Goal: Task Accomplishment & Management: Use online tool/utility

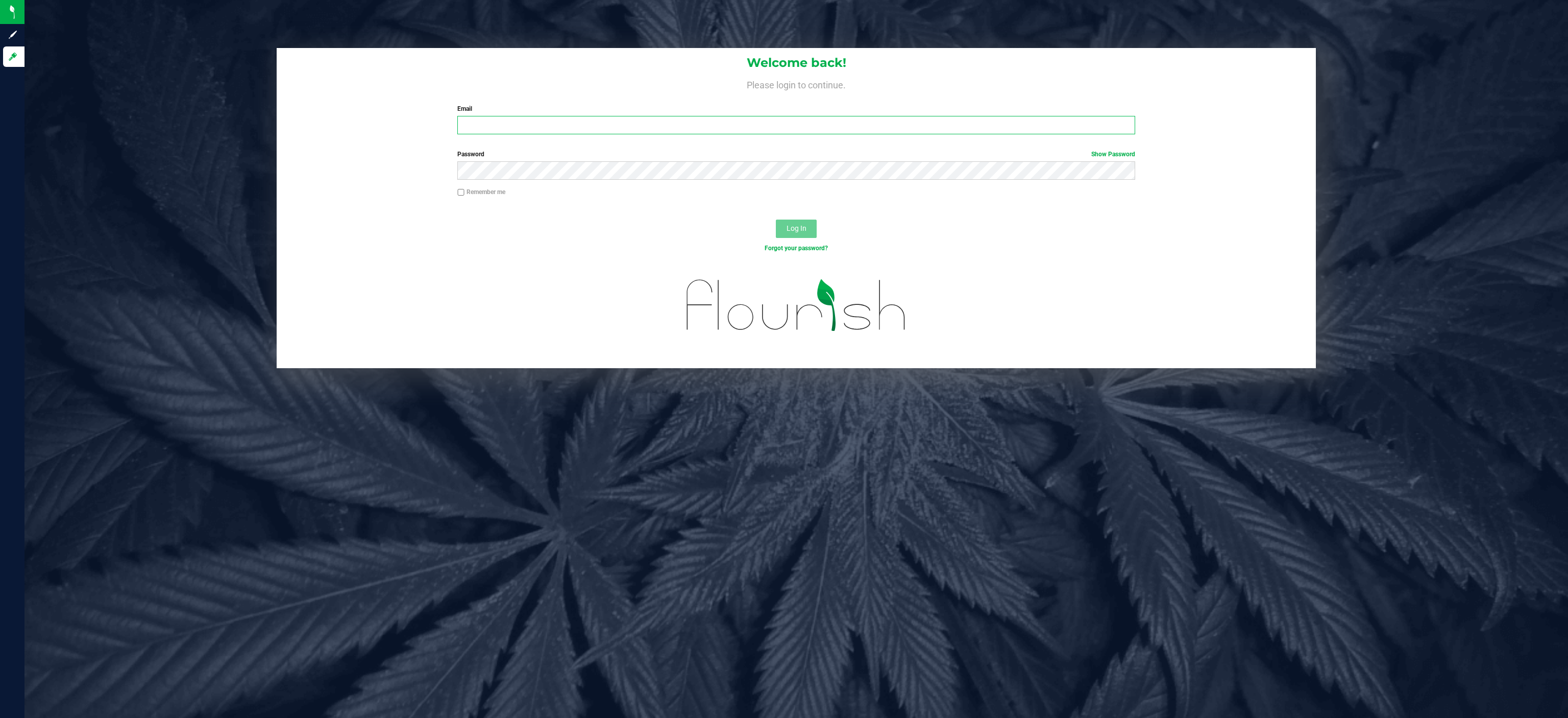
click at [568, 120] on input "Email" at bounding box center [796, 125] width 677 height 19
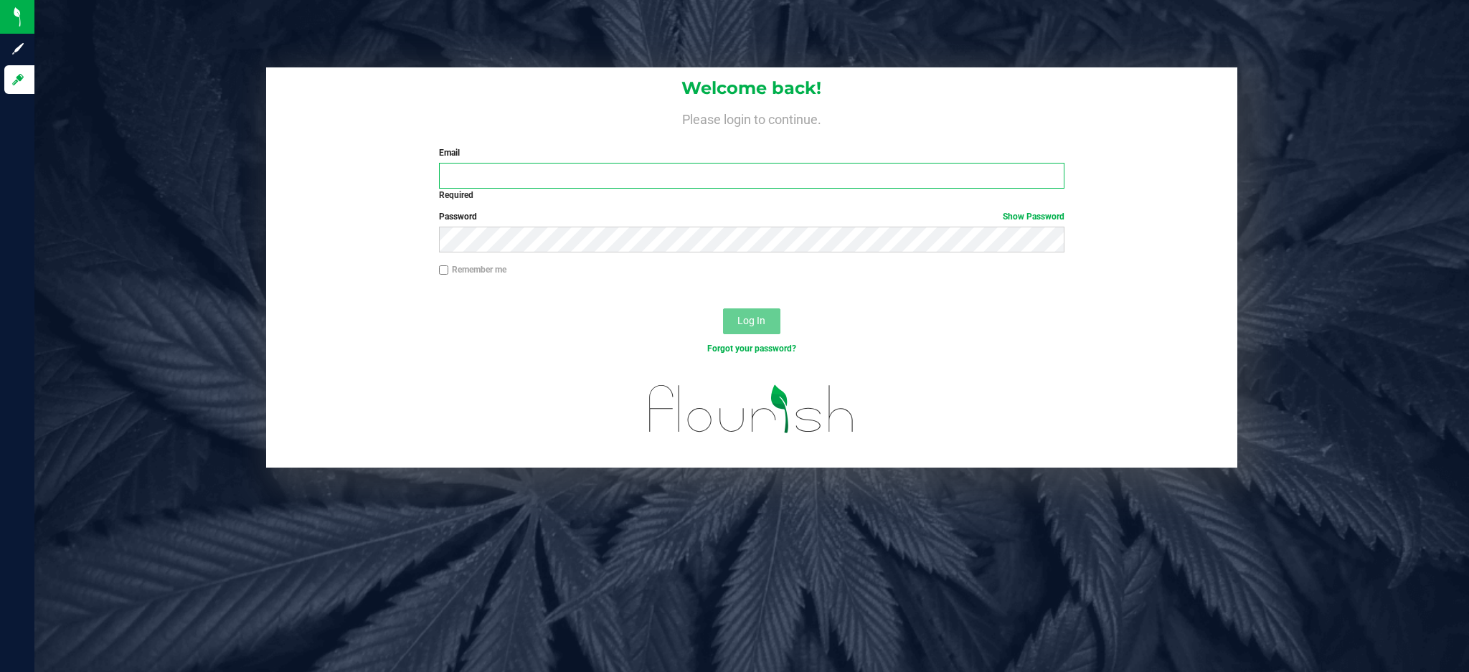
click at [587, 182] on input "Email" at bounding box center [752, 176] width 626 height 26
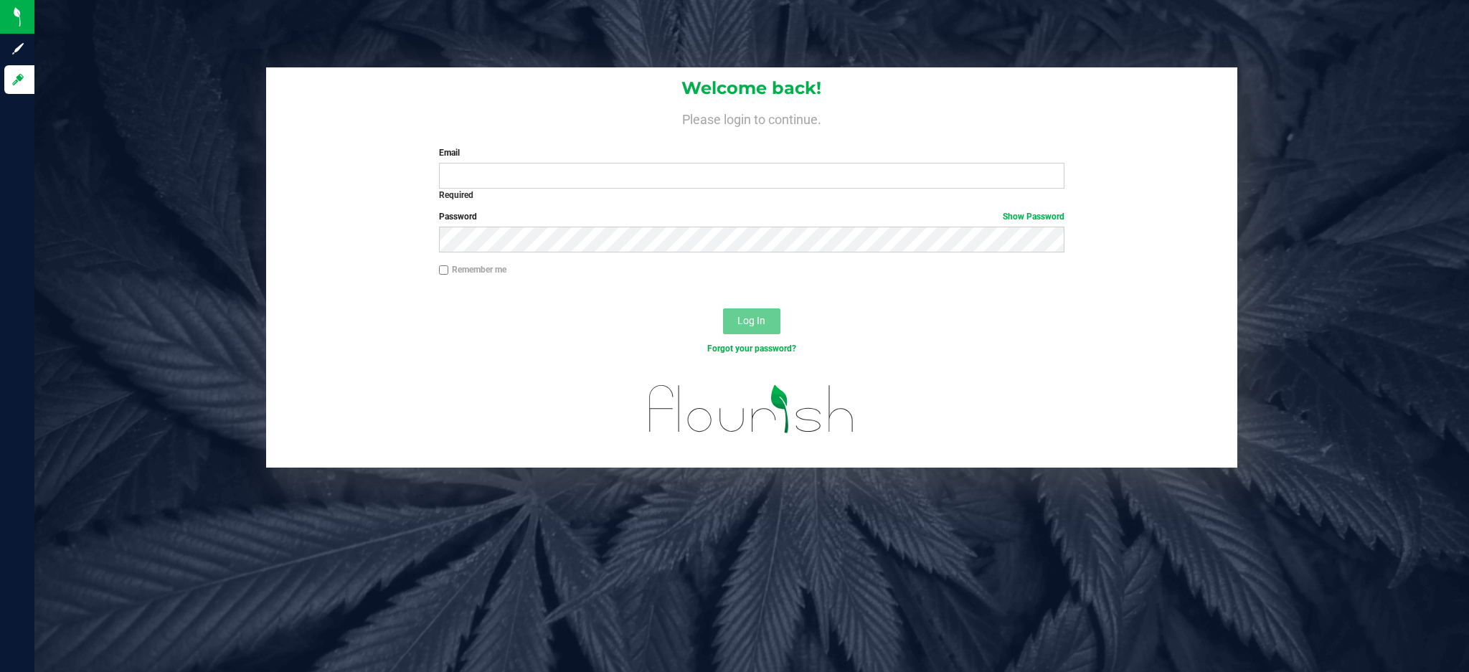
click at [552, 158] on label "Email" at bounding box center [752, 152] width 626 height 13
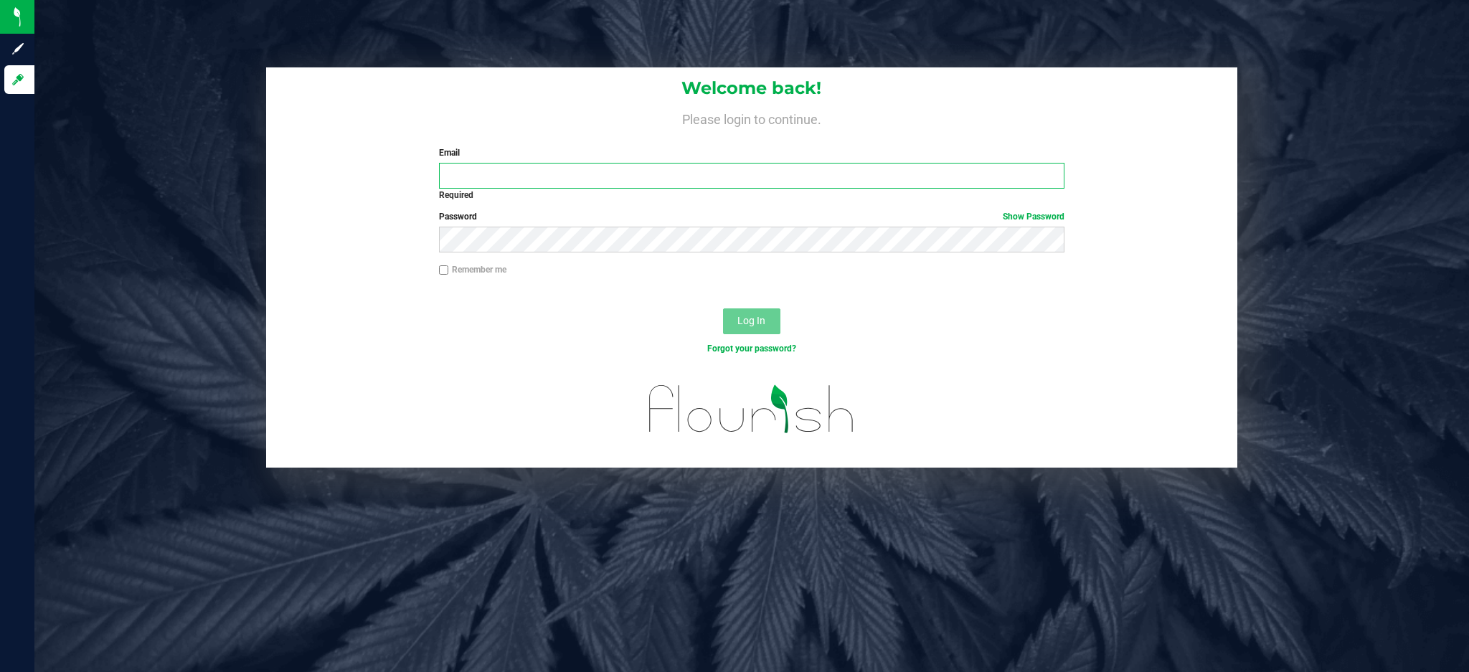
click at [552, 163] on input "Email" at bounding box center [752, 176] width 626 height 26
type input "[EMAIL_ADDRESS][DOMAIN_NAME]"
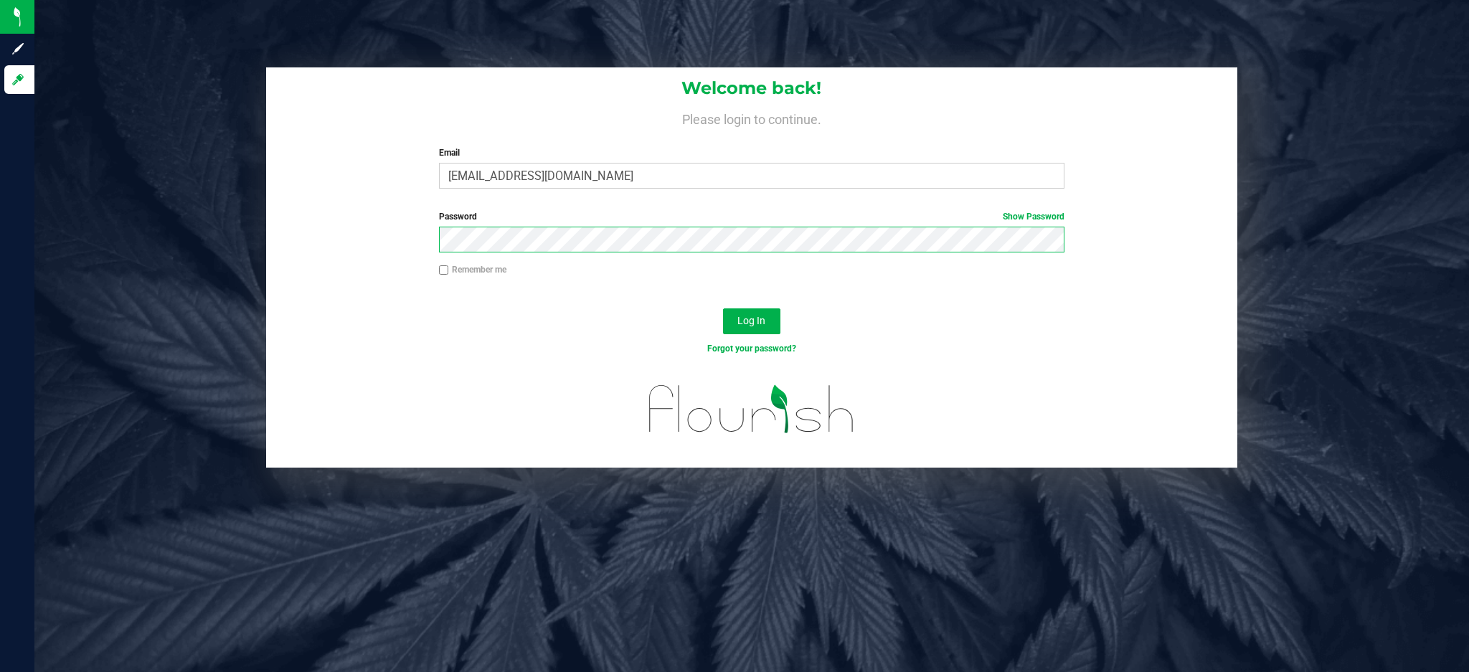
click at [723, 309] on button "Log In" at bounding box center [751, 322] width 57 height 26
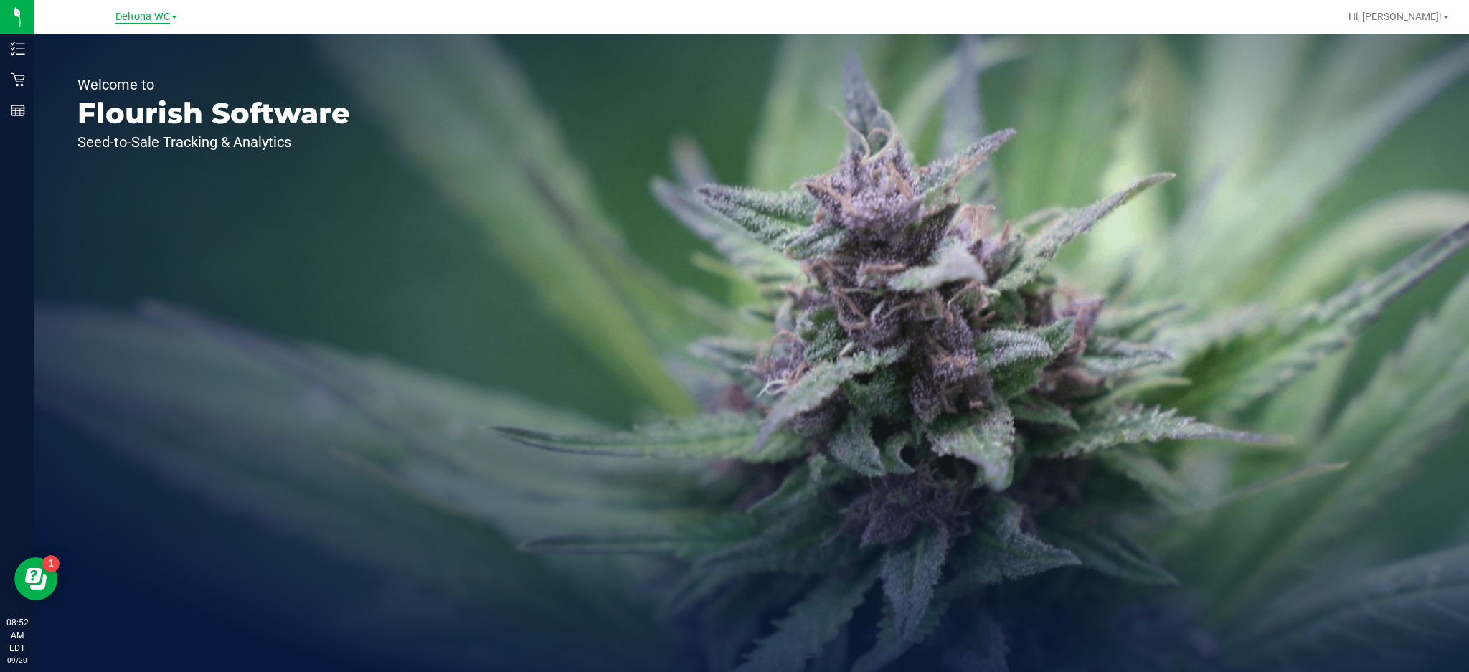
click at [147, 12] on span "Deltona WC" at bounding box center [143, 17] width 55 height 13
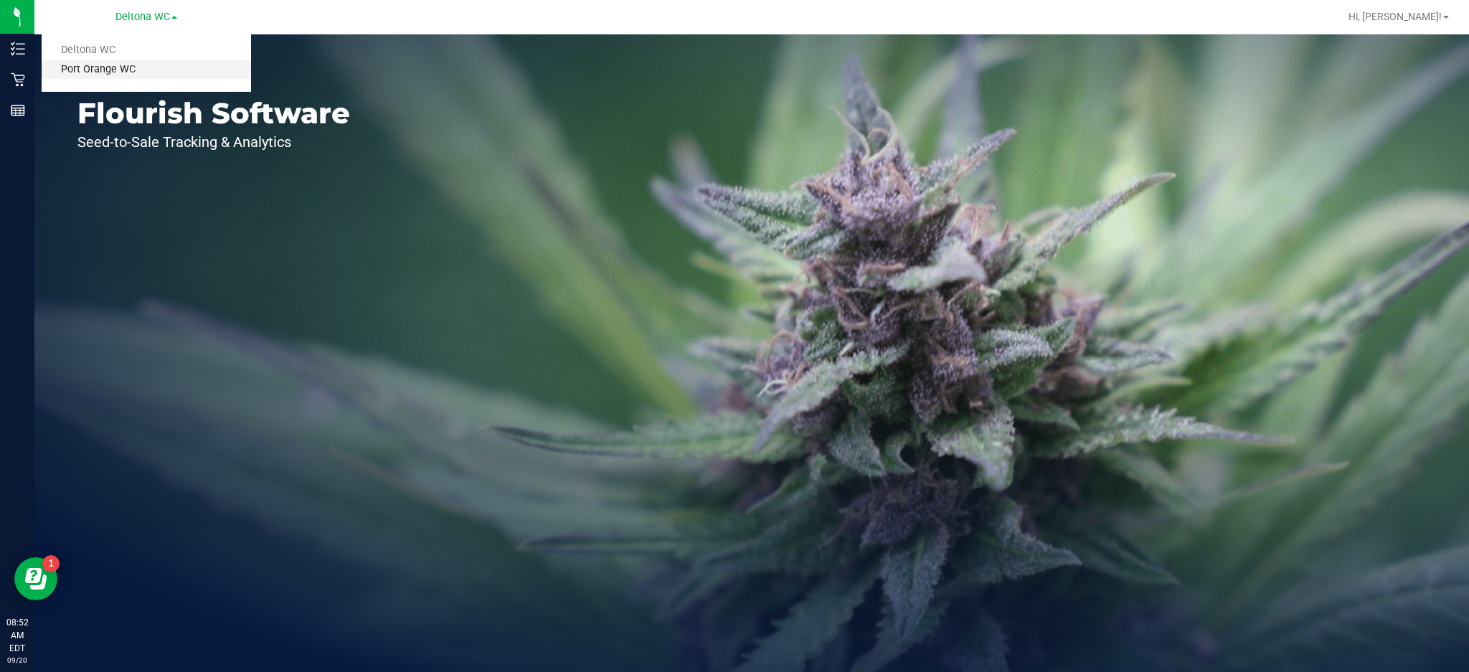
click at [117, 71] on link "Port Orange WC" at bounding box center [147, 69] width 210 height 19
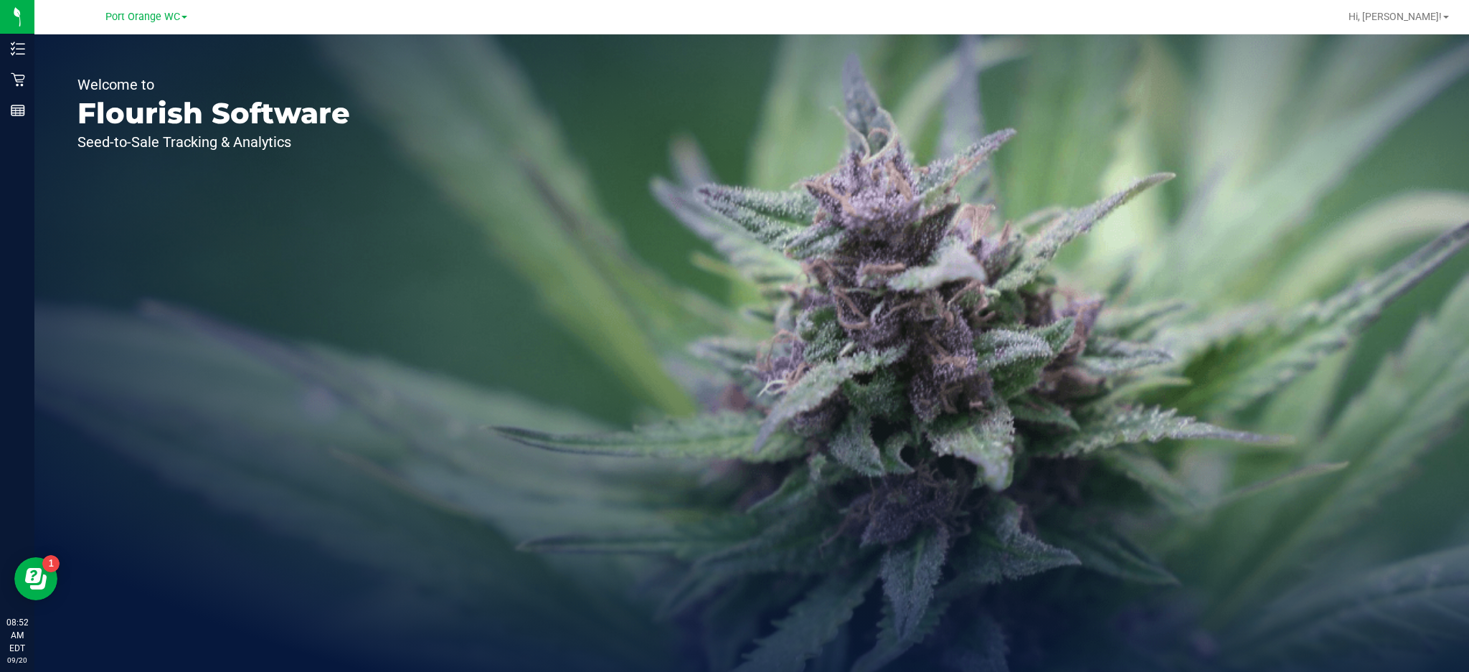
click at [23, 78] on icon at bounding box center [18, 80] width 14 height 14
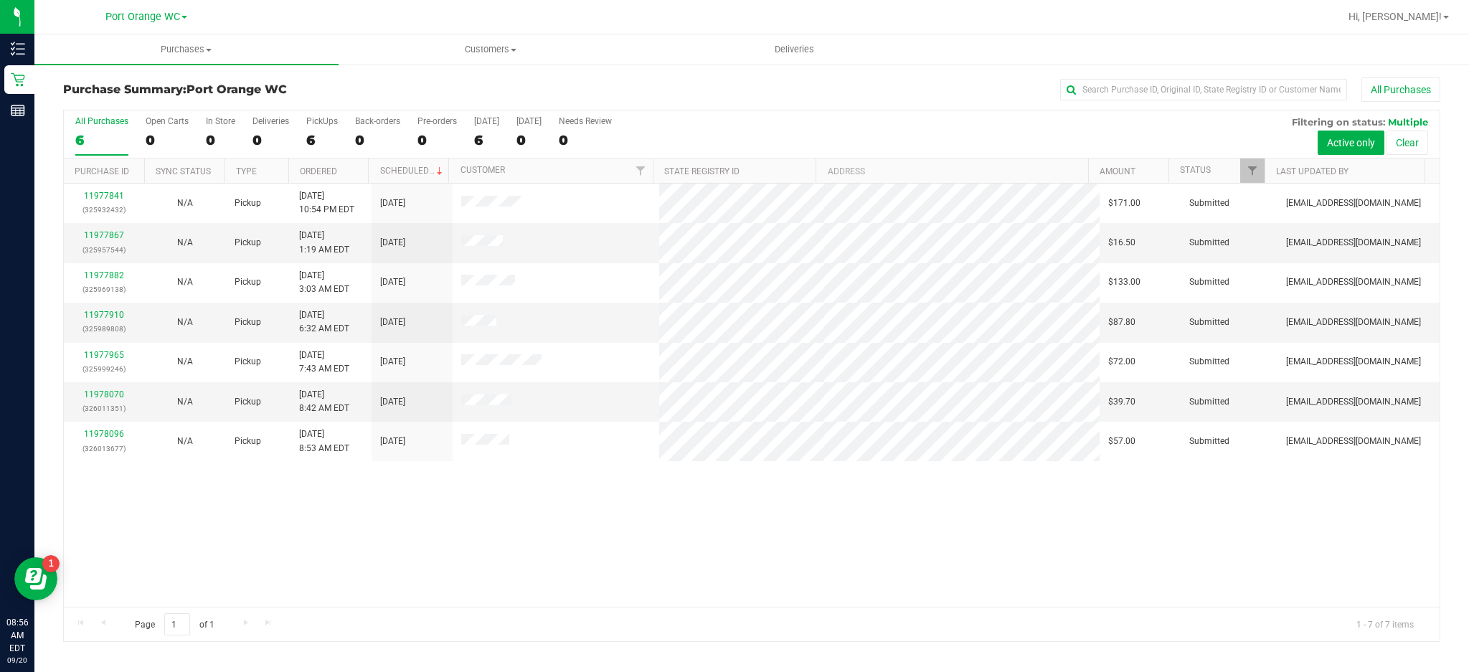
click at [226, 511] on div "11977841 (325932432) N/A Pickup [DATE] 10:54 PM EDT 9/20/2025 $171.00 Submitted…" at bounding box center [752, 395] width 1376 height 423
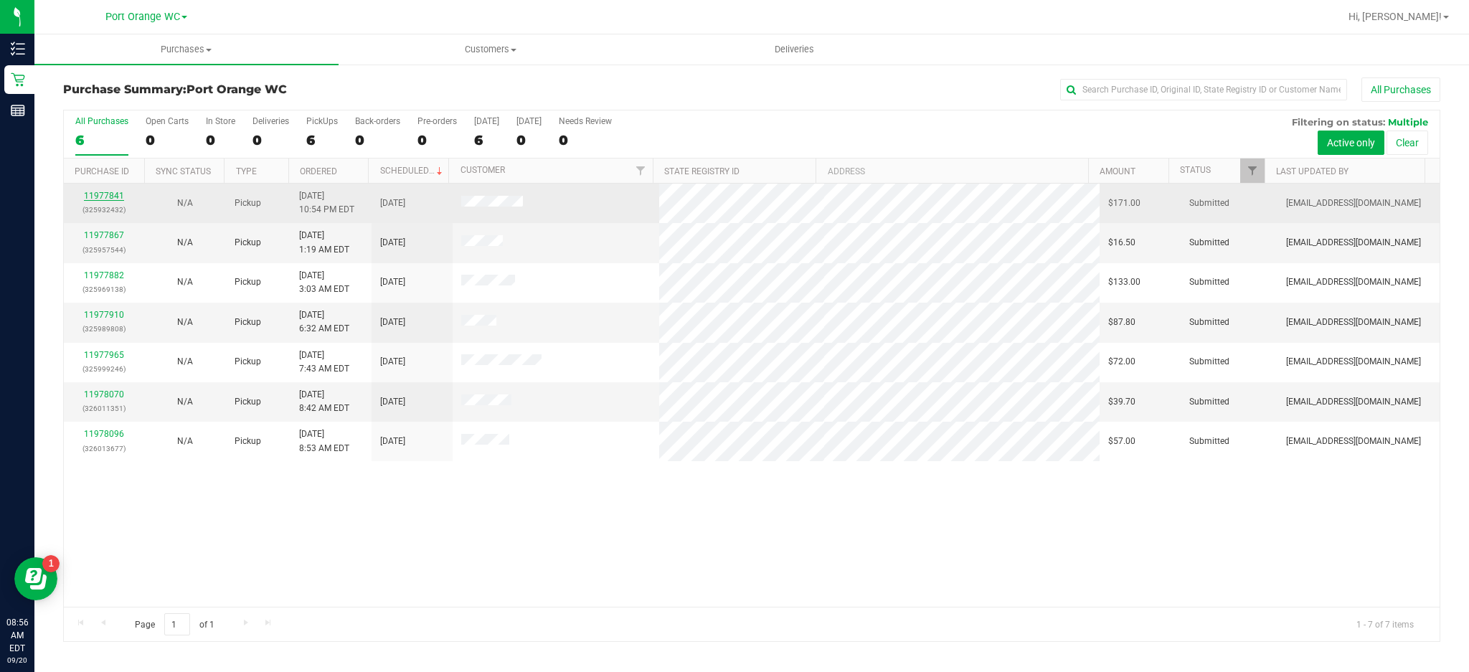
click at [117, 192] on link "11977841" at bounding box center [104, 196] width 40 height 10
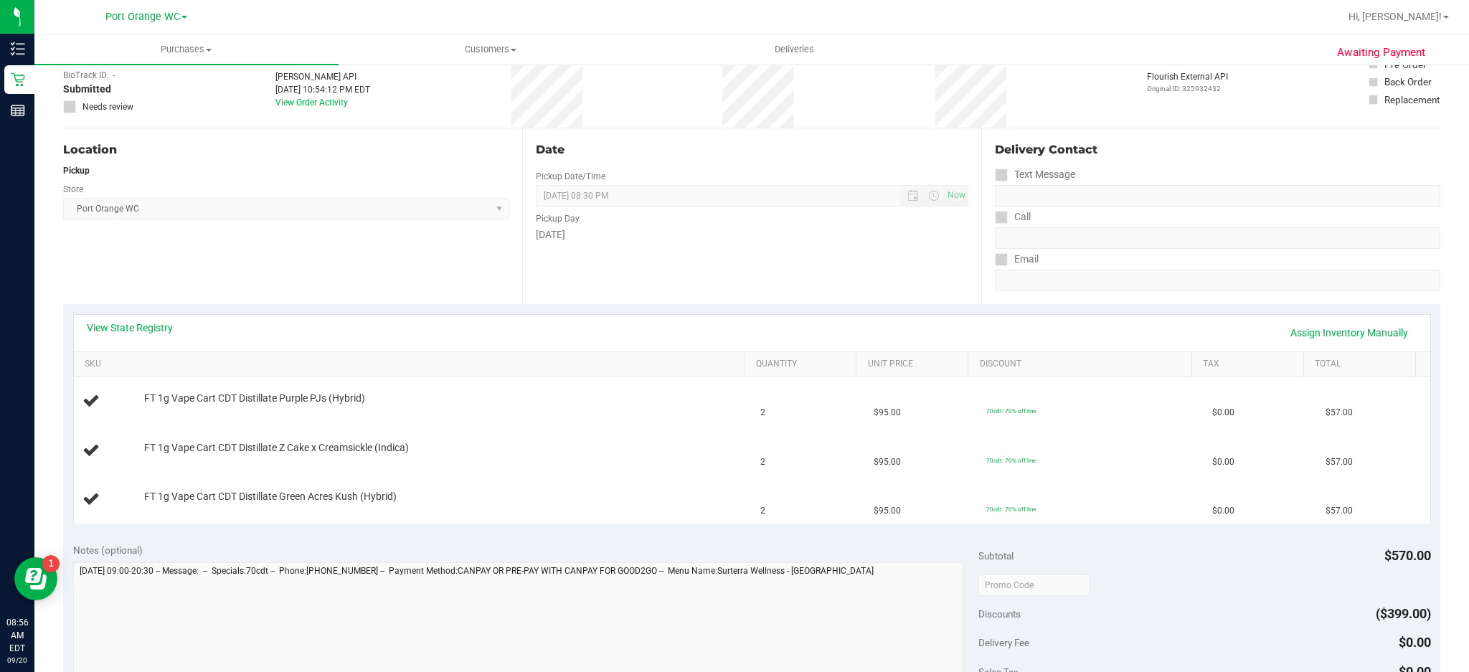
scroll to position [90, 0]
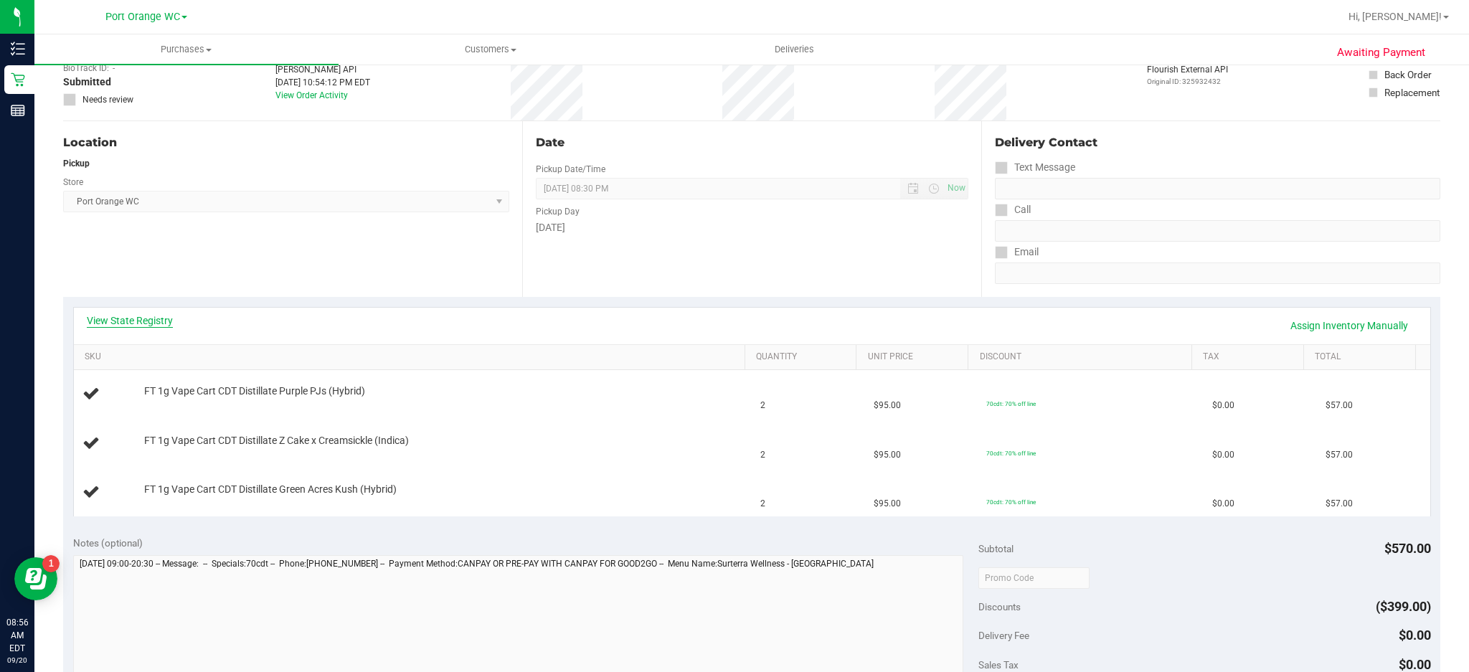
click at [154, 318] on link "View State Registry" at bounding box center [130, 321] width 86 height 14
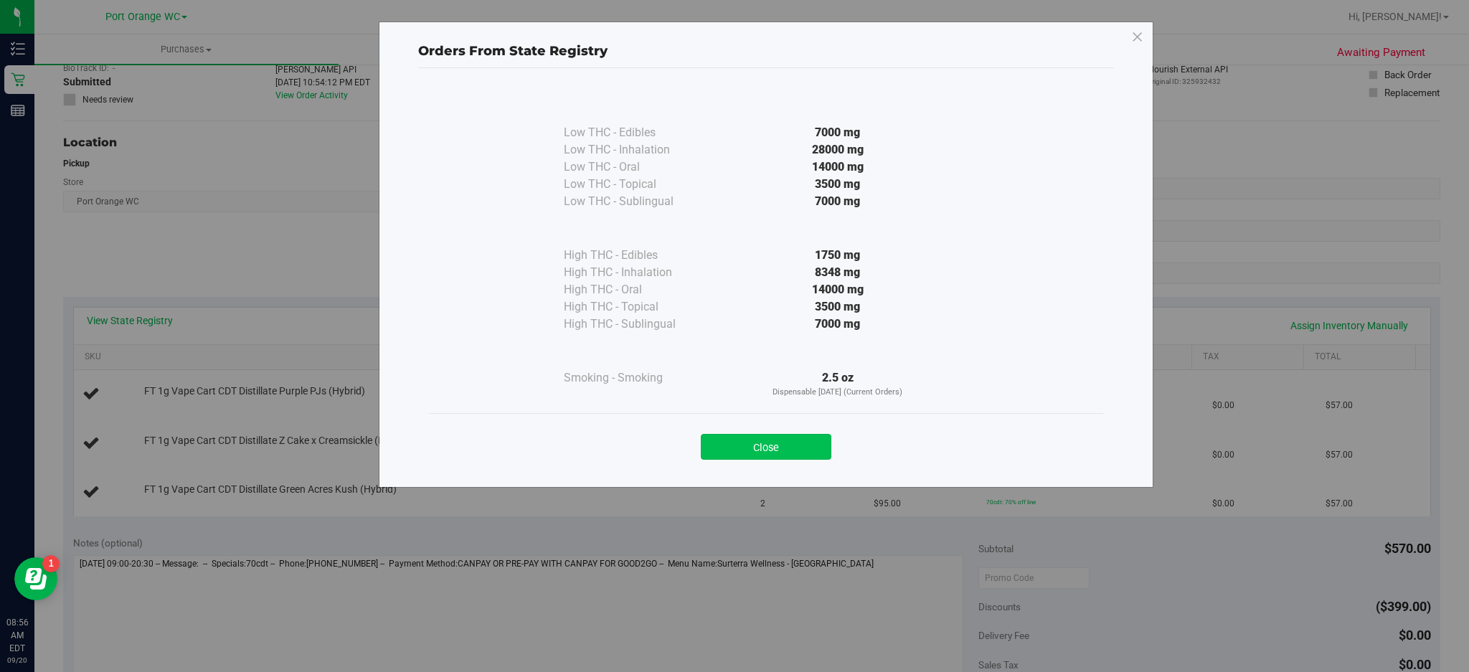
click at [786, 440] on button "Close" at bounding box center [766, 447] width 131 height 26
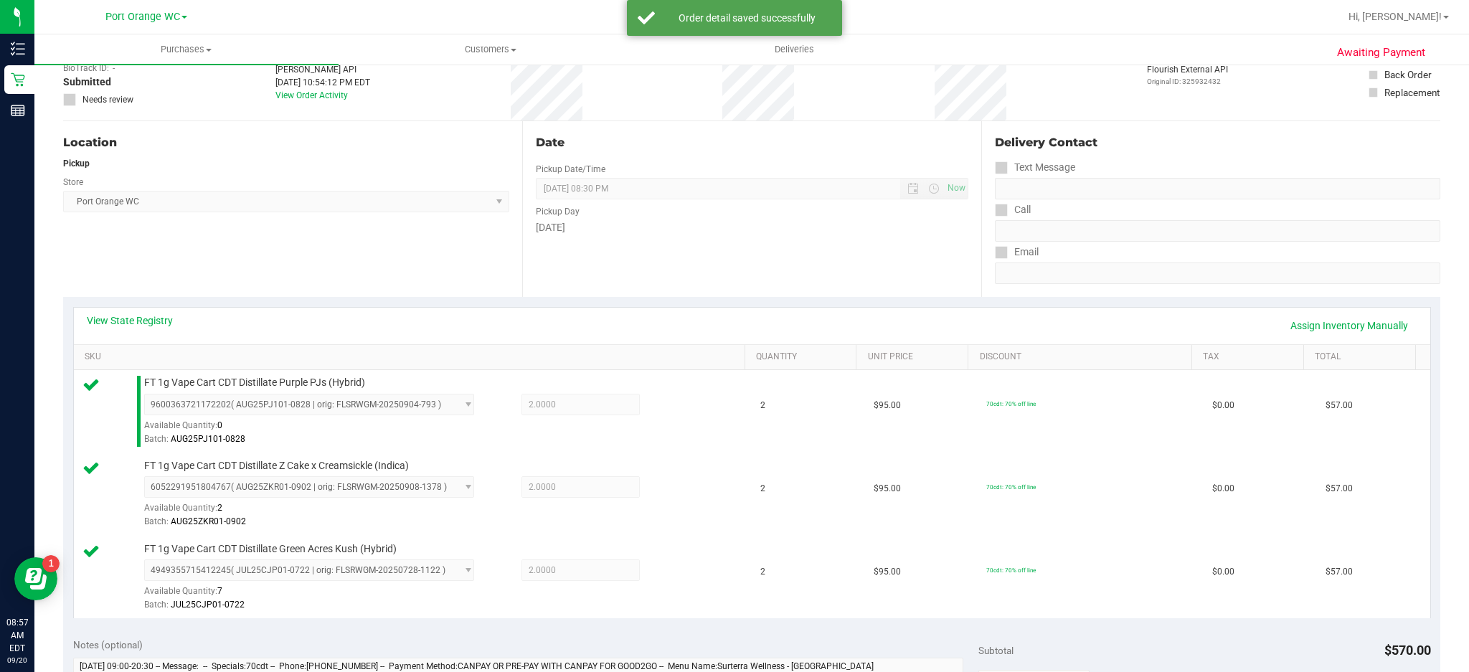
scroll to position [372, 0]
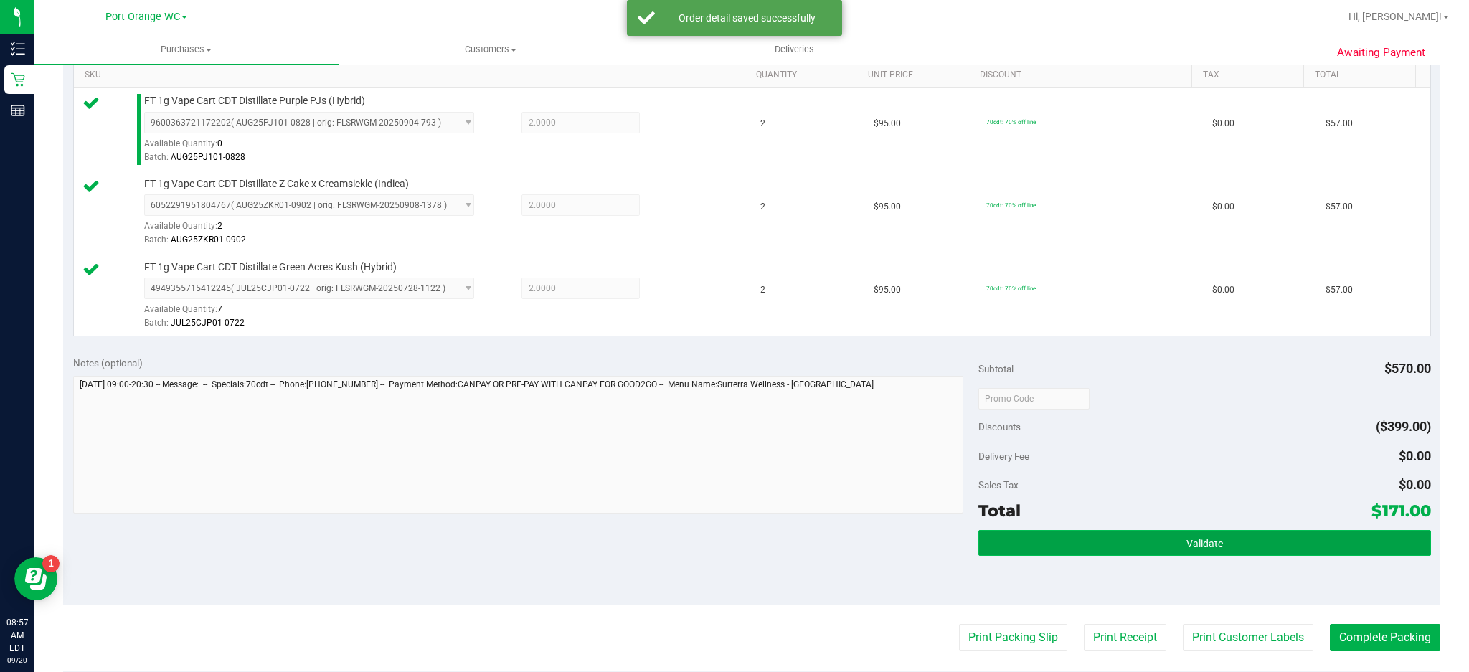
click at [1218, 546] on button "Validate" at bounding box center [1205, 543] width 453 height 26
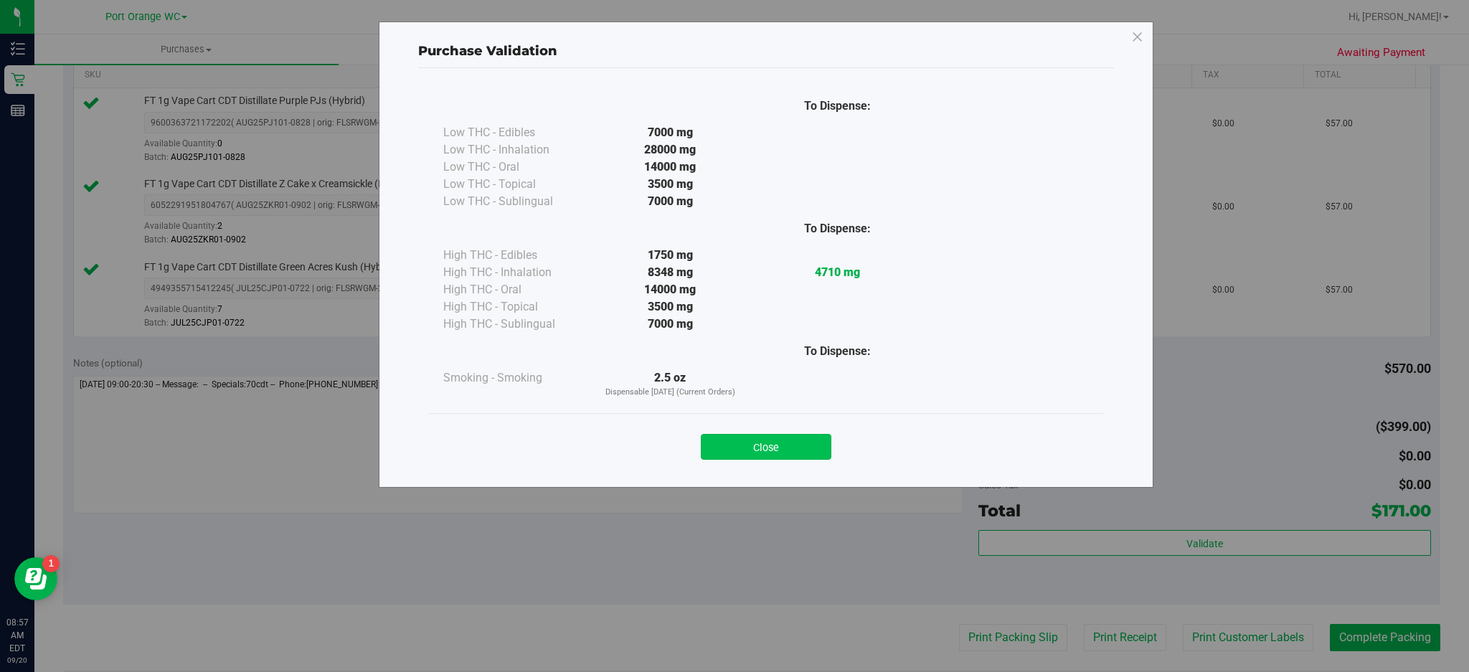
click at [796, 441] on button "Close" at bounding box center [766, 447] width 131 height 26
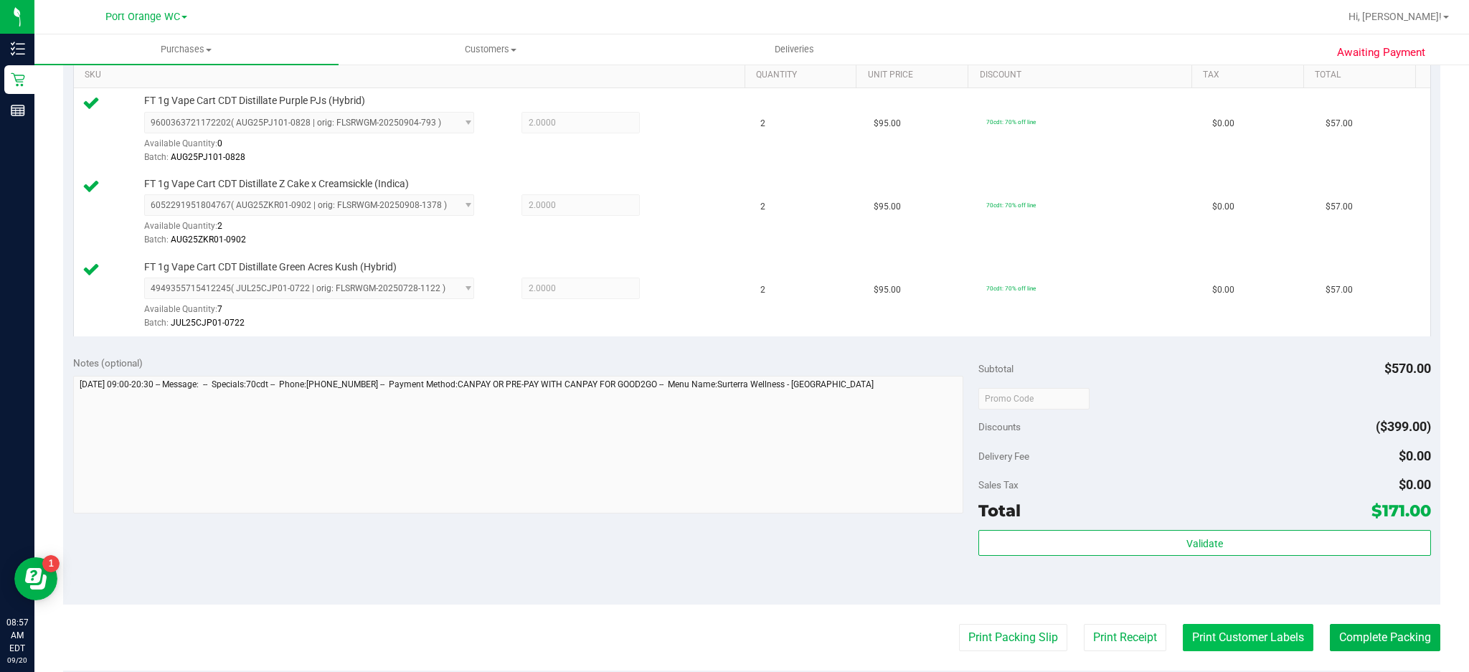
click at [1250, 639] on button "Print Customer Labels" at bounding box center [1248, 637] width 131 height 27
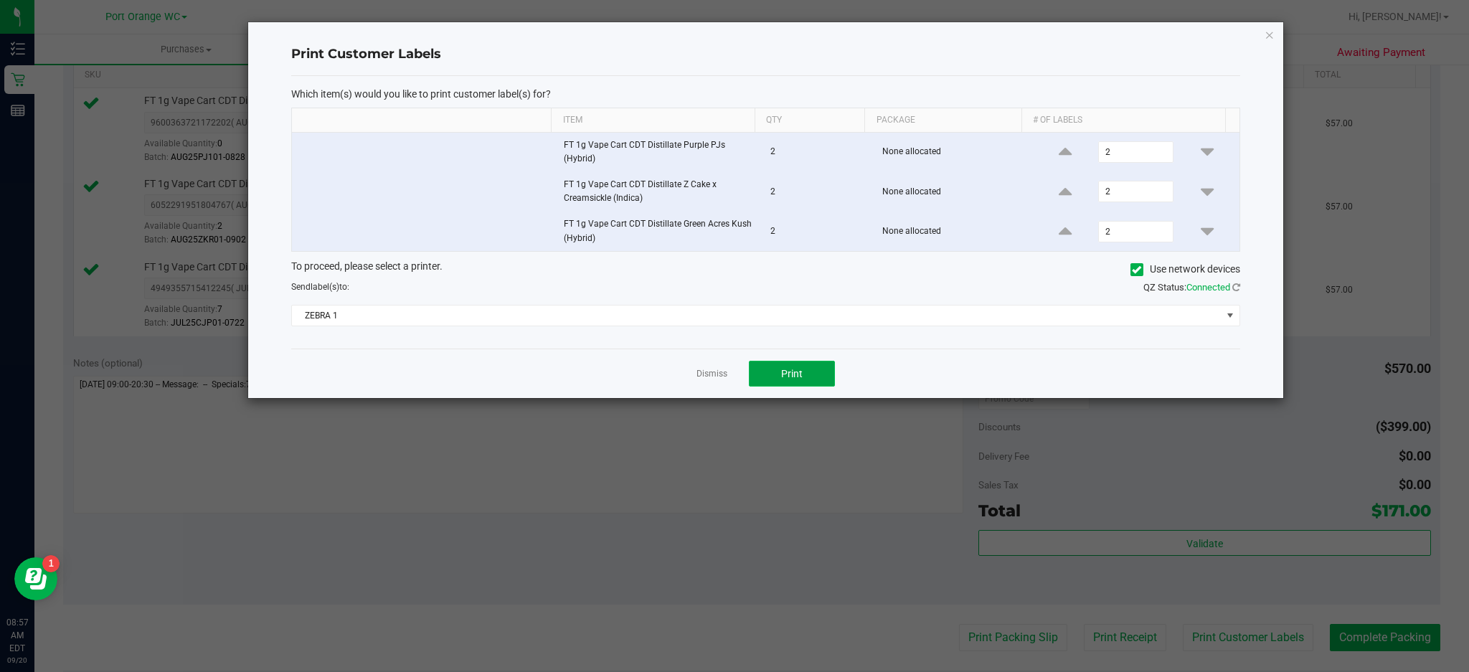
click at [809, 381] on button "Print" at bounding box center [792, 374] width 86 height 26
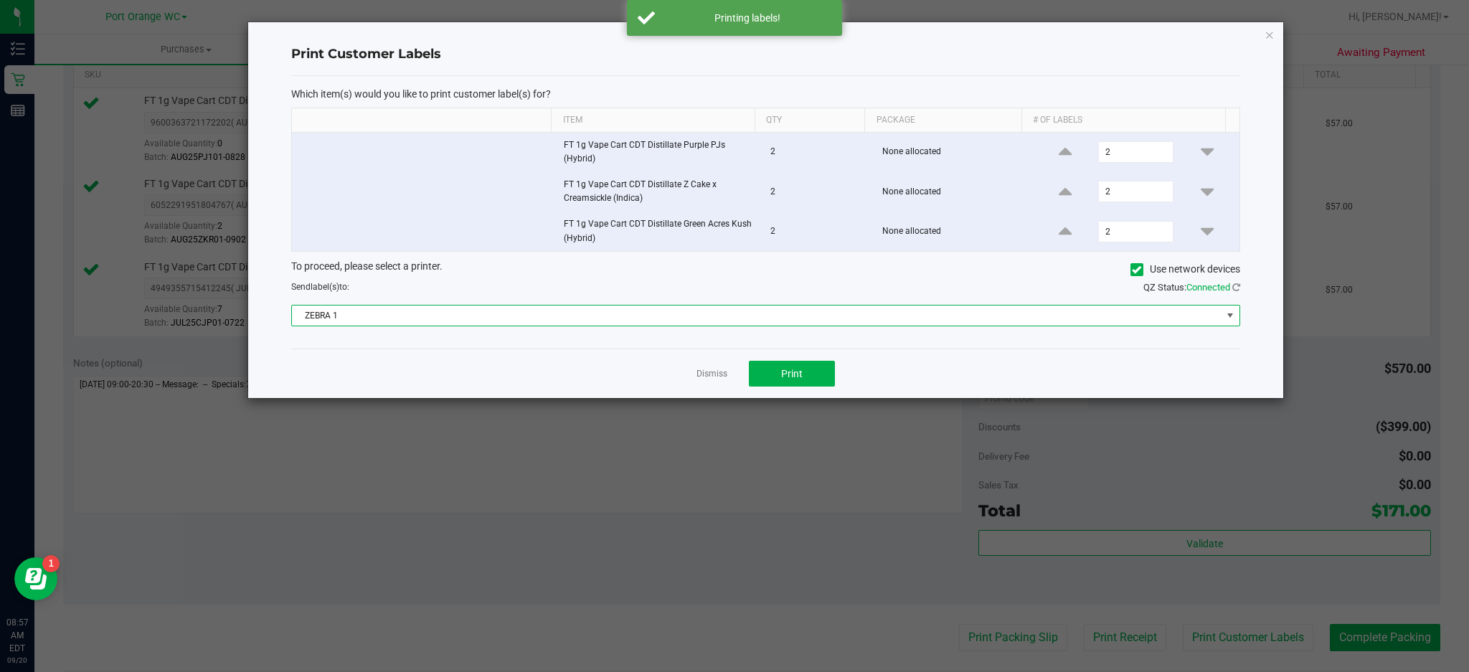
click at [1231, 316] on span at bounding box center [1230, 315] width 11 height 11
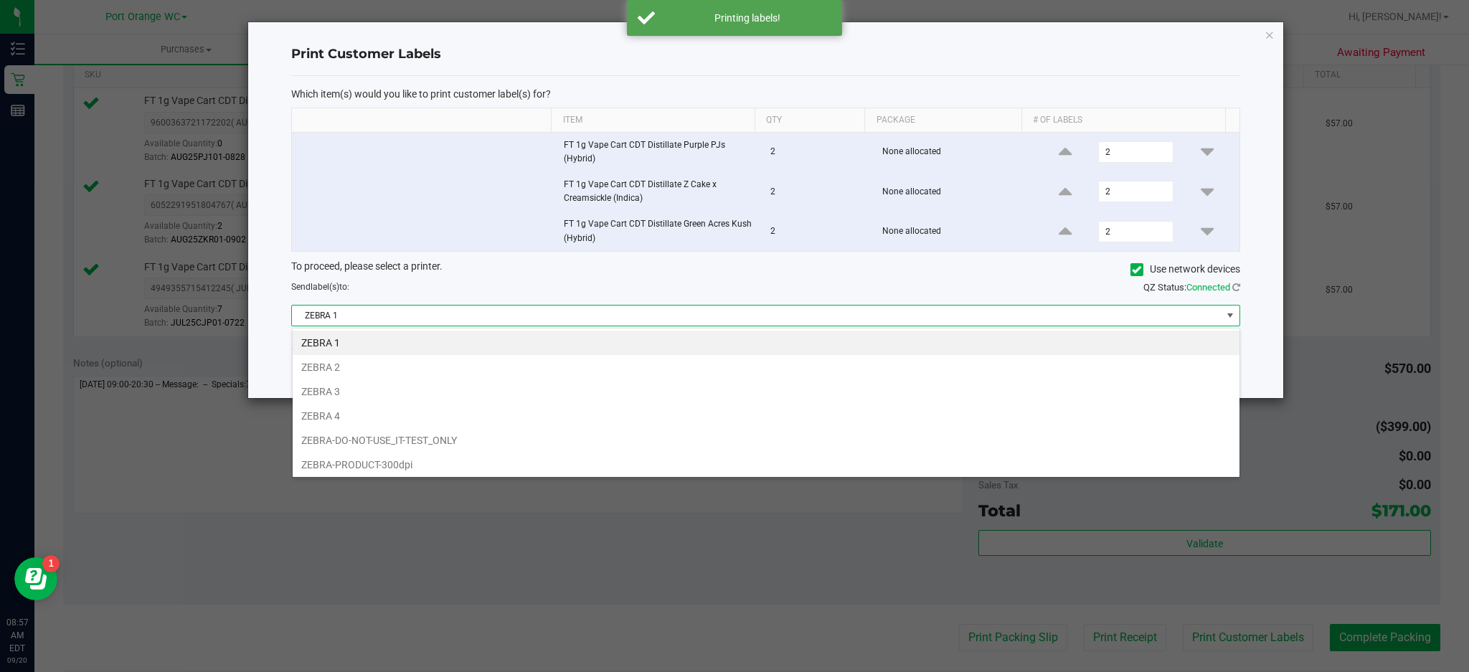
scroll to position [22, 949]
click at [345, 398] on li "ZEBRA 3" at bounding box center [766, 392] width 947 height 24
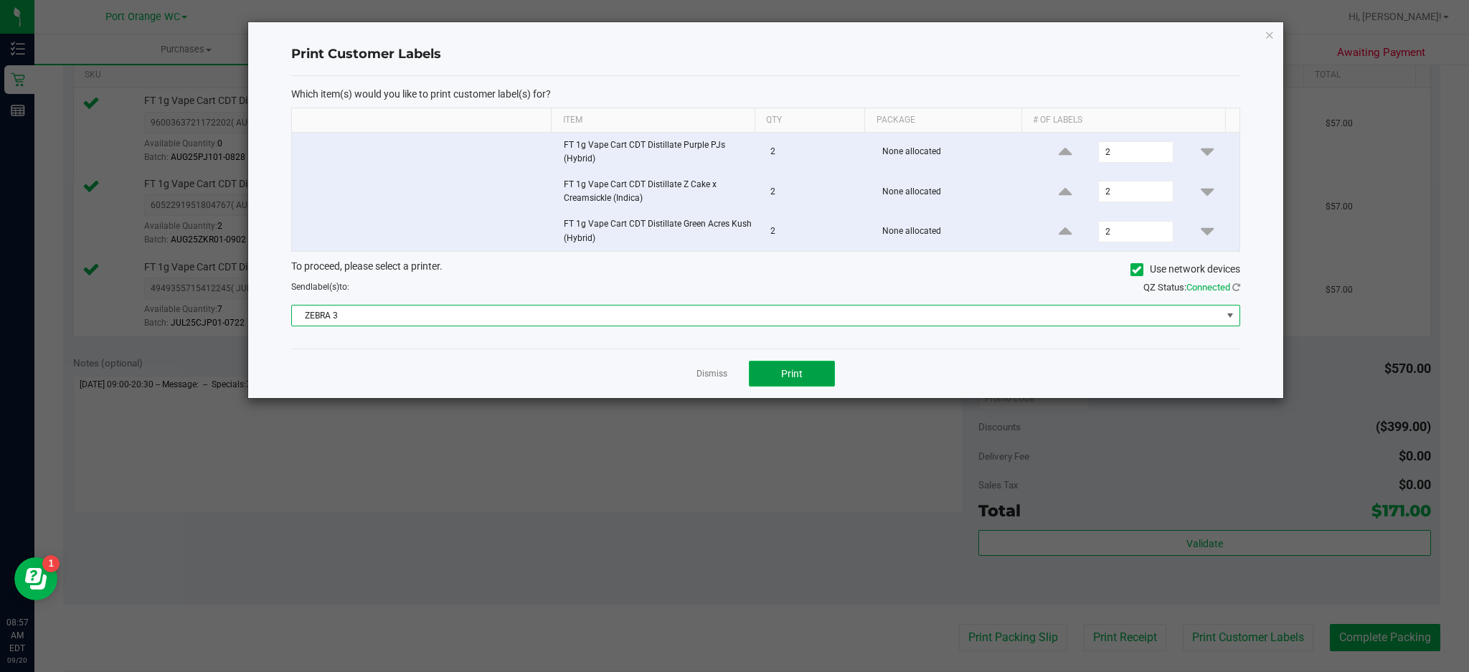
click at [793, 380] on span "Print" at bounding box center [792, 373] width 22 height 11
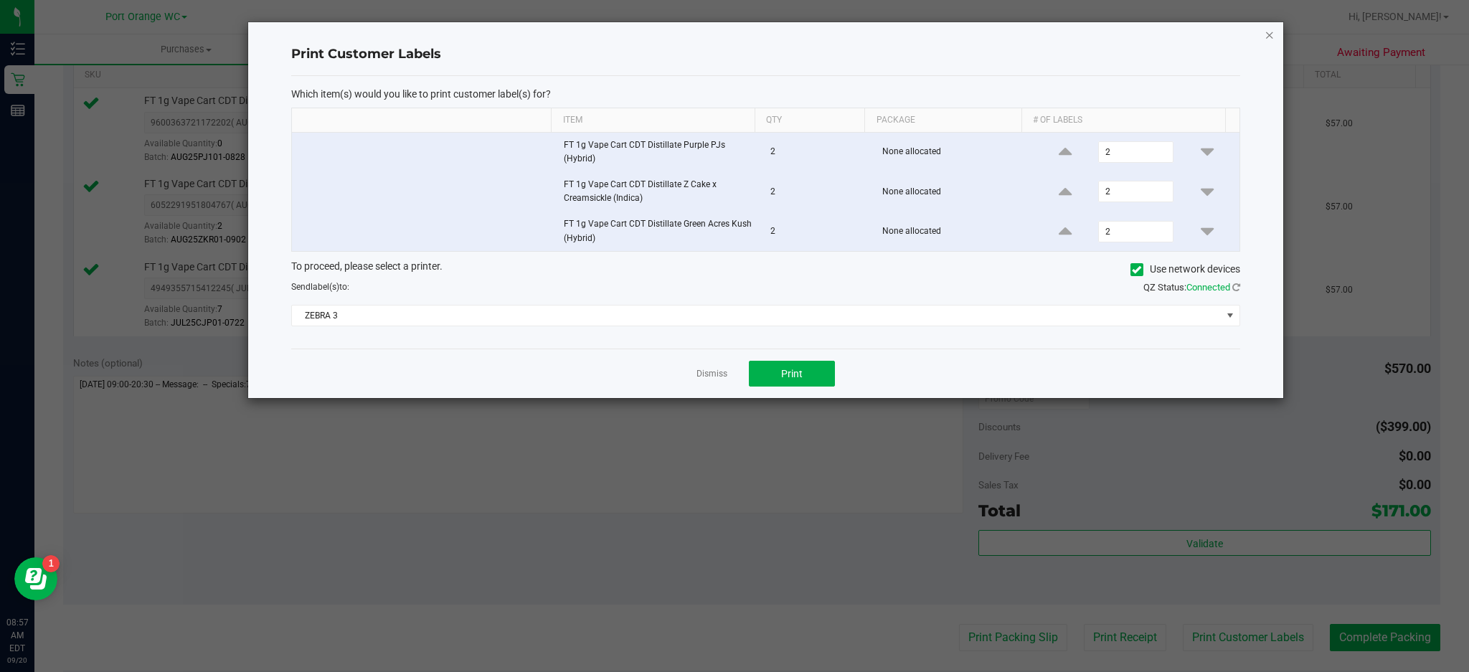
click at [1272, 32] on icon "button" at bounding box center [1270, 34] width 10 height 17
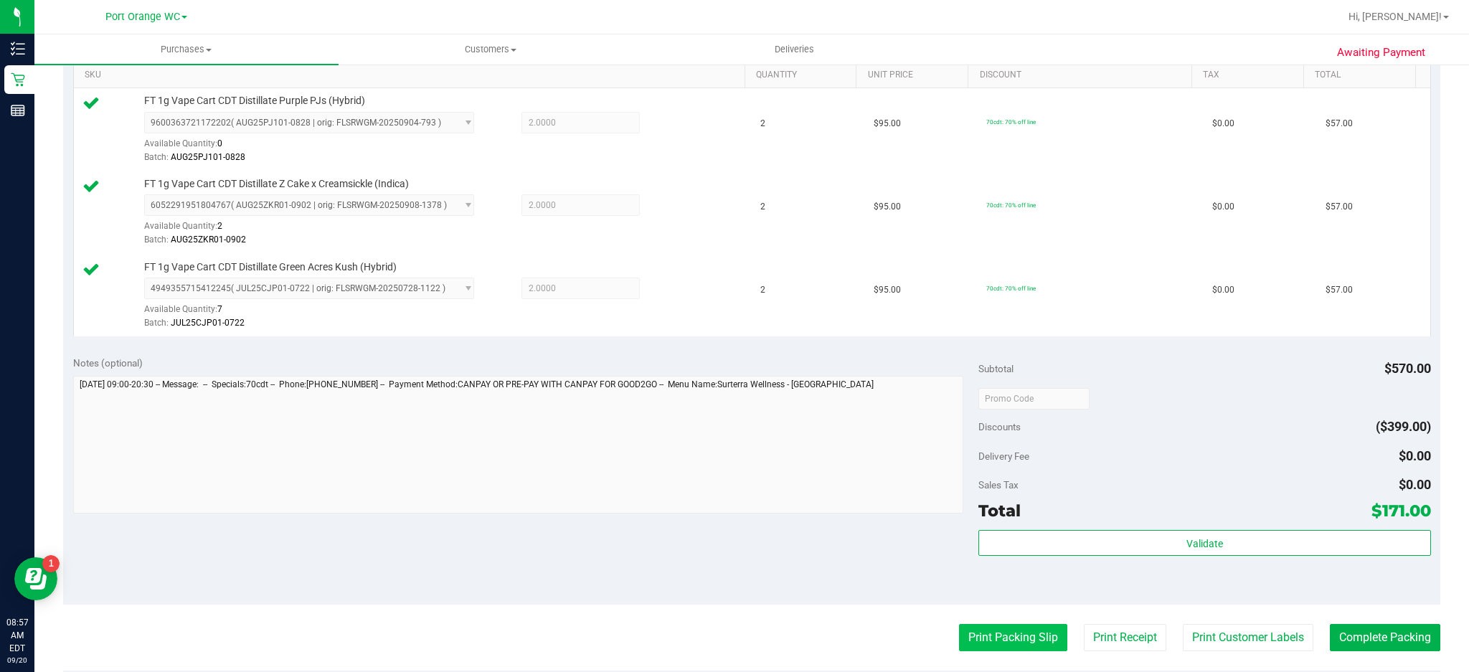
click at [1000, 634] on button "Print Packing Slip" at bounding box center [1013, 637] width 108 height 27
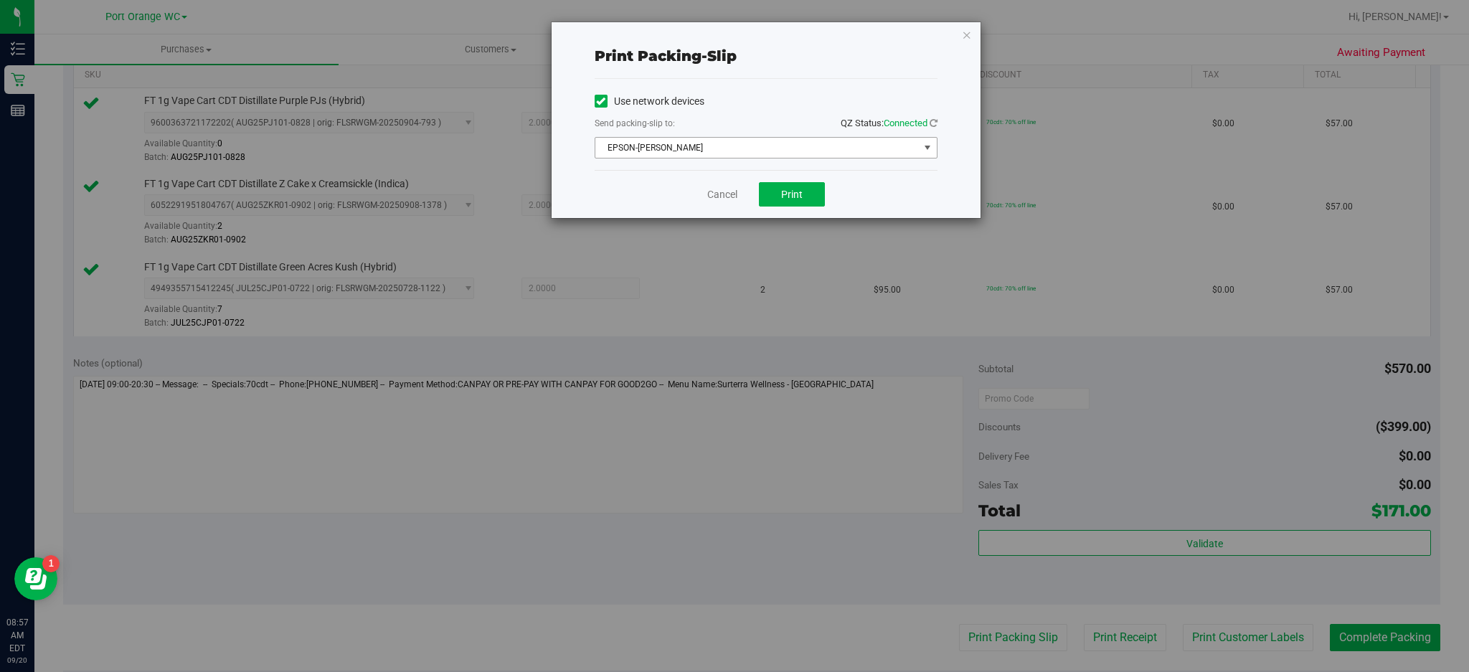
click at [930, 148] on span "select" at bounding box center [927, 147] width 11 height 11
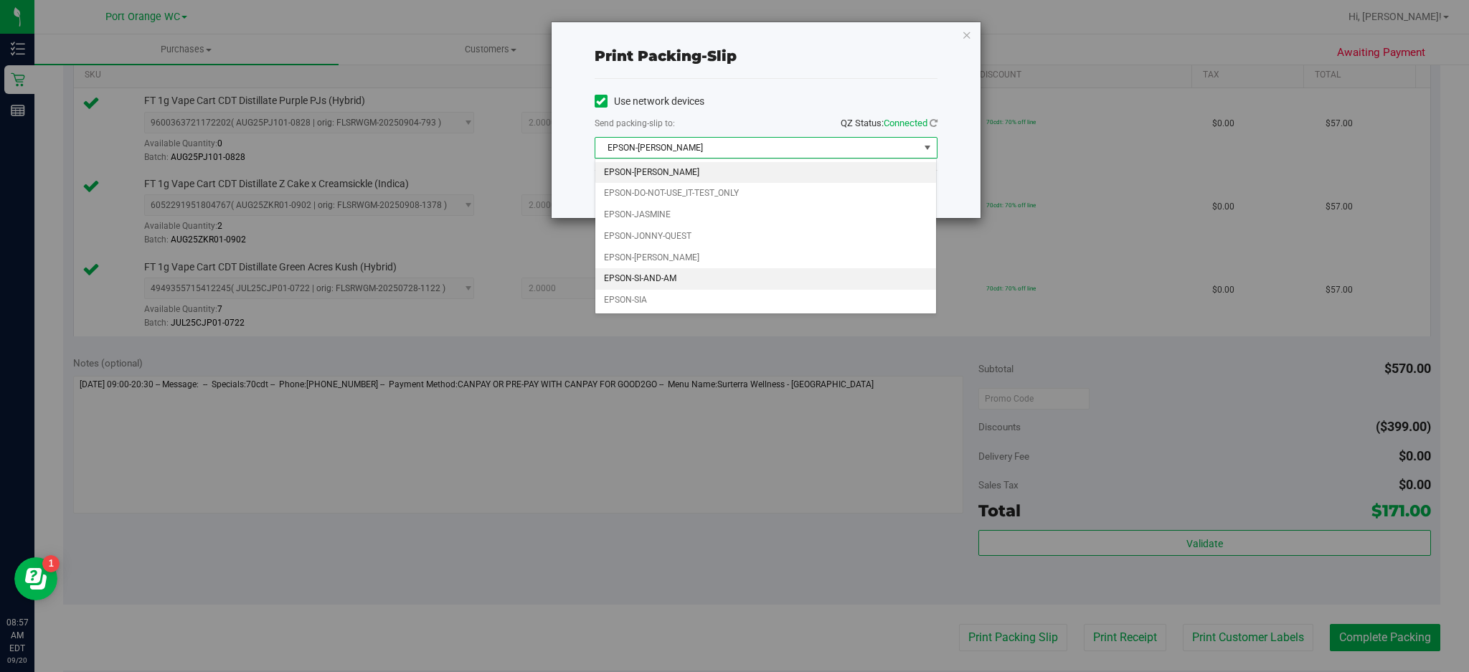
click at [671, 276] on li "EPSON-SI-AND-AM" at bounding box center [767, 279] width 342 height 22
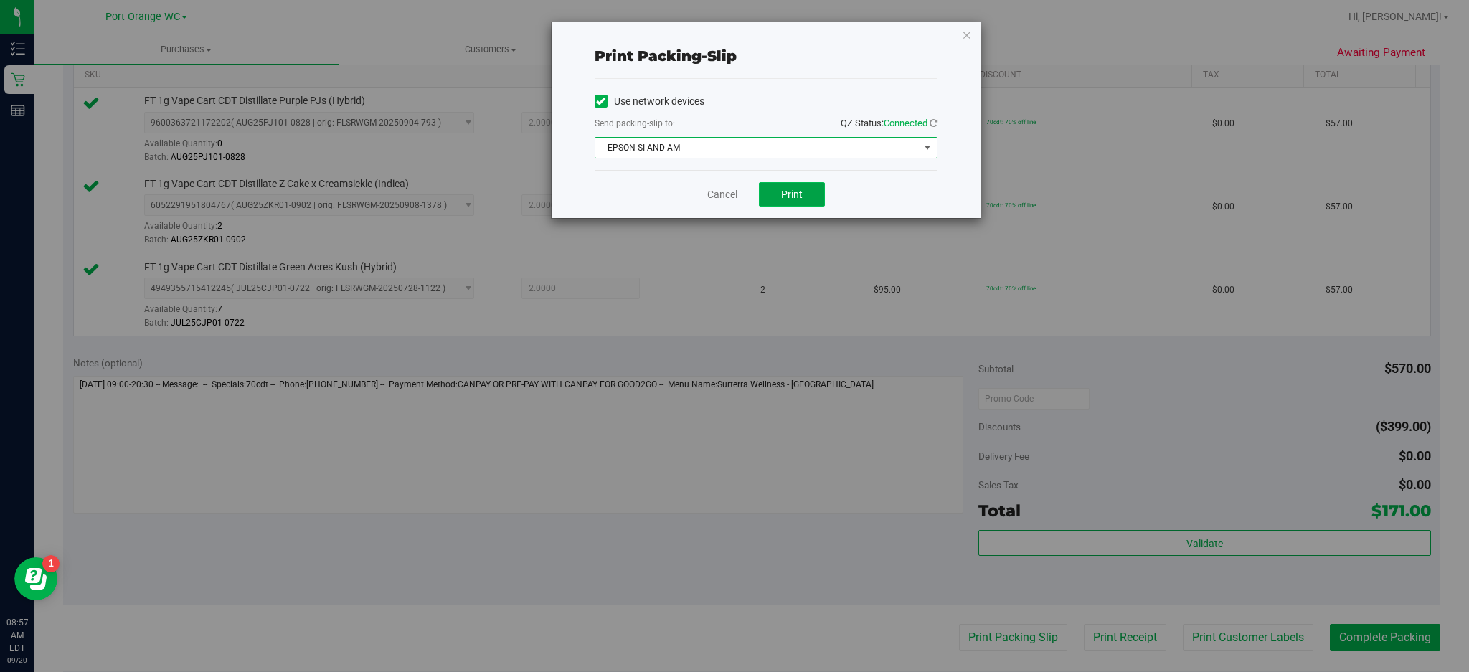
click at [817, 187] on button "Print" at bounding box center [792, 194] width 66 height 24
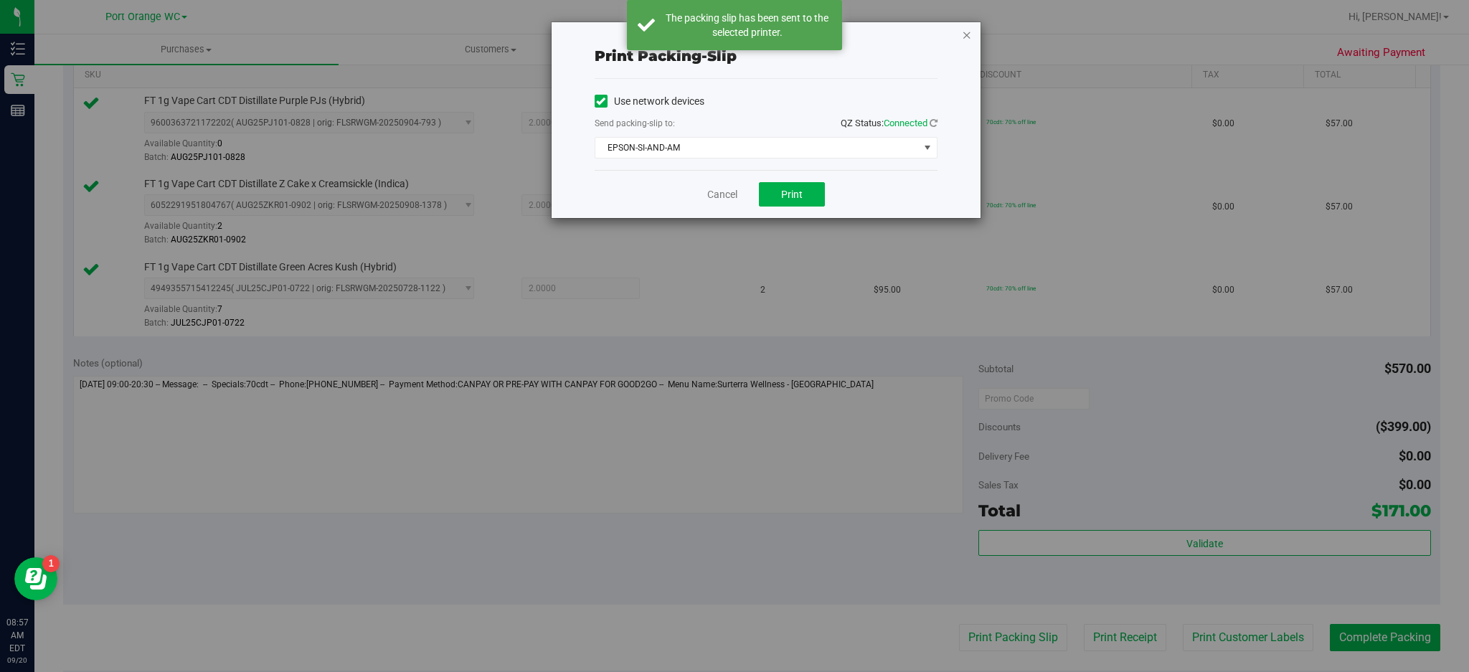
click at [967, 29] on icon "button" at bounding box center [967, 34] width 10 height 17
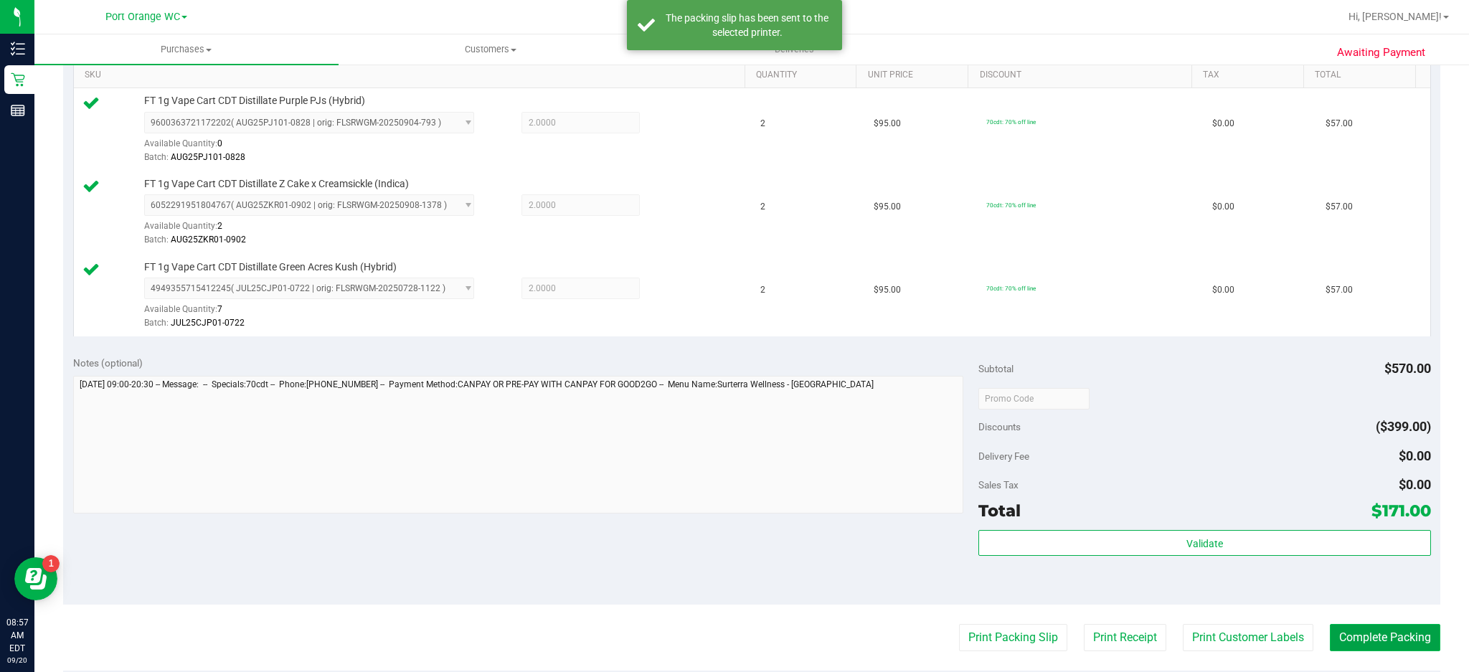
click at [1371, 630] on button "Complete Packing" at bounding box center [1385, 637] width 110 height 27
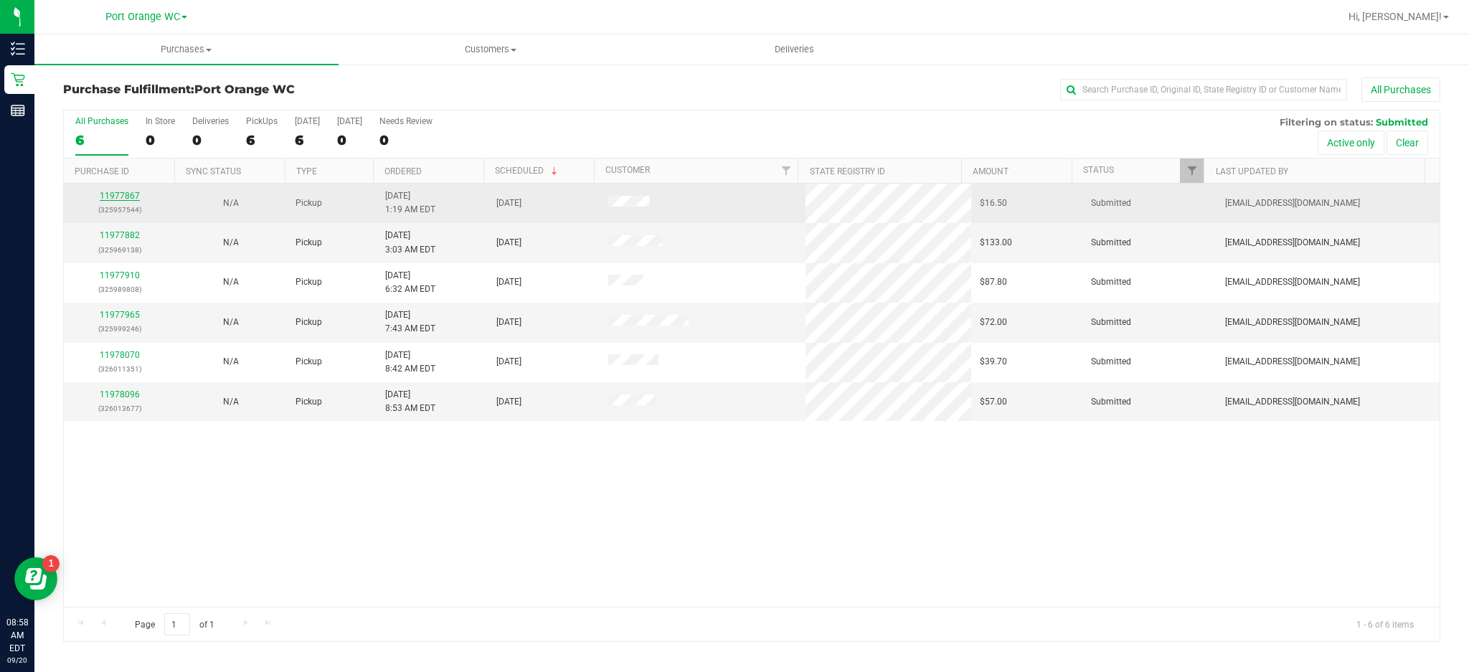
click at [123, 197] on link "11977867" at bounding box center [120, 196] width 40 height 10
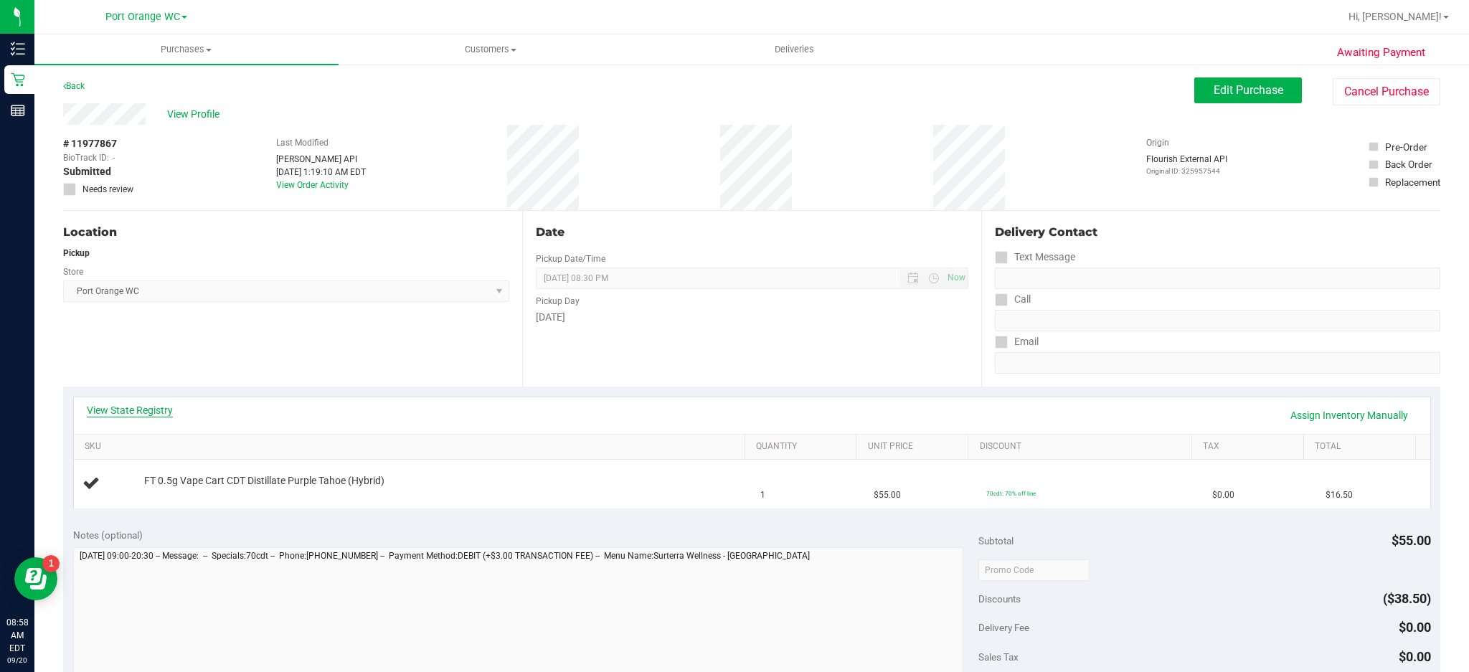
click at [168, 409] on link "View State Registry" at bounding box center [130, 410] width 86 height 14
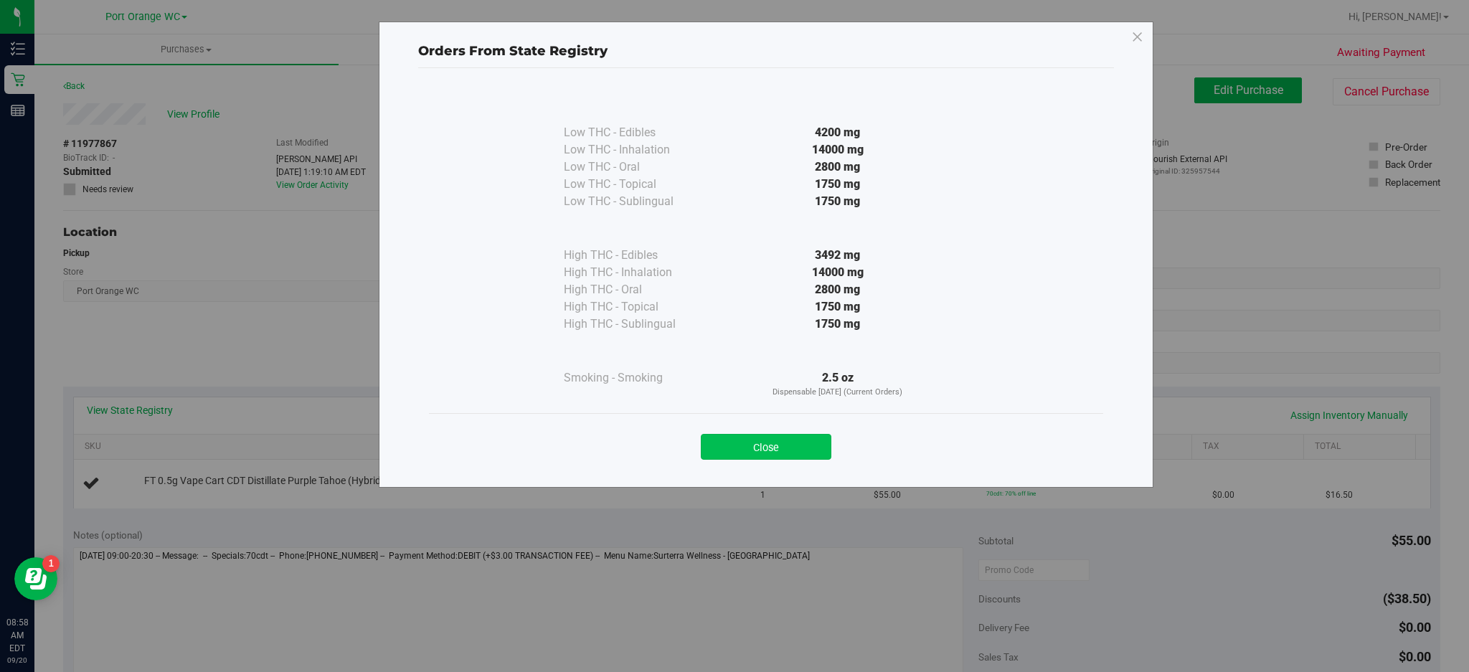
click at [820, 441] on button "Close" at bounding box center [766, 447] width 131 height 26
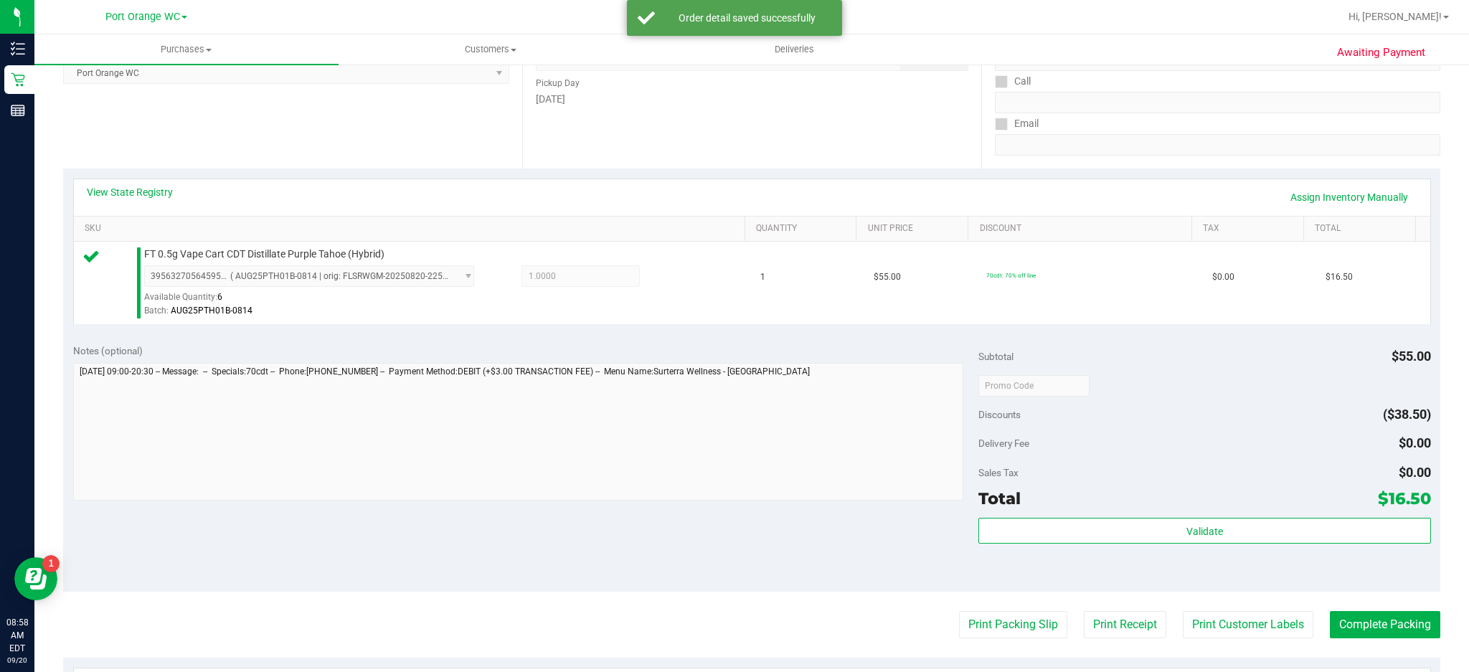
scroll to position [216, 0]
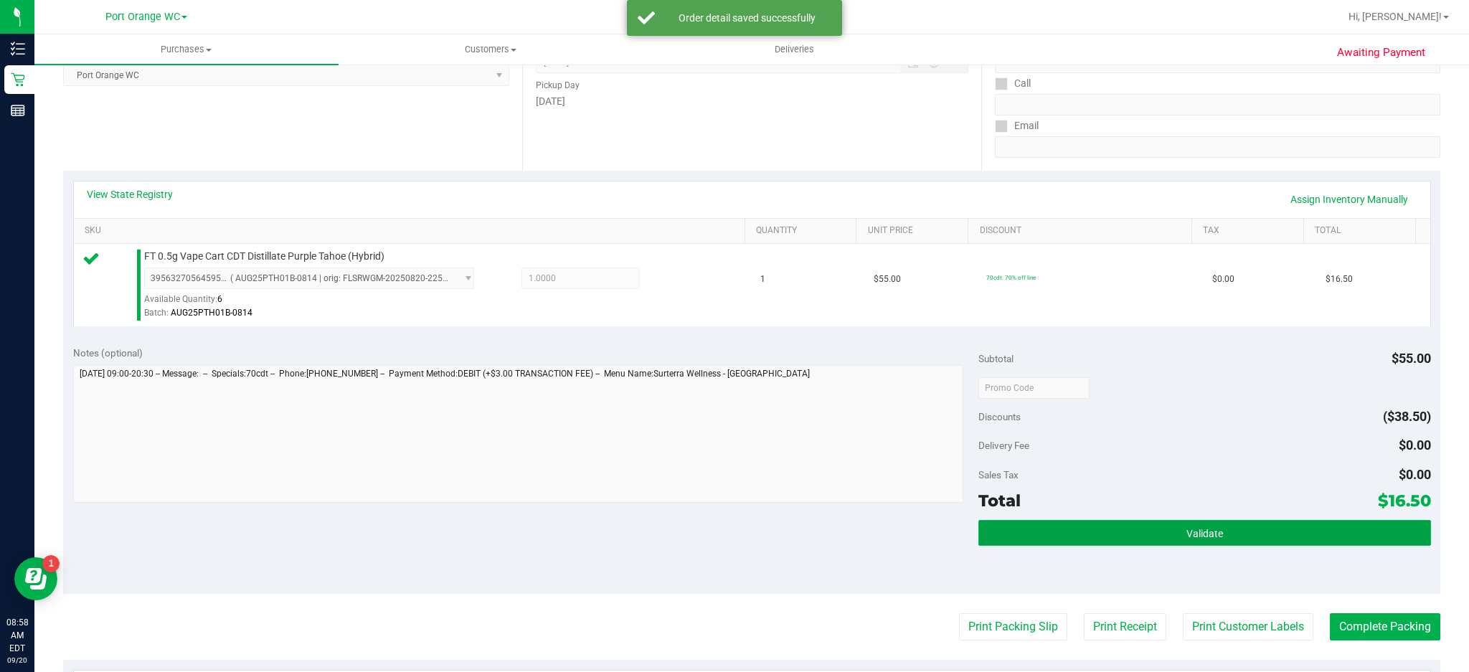
click at [1187, 532] on span "Validate" at bounding box center [1205, 533] width 37 height 11
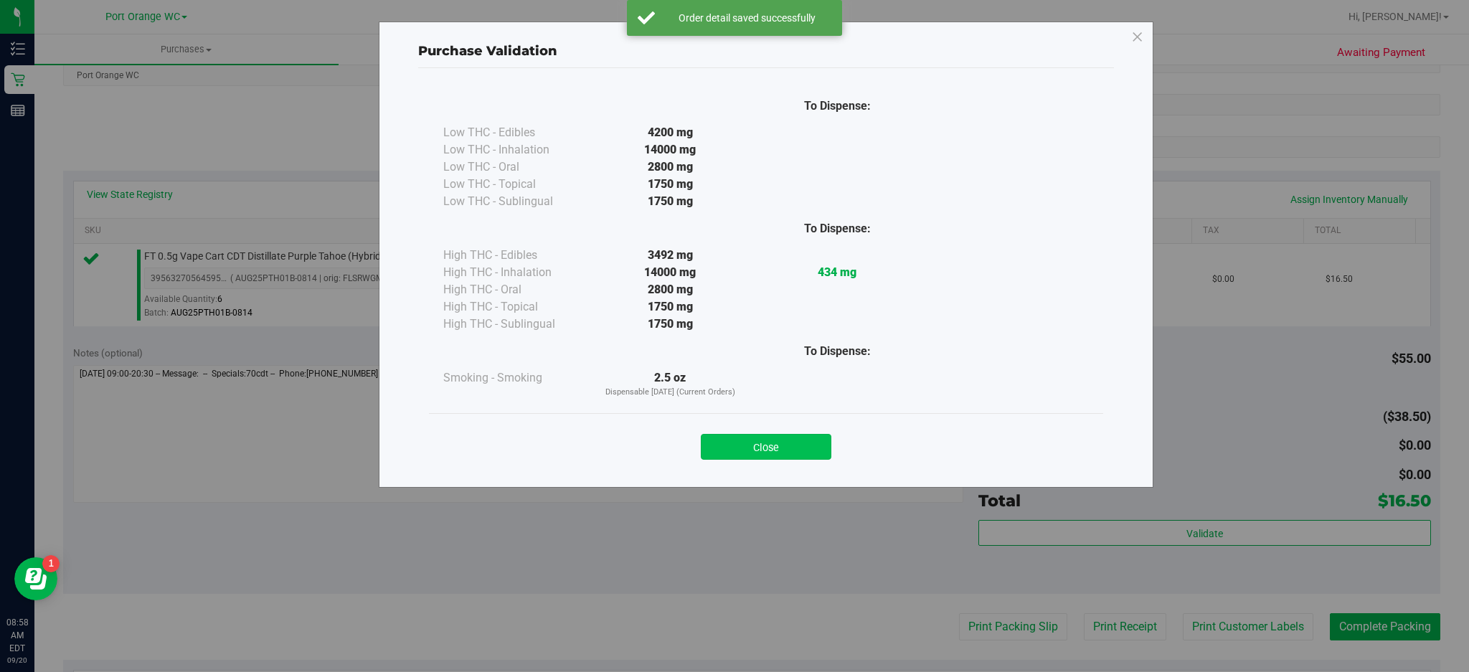
click at [804, 443] on button "Close" at bounding box center [766, 447] width 131 height 26
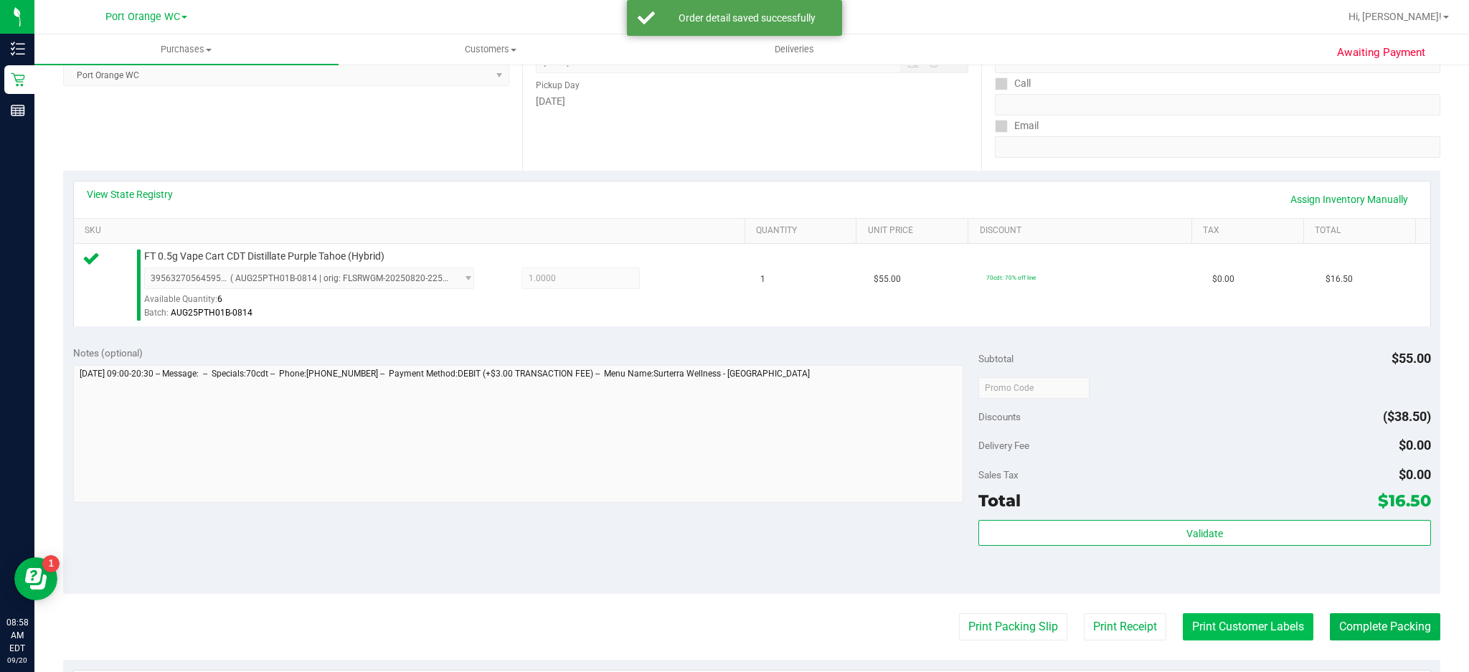
click at [1247, 627] on button "Print Customer Labels" at bounding box center [1248, 626] width 131 height 27
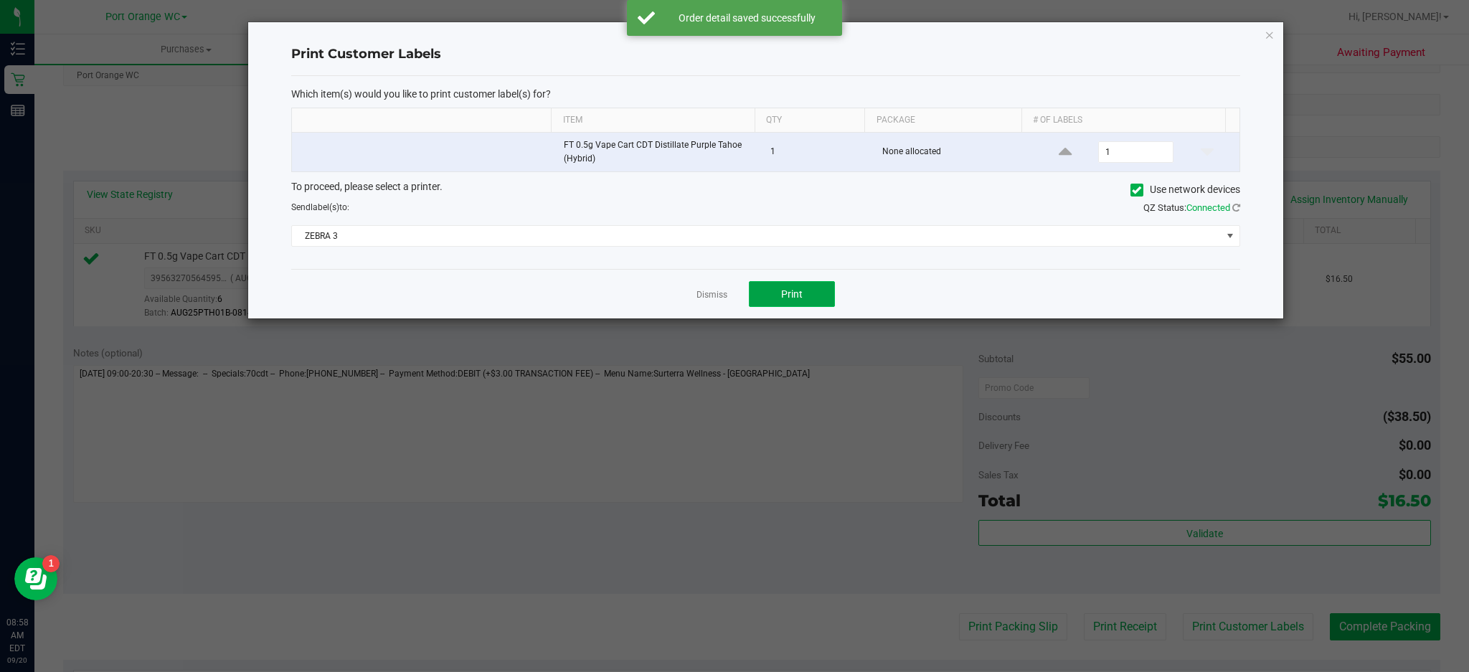
click at [811, 294] on button "Print" at bounding box center [792, 294] width 86 height 26
click at [1269, 32] on icon "button" at bounding box center [1270, 34] width 10 height 17
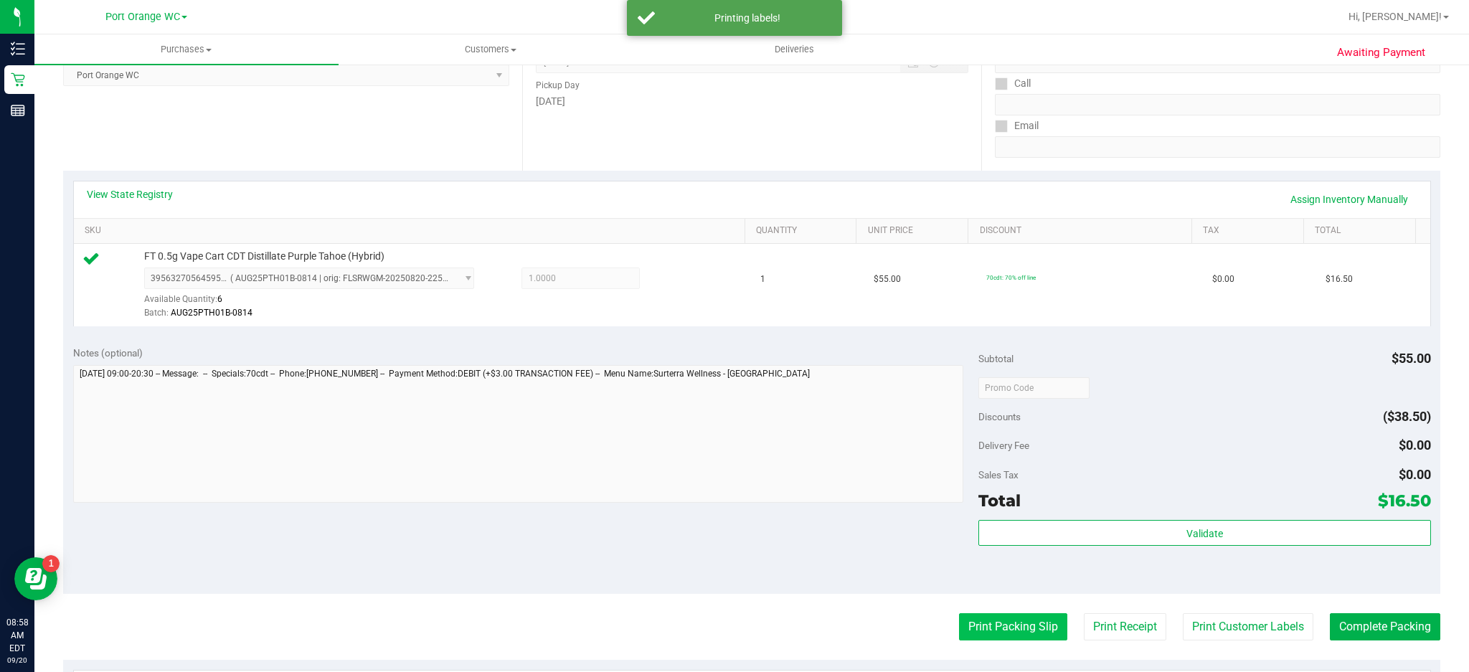
click at [1010, 629] on button "Print Packing Slip" at bounding box center [1013, 626] width 108 height 27
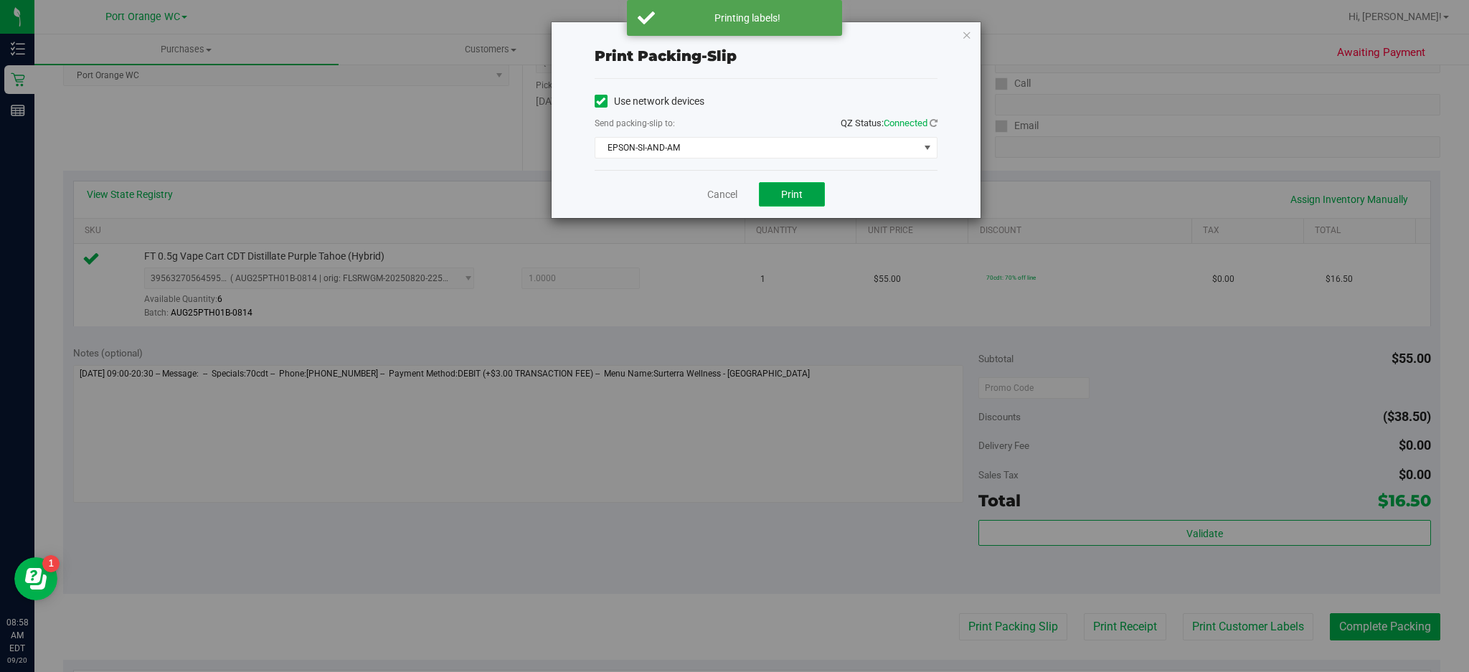
click at [794, 192] on span "Print" at bounding box center [792, 194] width 22 height 11
click at [968, 29] on icon "button" at bounding box center [967, 34] width 10 height 17
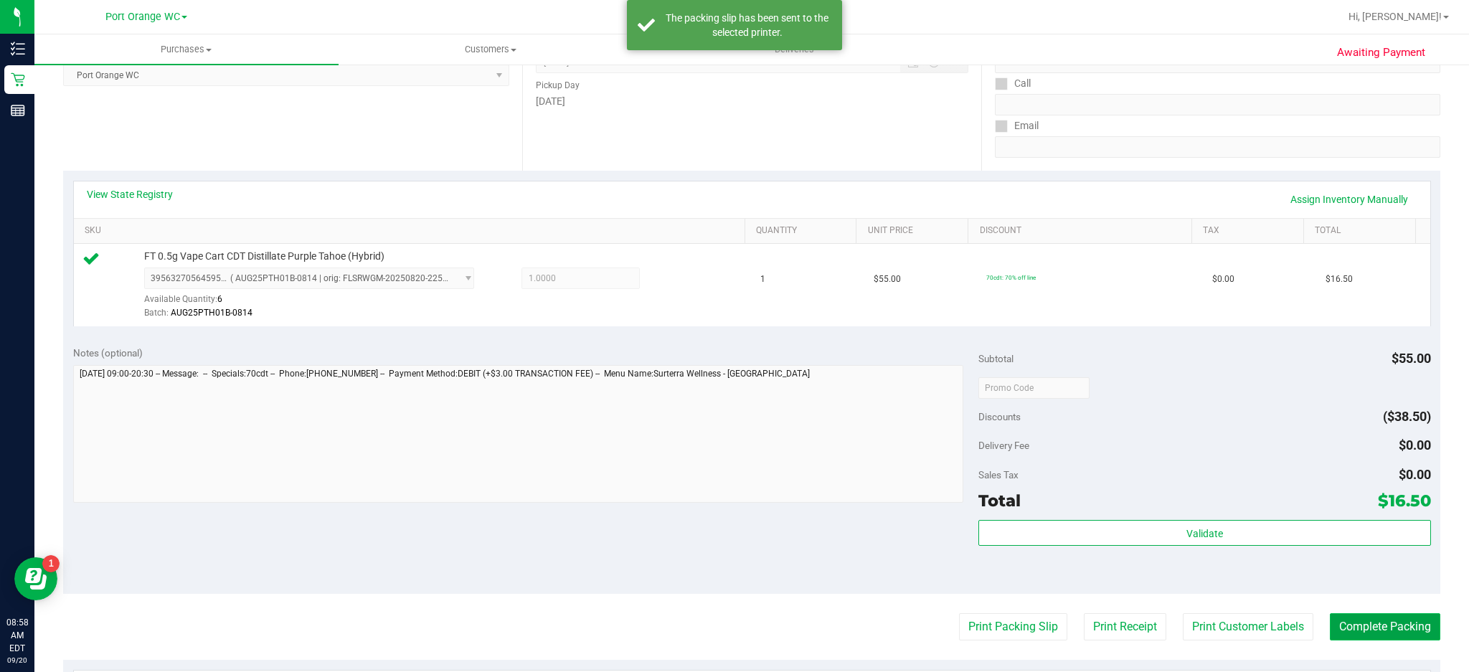
click at [1380, 633] on button "Complete Packing" at bounding box center [1385, 626] width 110 height 27
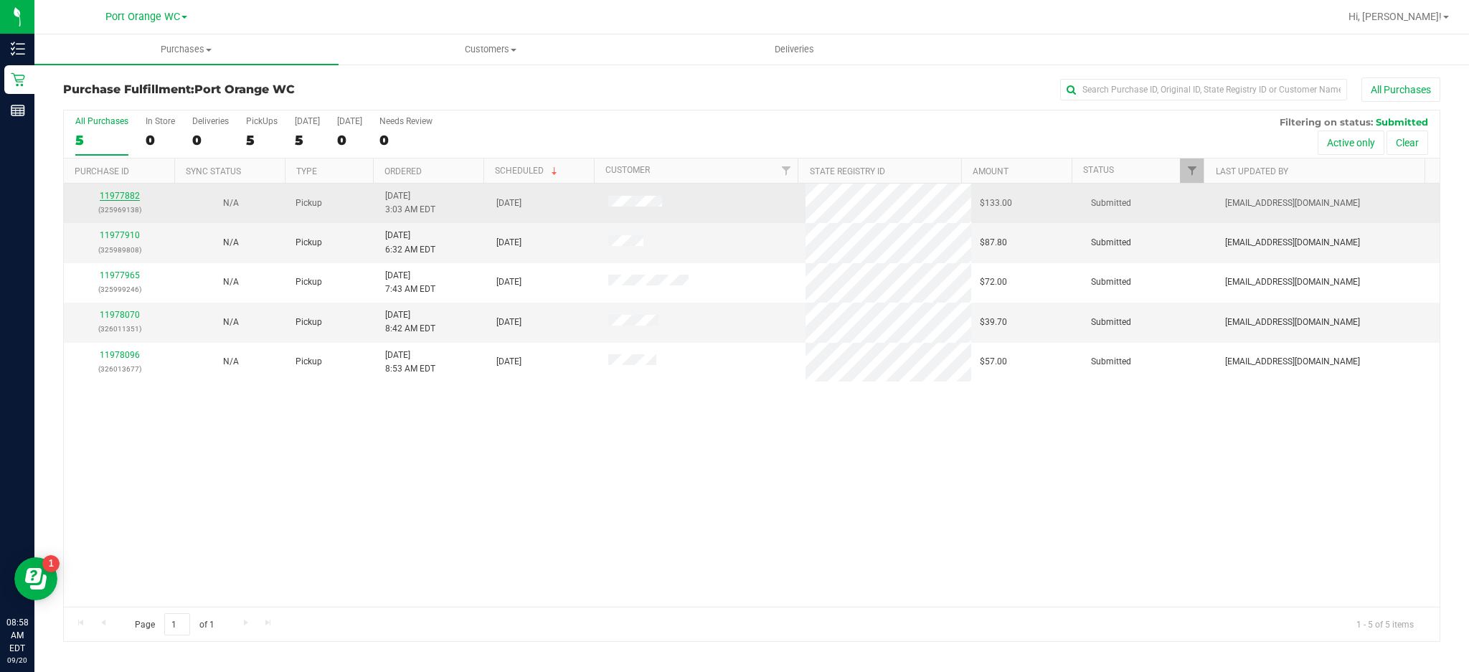
click at [128, 195] on link "11977882" at bounding box center [120, 196] width 40 height 10
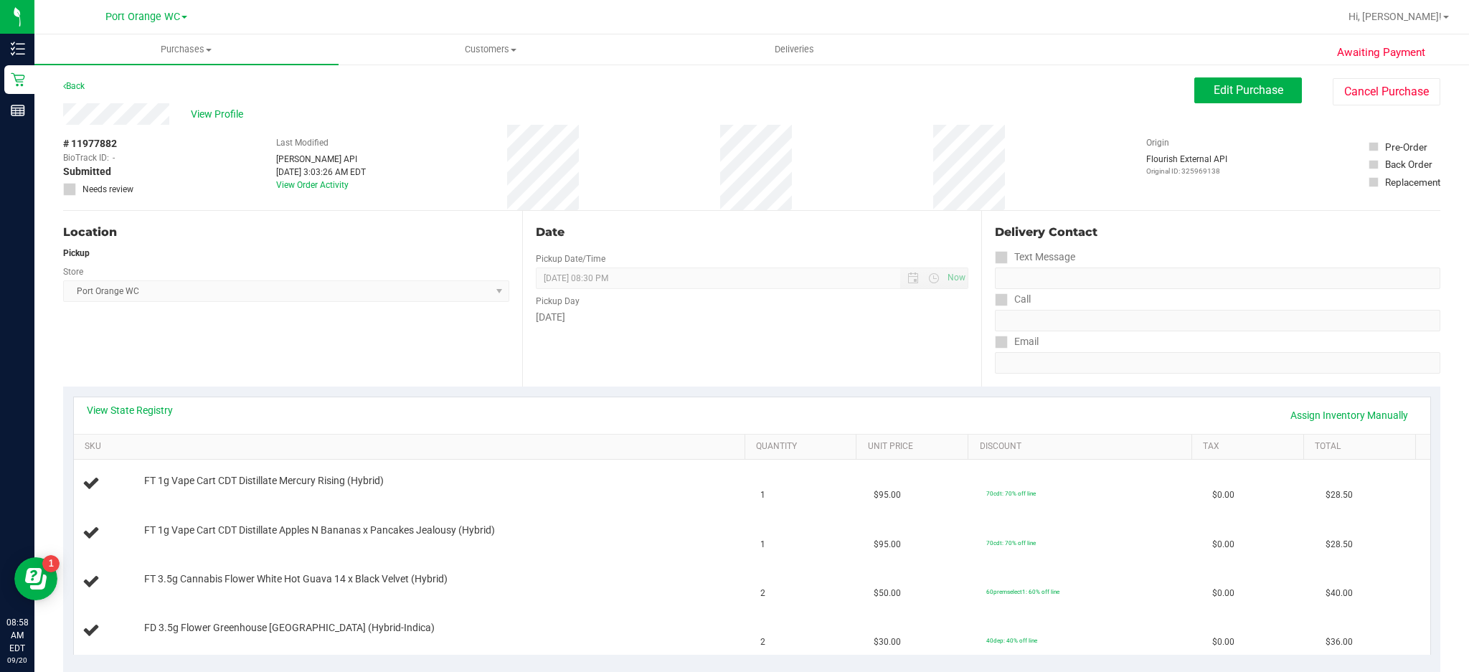
scroll to position [79, 0]
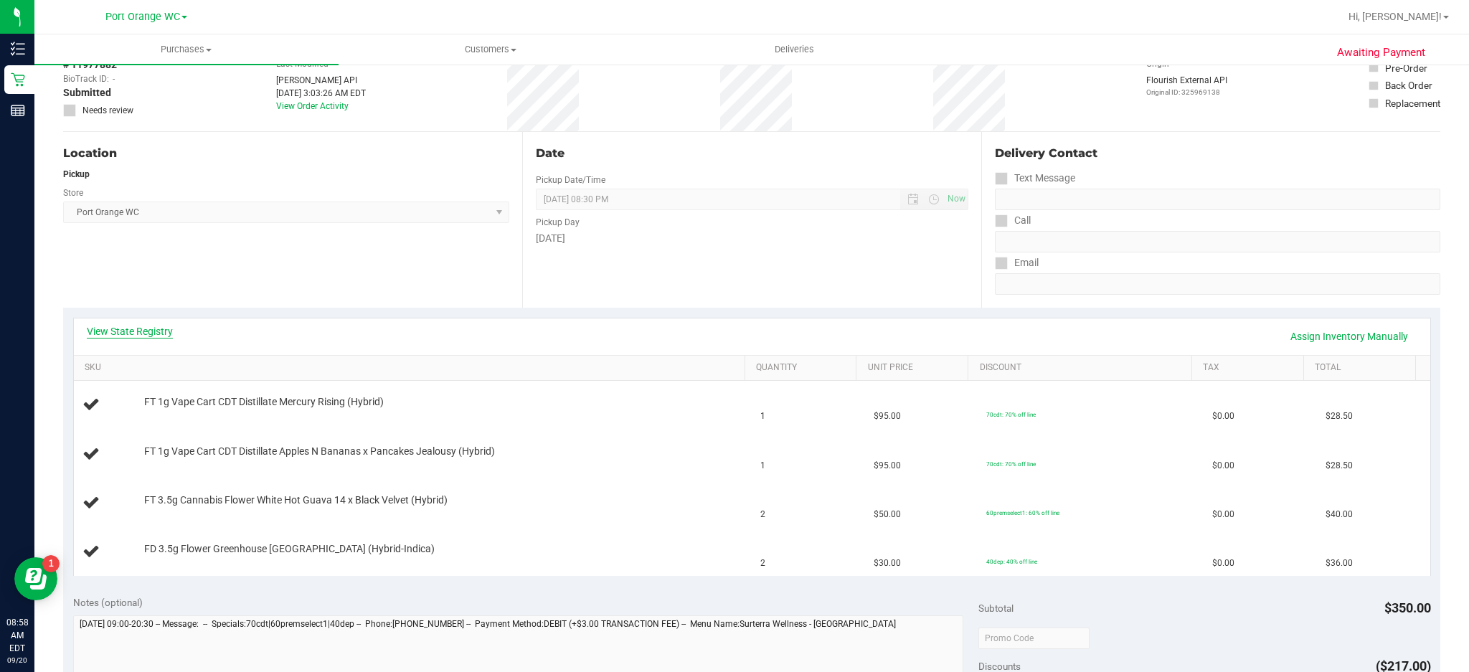
click at [166, 331] on link "View State Registry" at bounding box center [130, 331] width 86 height 14
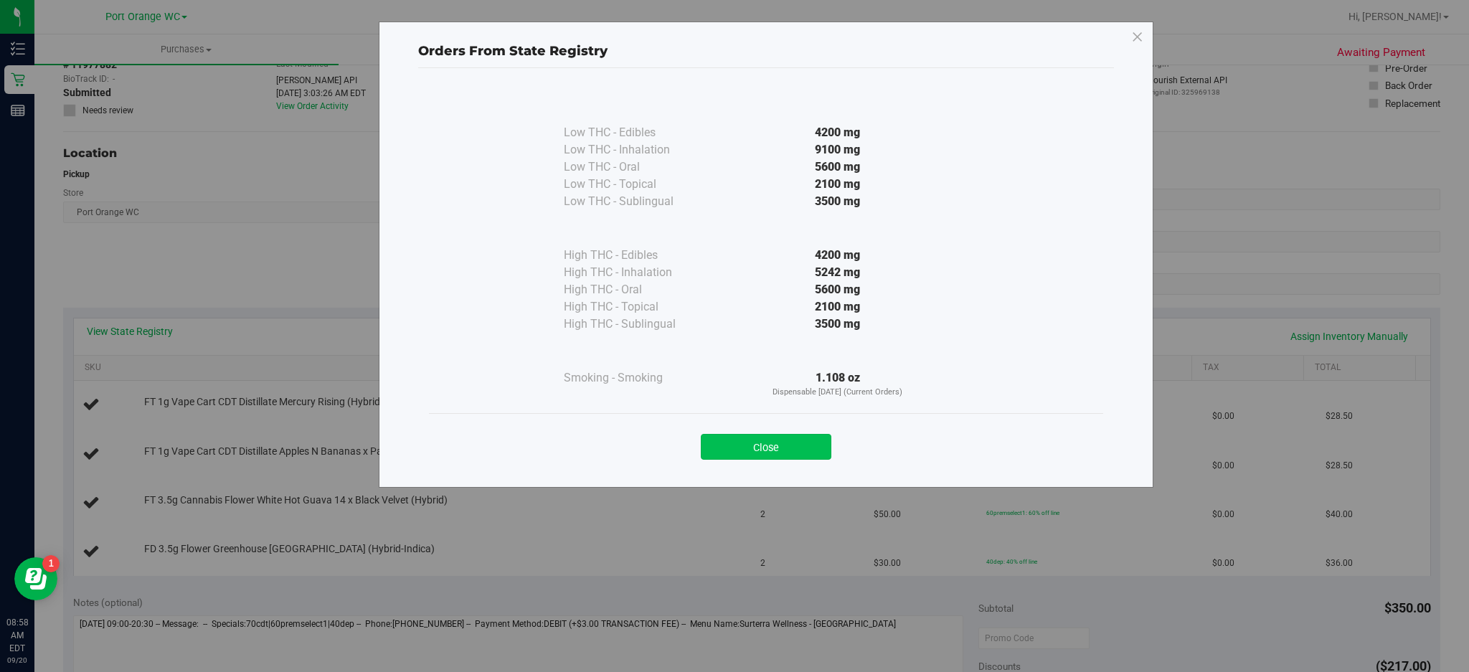
click at [827, 448] on button "Close" at bounding box center [766, 447] width 131 height 26
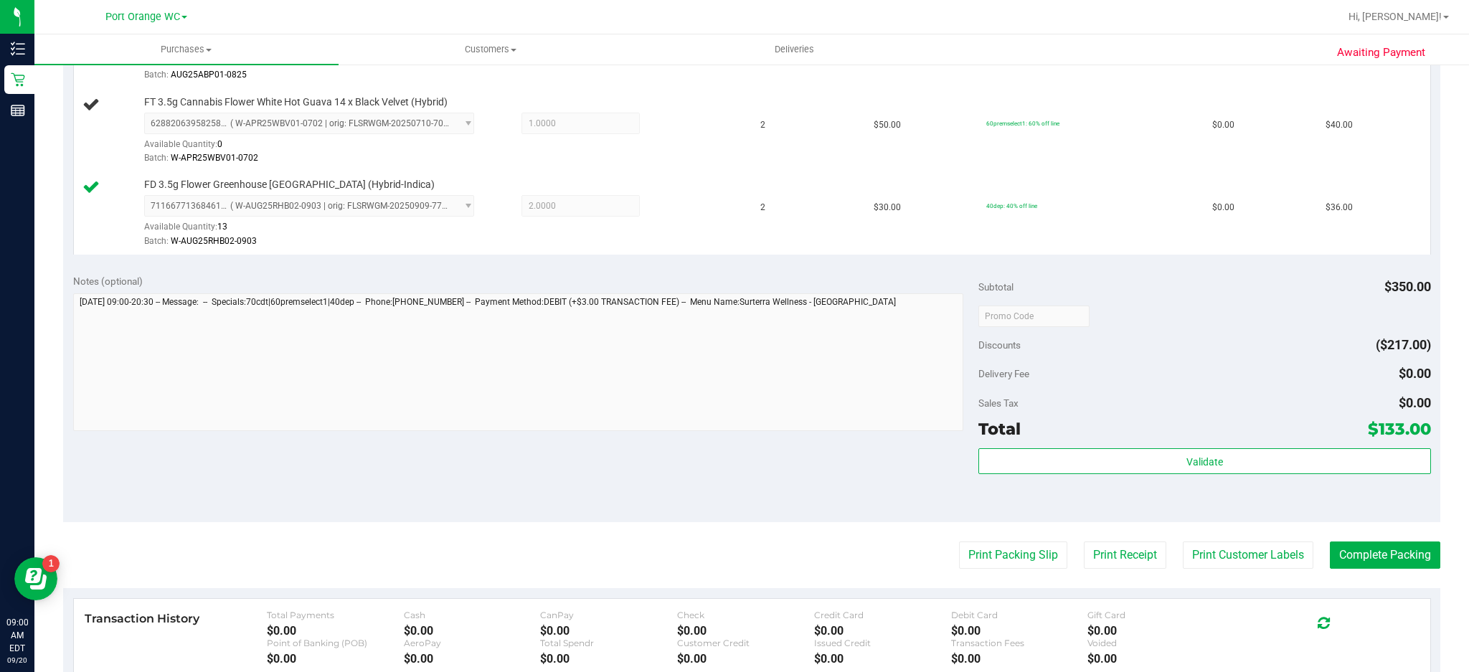
scroll to position [540, 0]
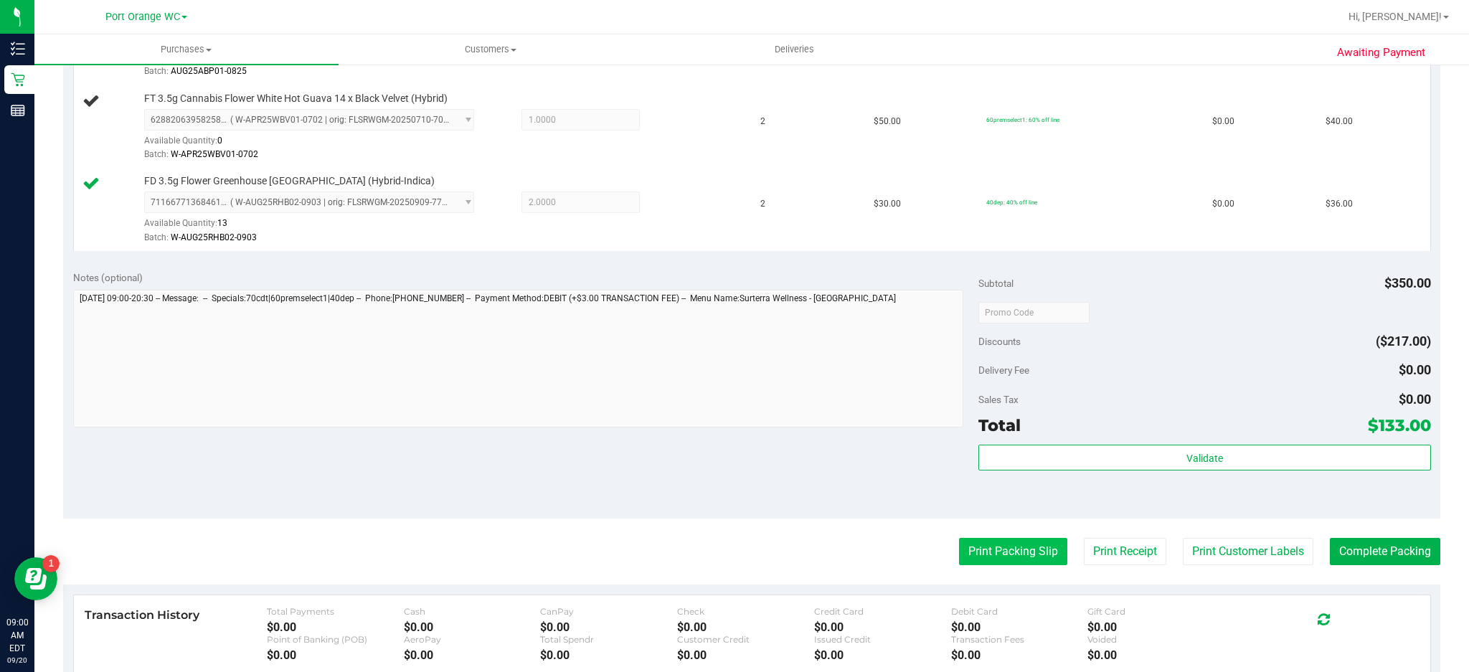
click at [1016, 552] on button "Print Packing Slip" at bounding box center [1013, 551] width 108 height 27
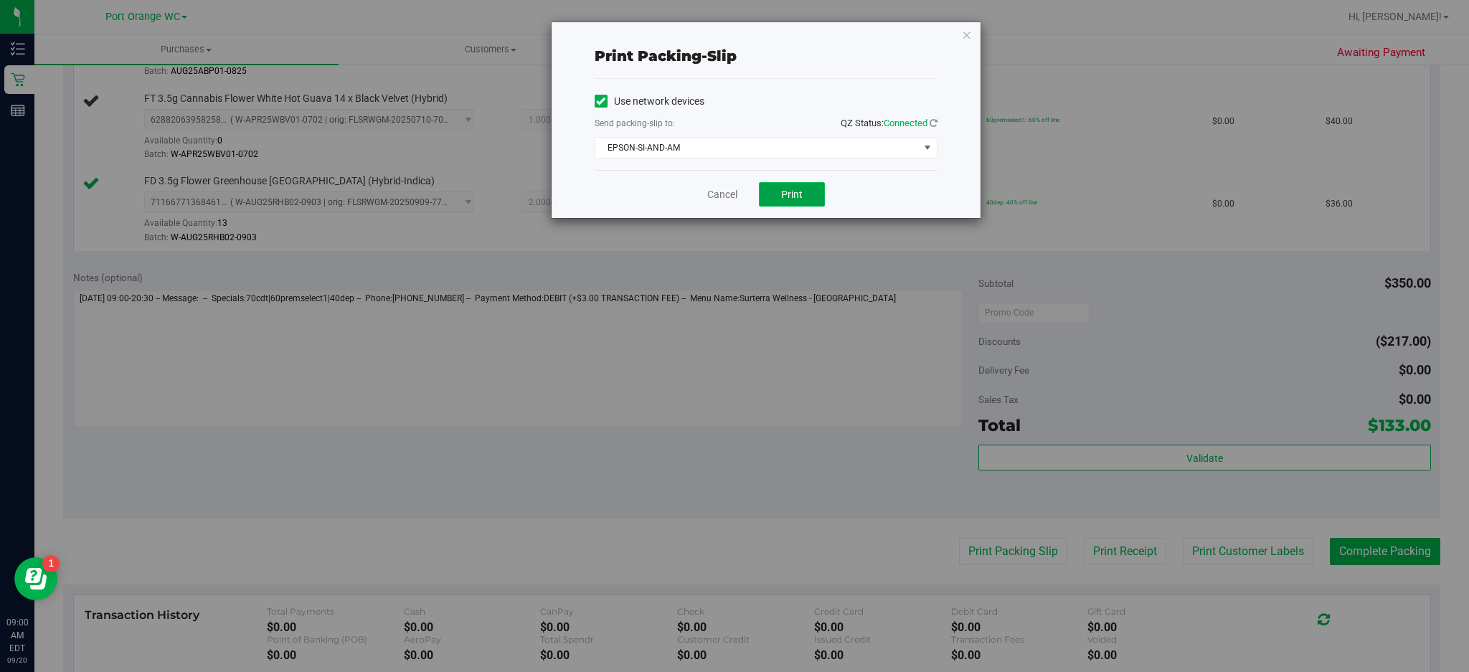
click at [818, 197] on button "Print" at bounding box center [792, 194] width 66 height 24
click at [971, 32] on icon "button" at bounding box center [967, 34] width 10 height 17
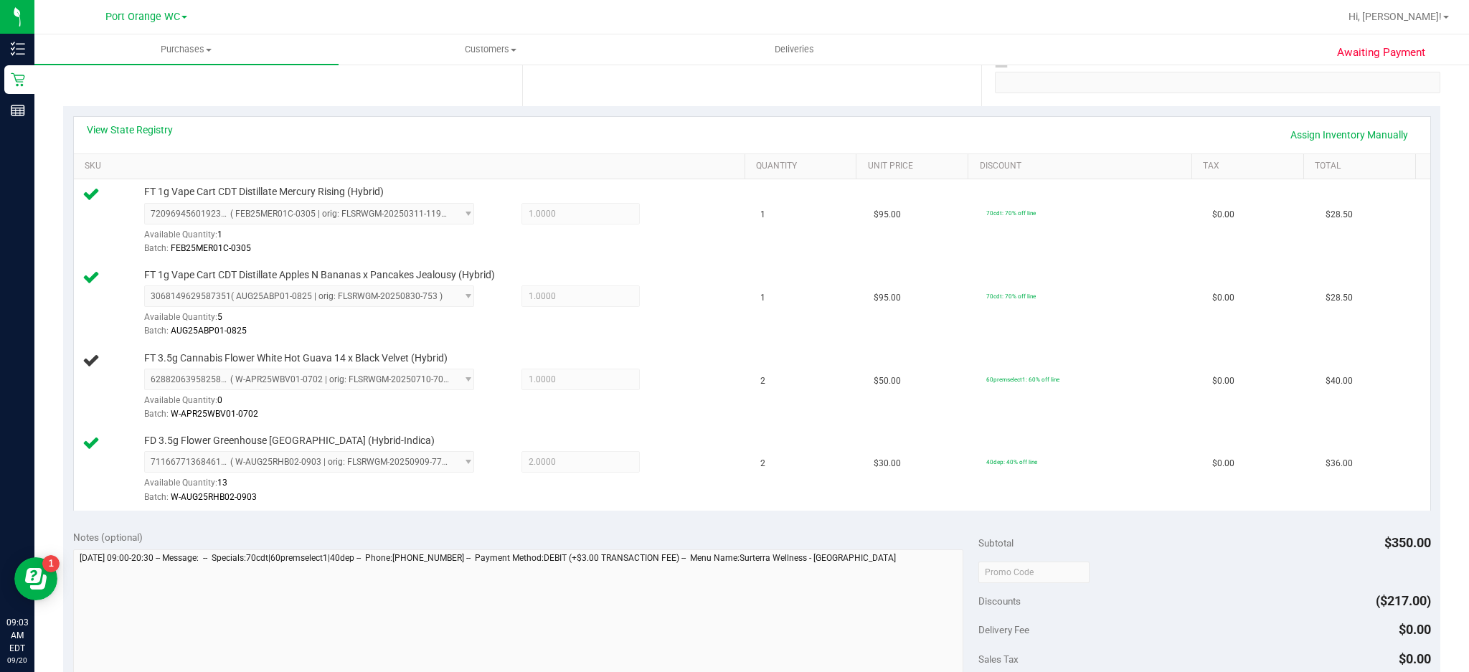
scroll to position [0, 0]
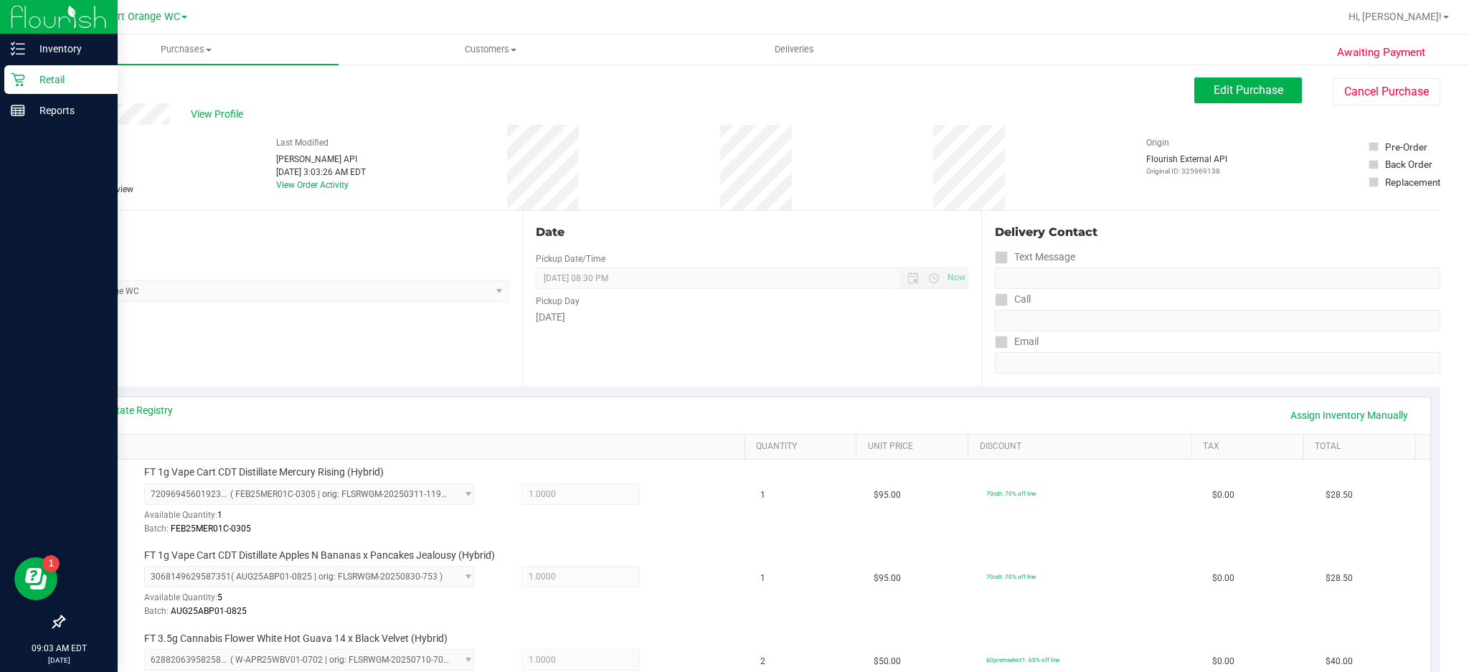
click at [25, 75] on p "Retail" at bounding box center [68, 79] width 86 height 17
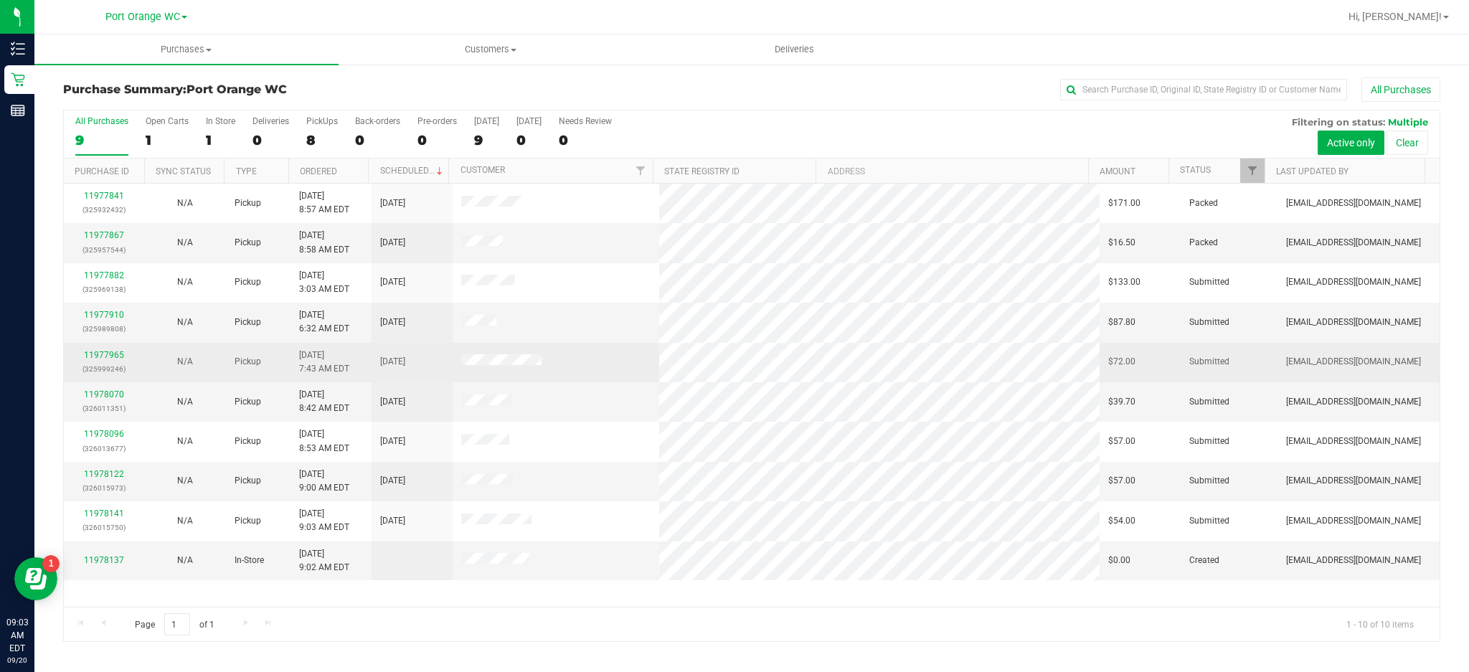
click at [159, 354] on td "N/A" at bounding box center [185, 362] width 81 height 39
click at [112, 352] on link "11977965" at bounding box center [104, 355] width 40 height 10
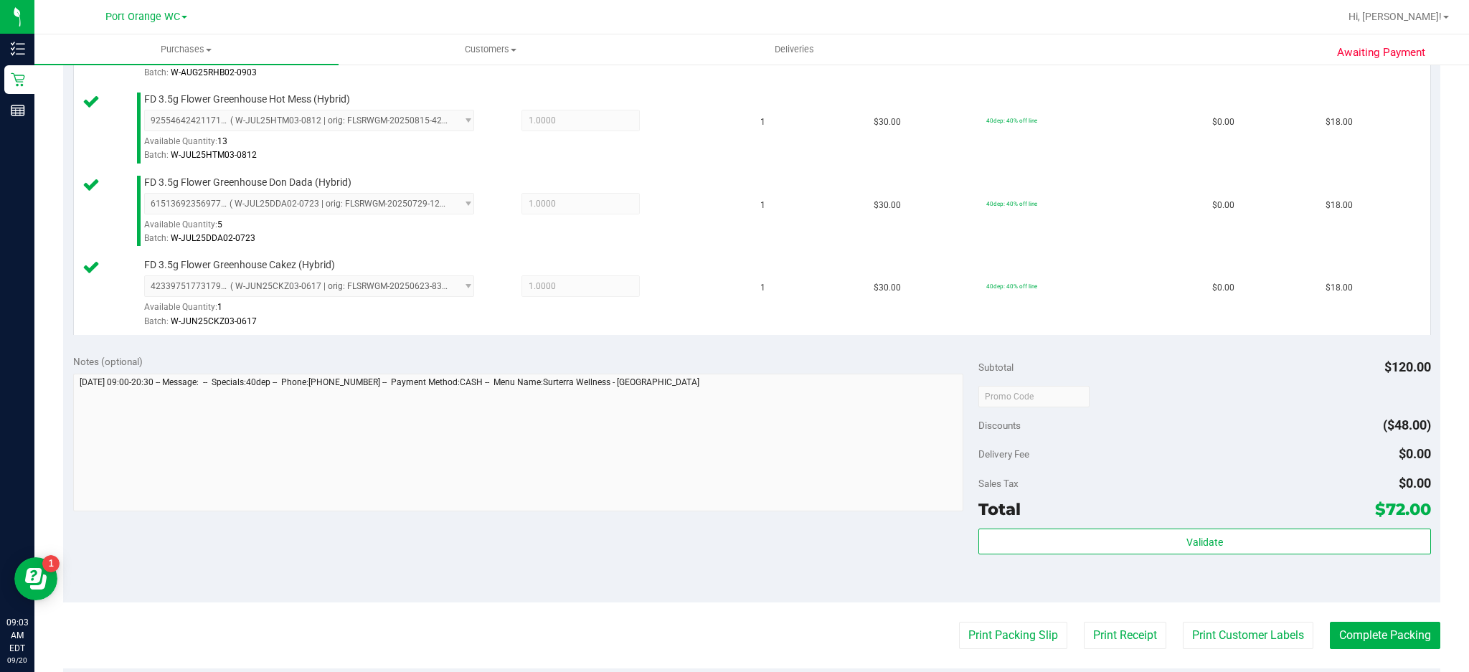
scroll to position [495, 0]
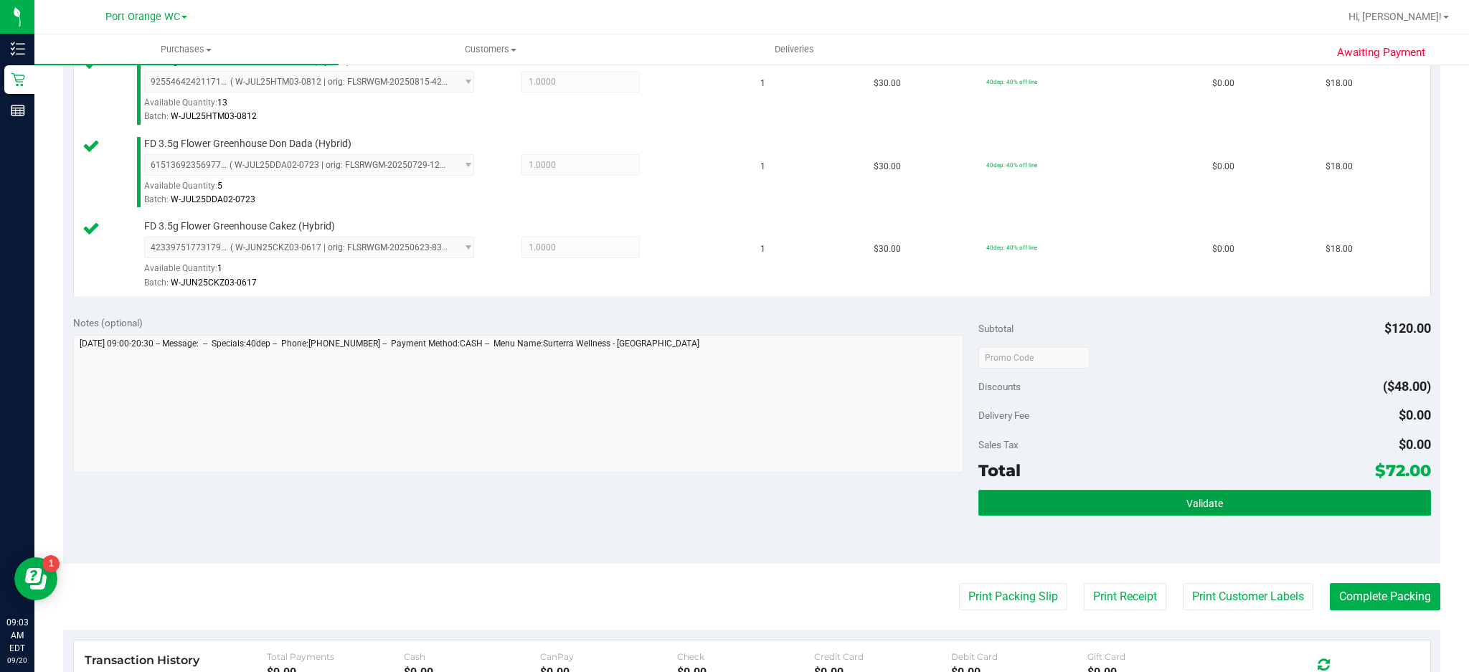
click at [1210, 495] on button "Validate" at bounding box center [1205, 503] width 453 height 26
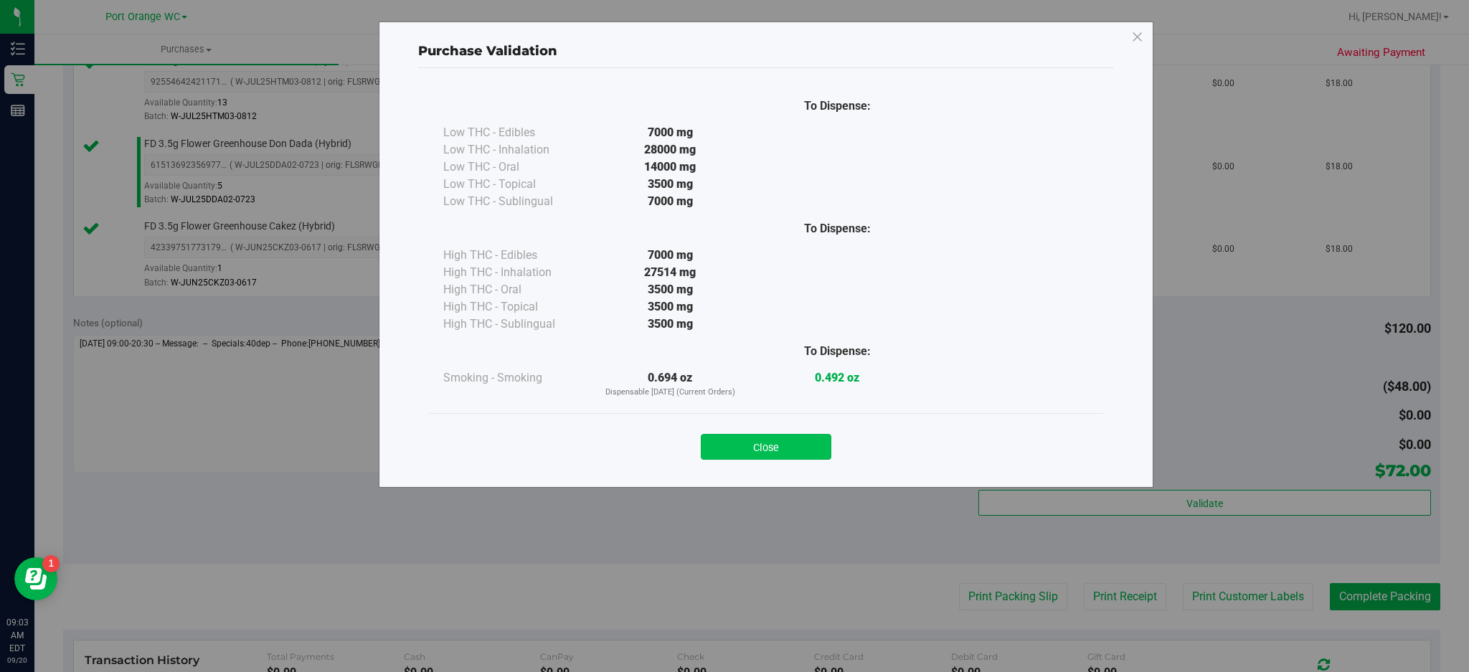
click at [805, 441] on button "Close" at bounding box center [766, 447] width 131 height 26
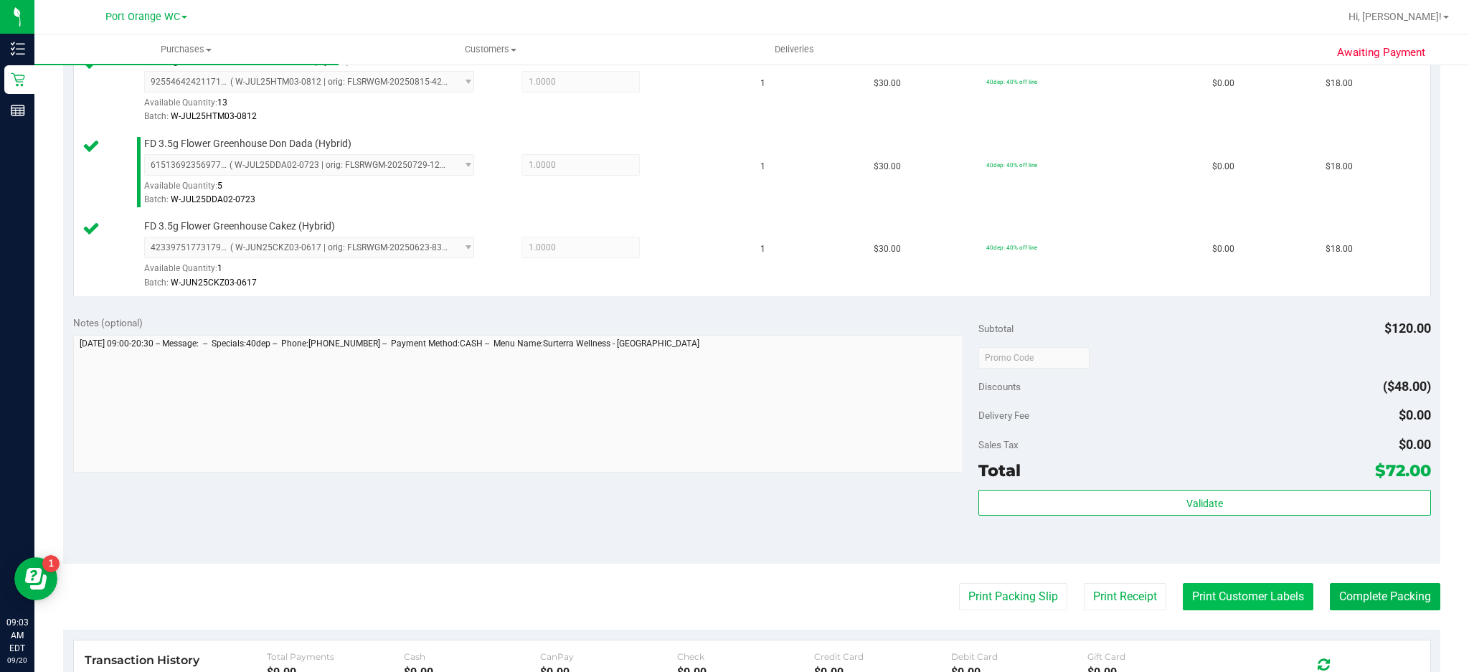
click at [1249, 597] on button "Print Customer Labels" at bounding box center [1248, 596] width 131 height 27
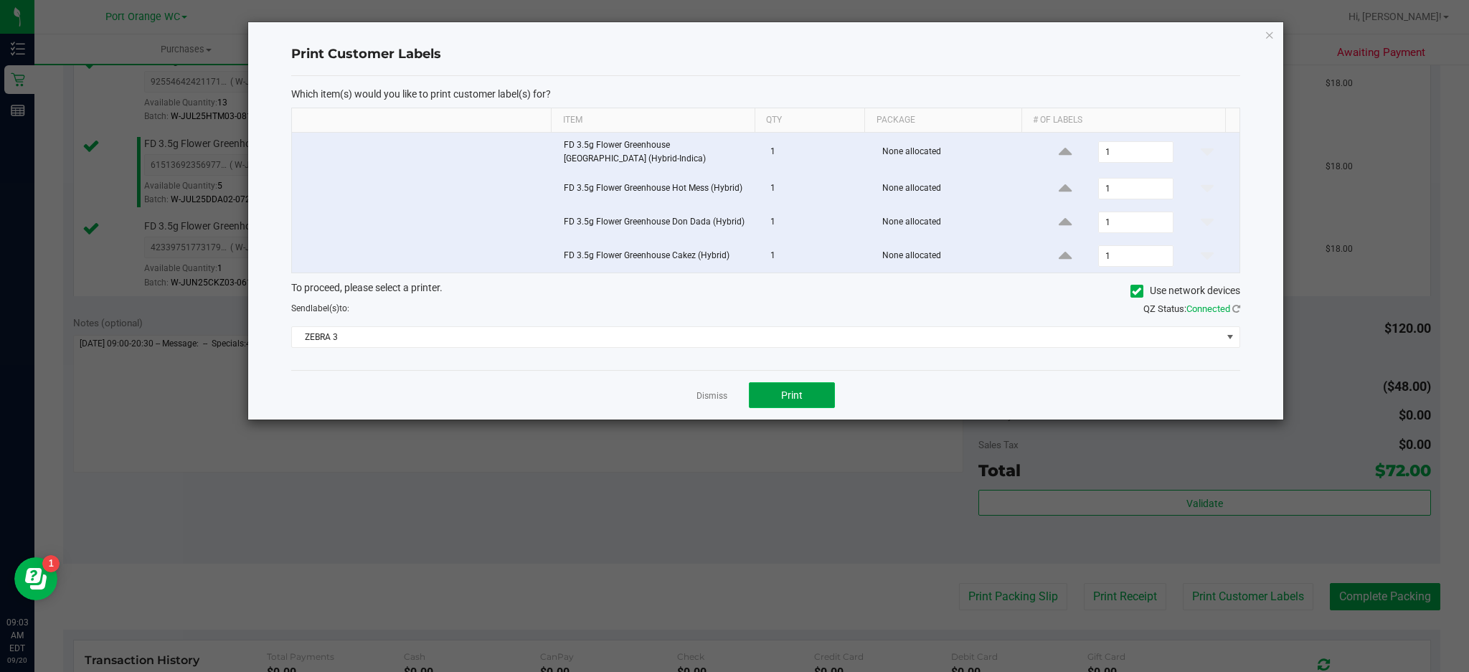
click at [820, 393] on button "Print" at bounding box center [792, 395] width 86 height 26
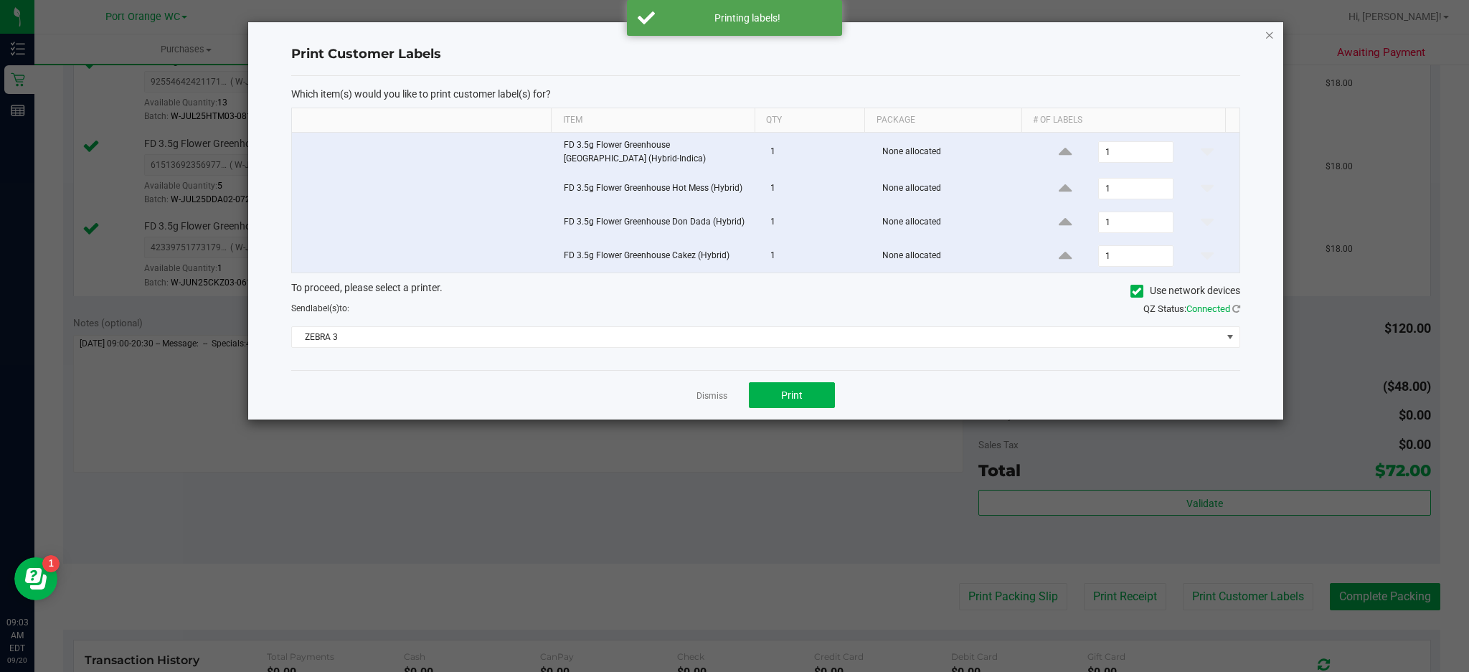
click at [1272, 29] on icon "button" at bounding box center [1270, 34] width 10 height 17
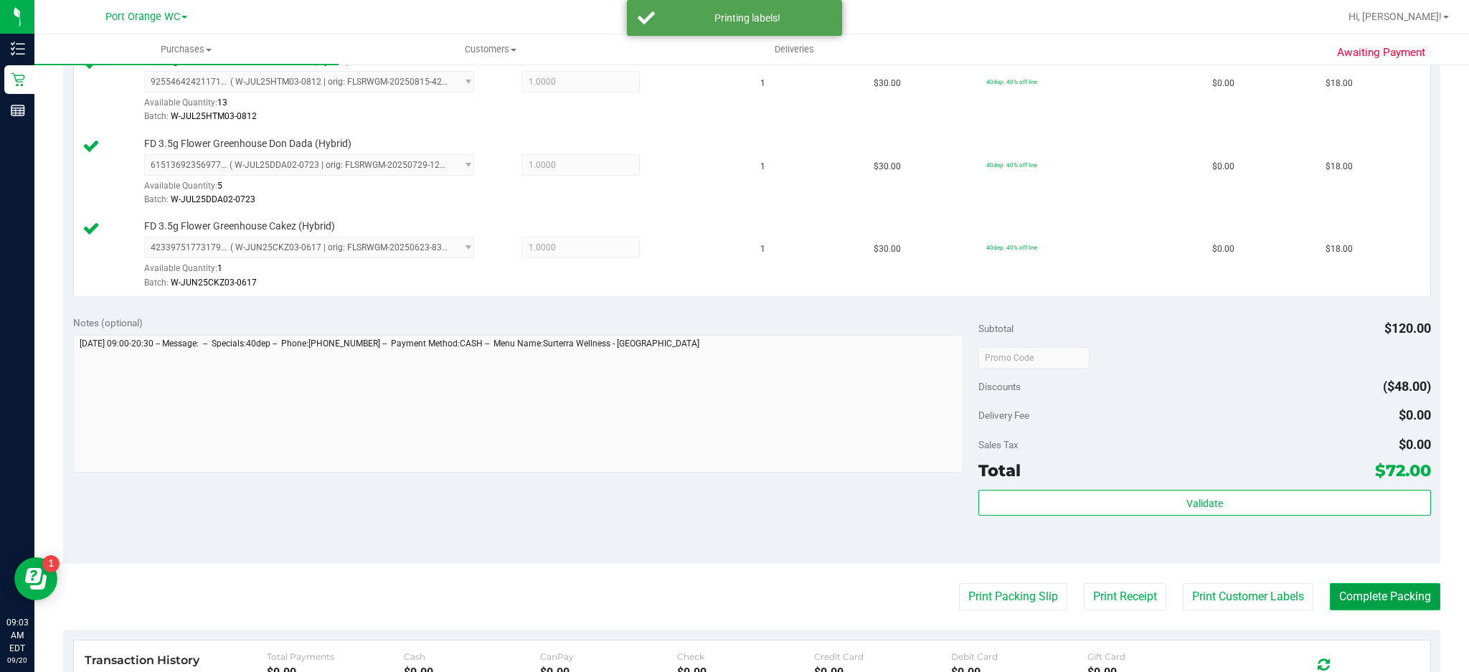
click at [1391, 598] on button "Complete Packing" at bounding box center [1385, 596] width 110 height 27
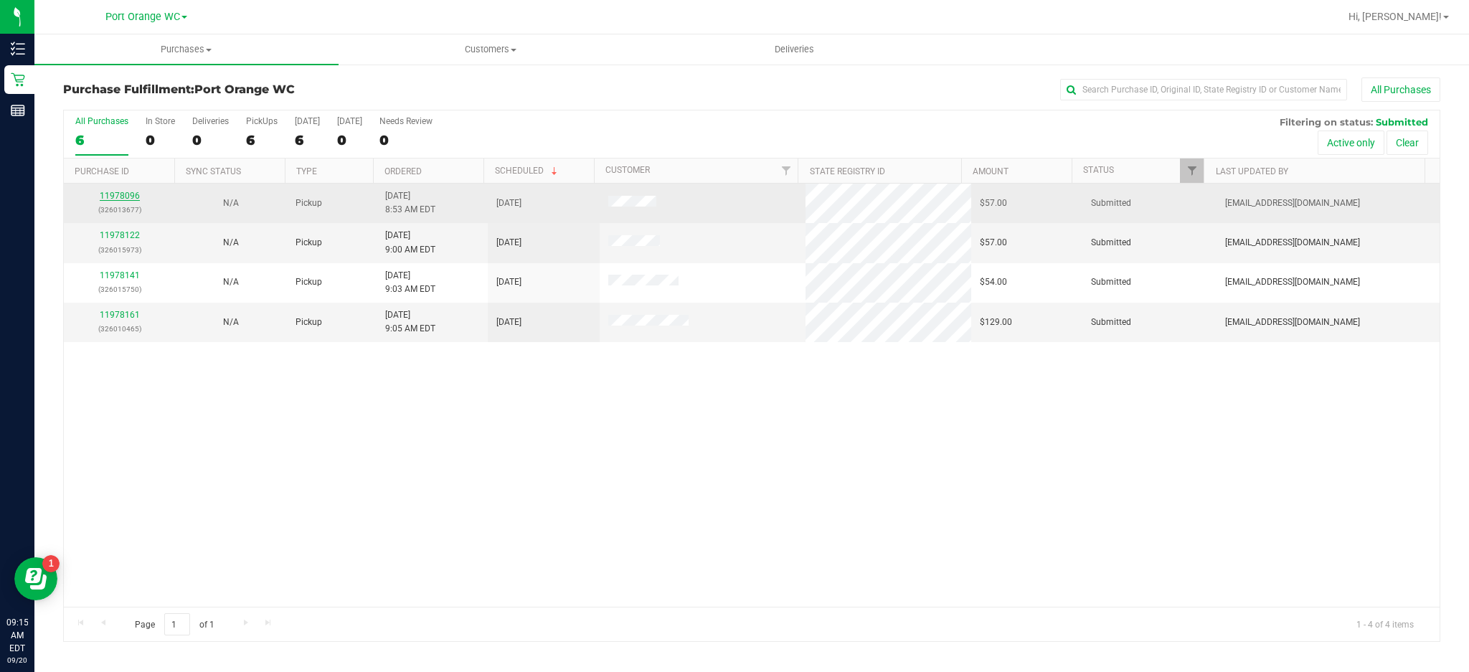
click at [121, 192] on link "11978096" at bounding box center [120, 196] width 40 height 10
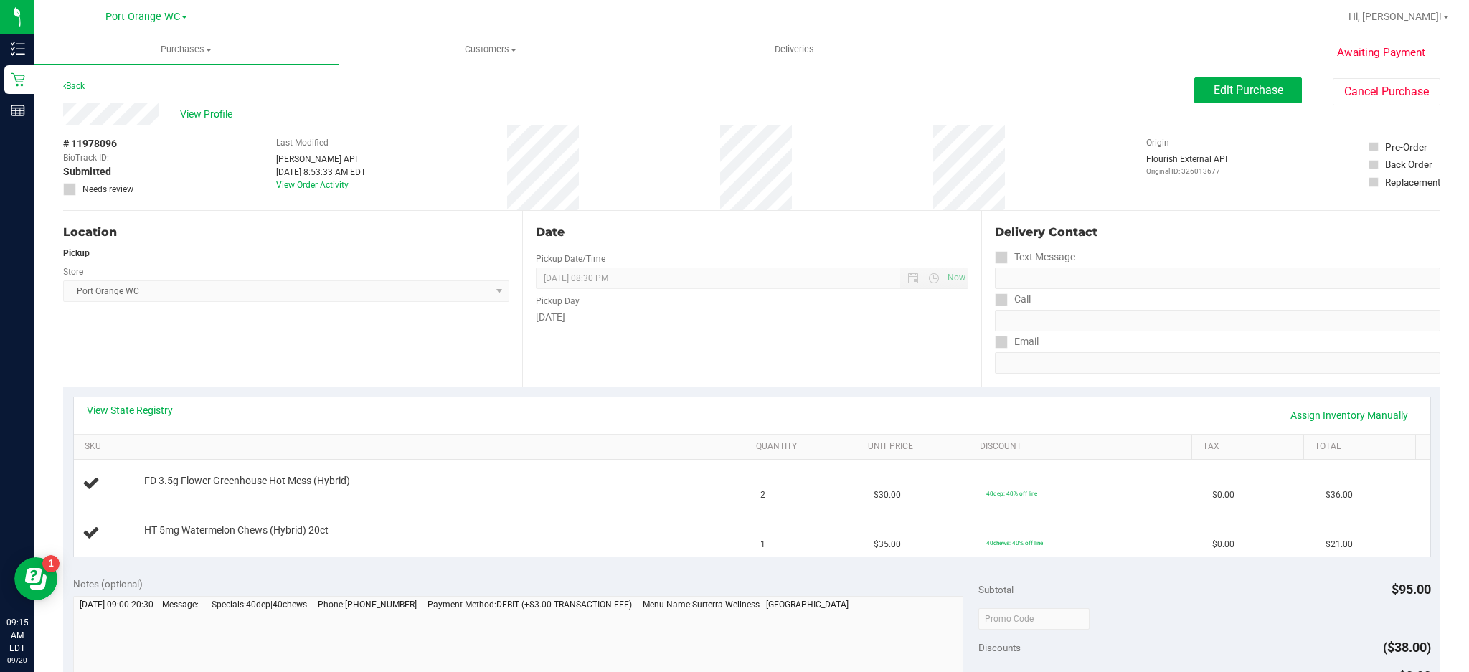
click at [164, 415] on link "View State Registry" at bounding box center [130, 410] width 86 height 14
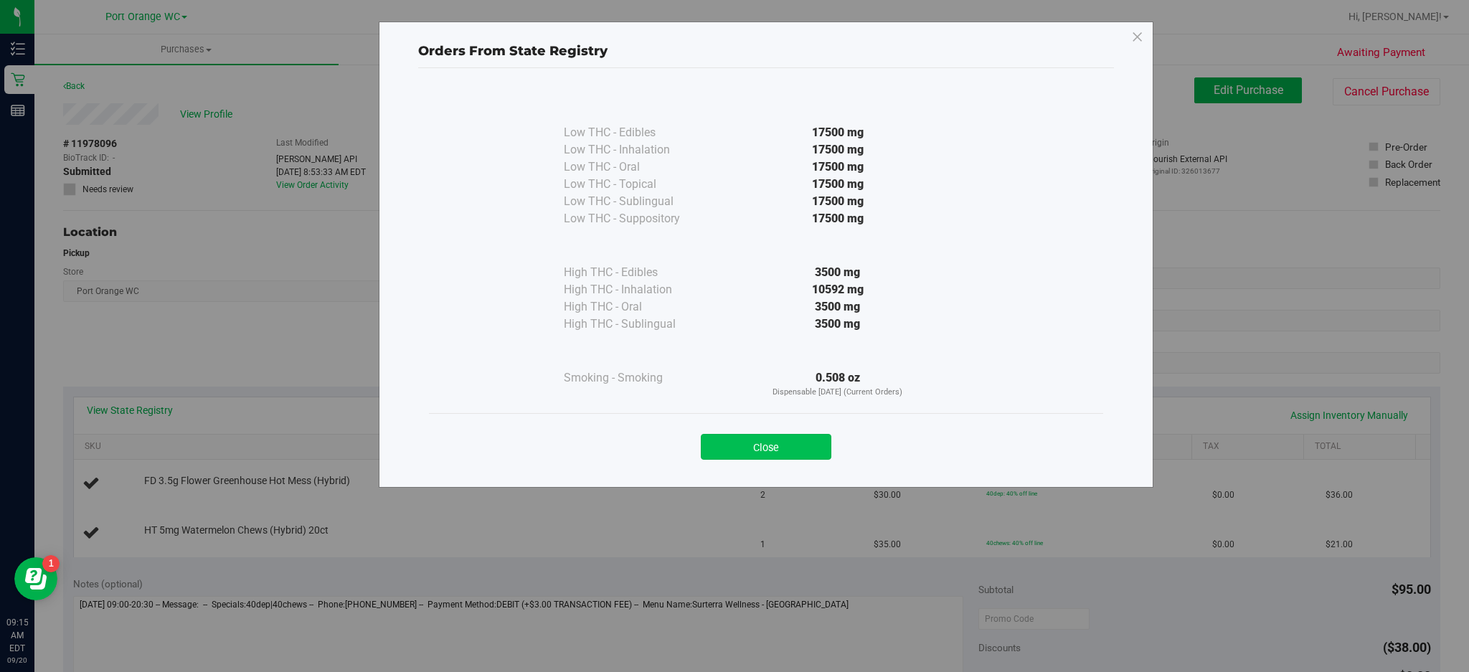
click at [771, 446] on button "Close" at bounding box center [766, 447] width 131 height 26
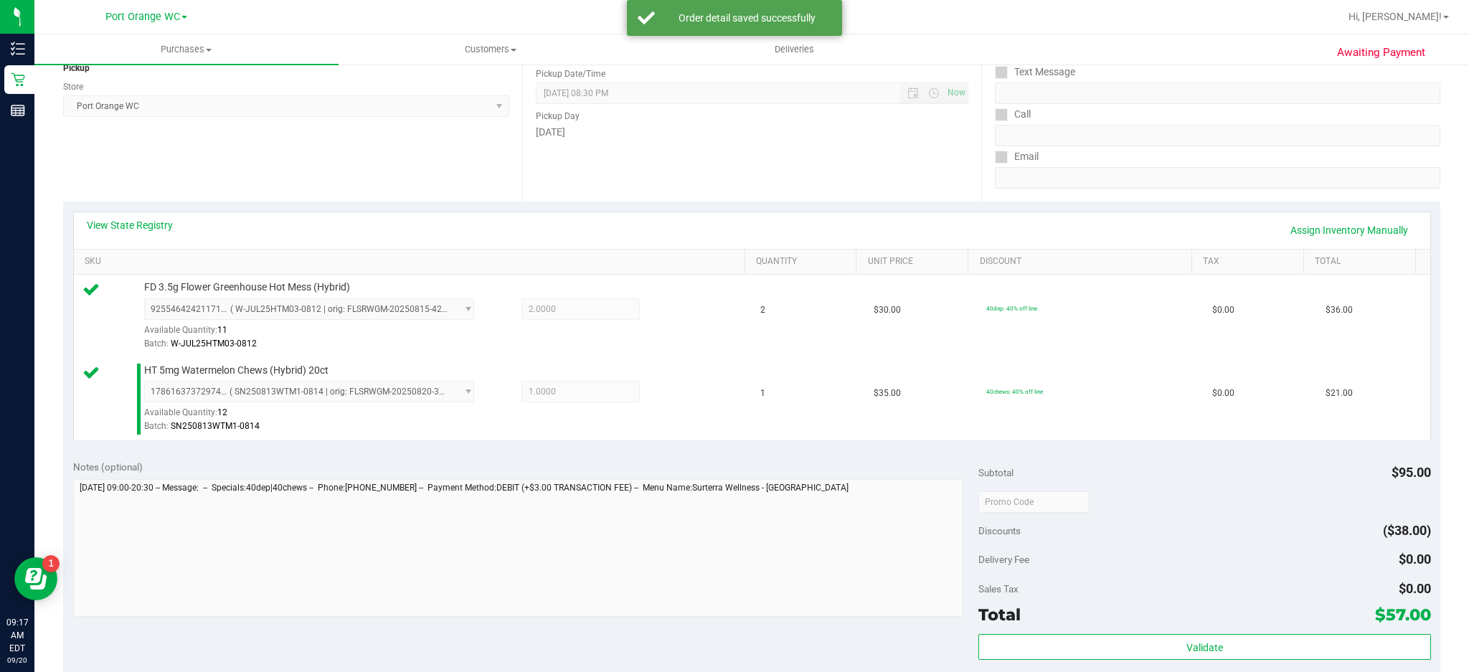
scroll to position [584, 0]
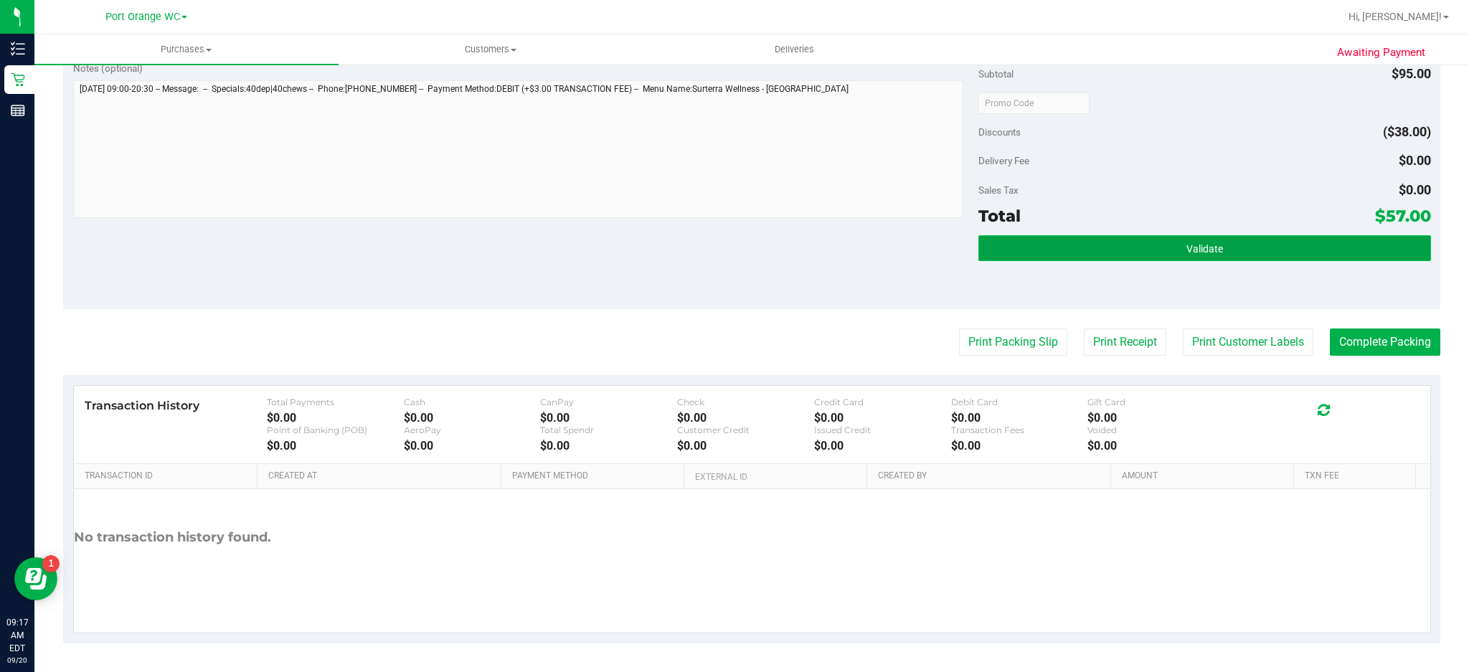
click at [1200, 247] on span "Validate" at bounding box center [1205, 248] width 37 height 11
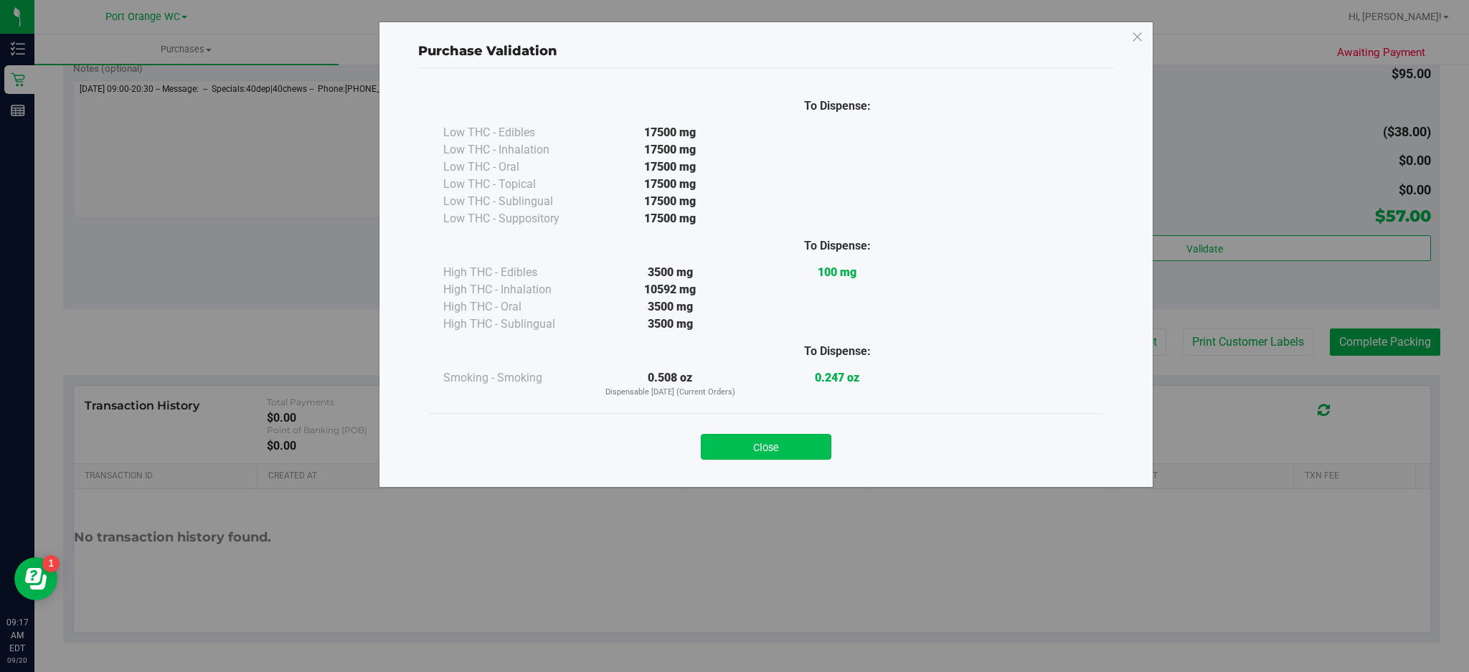
click at [778, 434] on button "Close" at bounding box center [766, 447] width 131 height 26
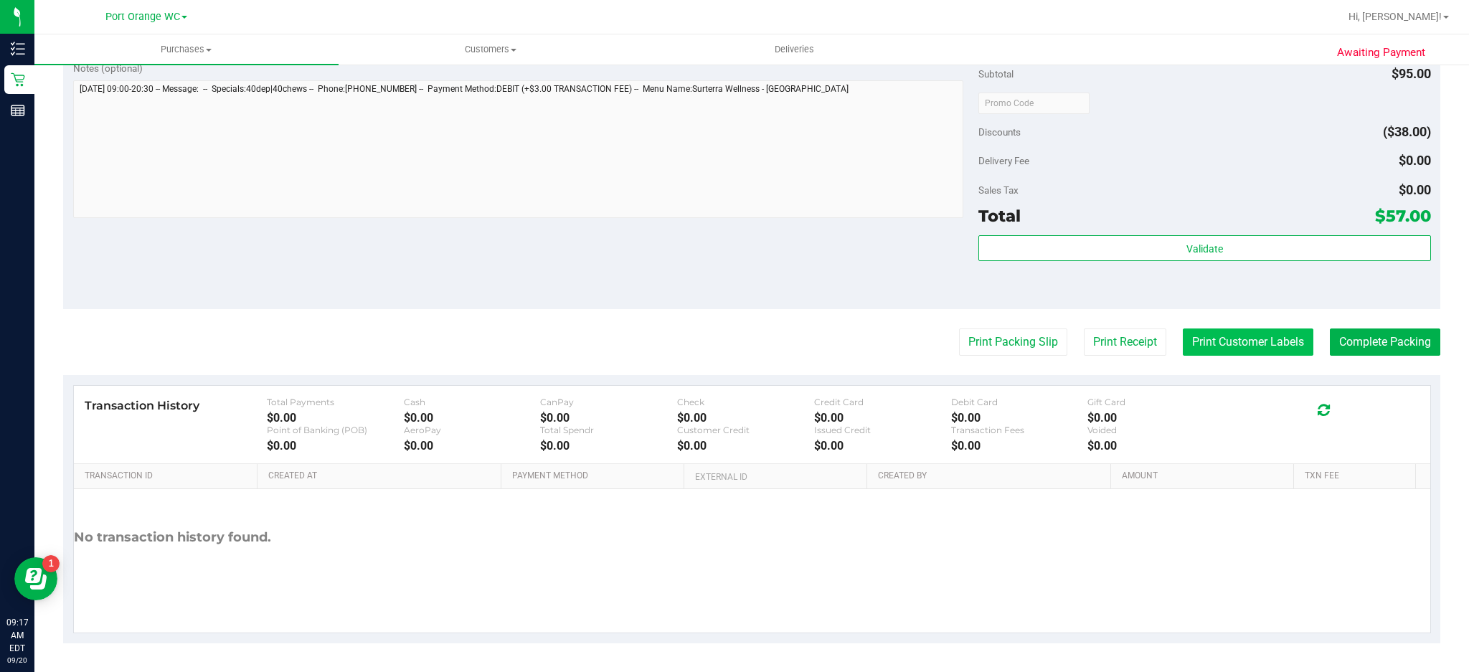
click at [1238, 342] on button "Print Customer Labels" at bounding box center [1248, 342] width 131 height 27
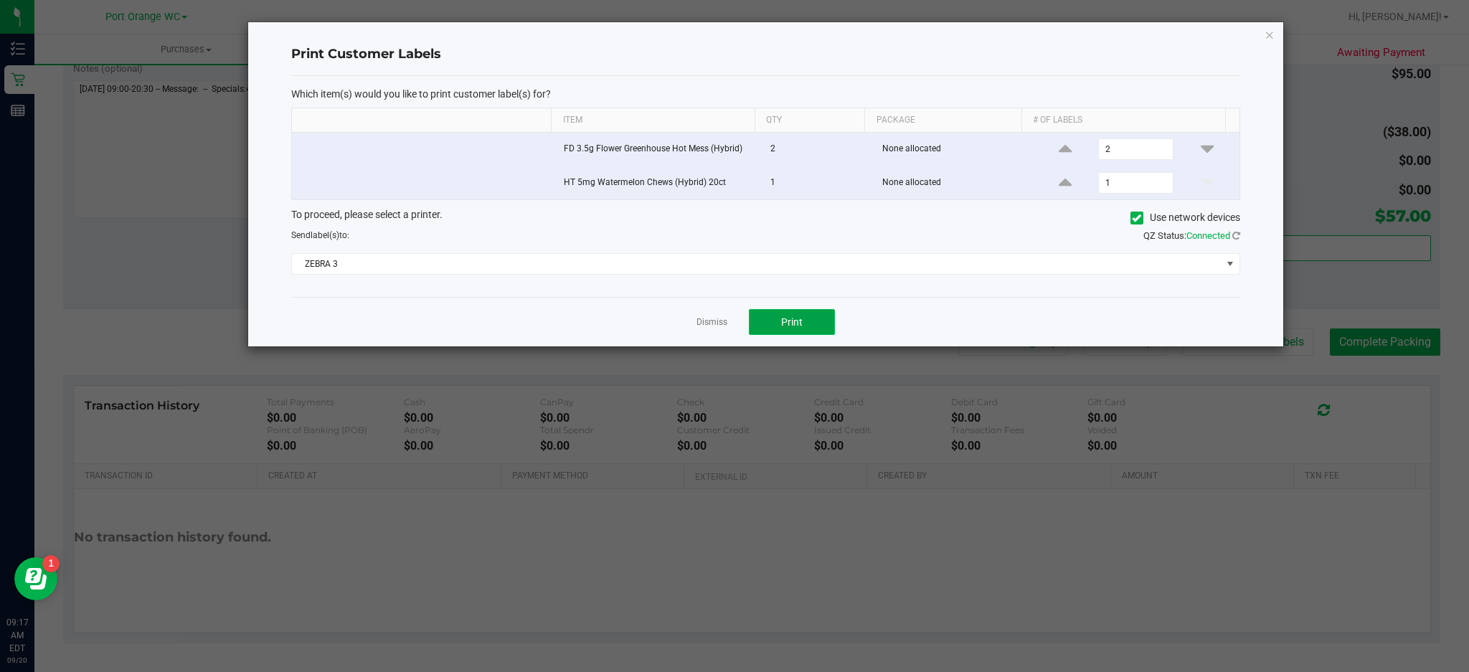
click at [809, 325] on button "Print" at bounding box center [792, 322] width 86 height 26
click at [1272, 27] on icon "button" at bounding box center [1270, 34] width 10 height 17
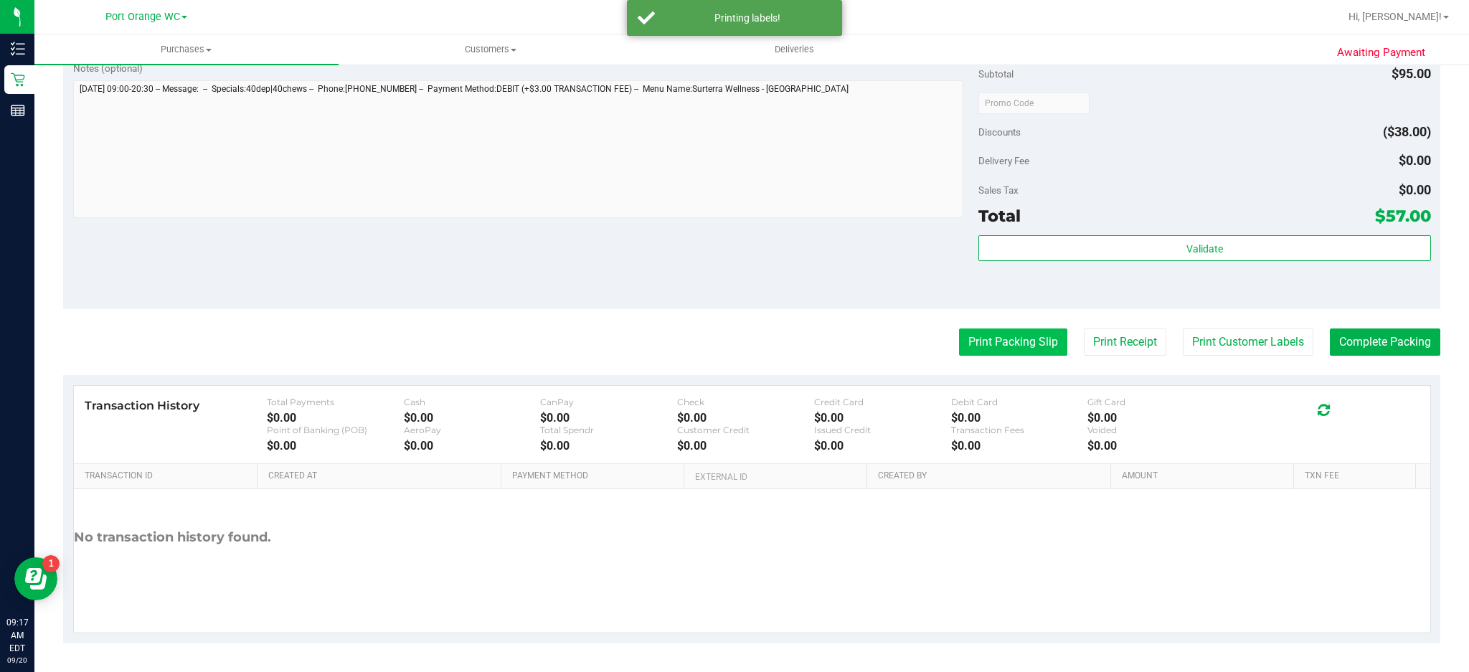
click at [1014, 341] on button "Print Packing Slip" at bounding box center [1013, 342] width 108 height 27
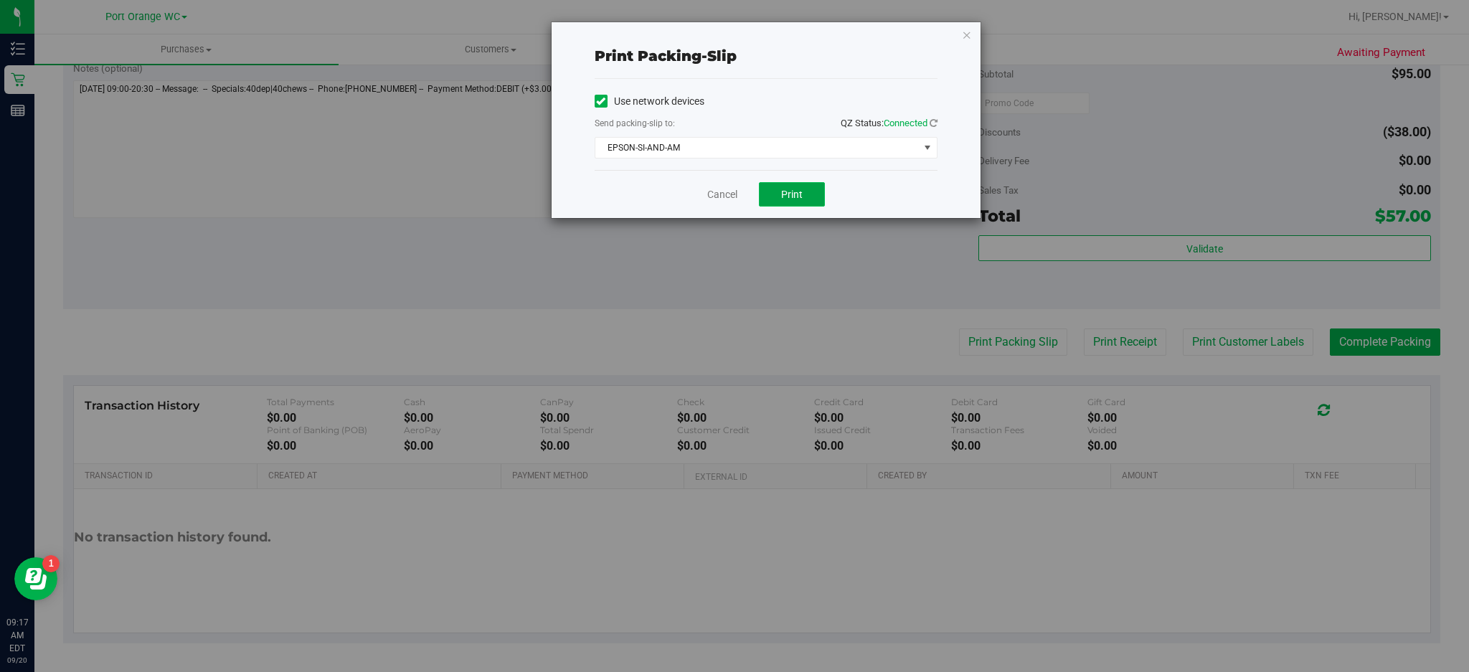
click at [809, 207] on button "Print" at bounding box center [792, 194] width 66 height 24
click at [969, 31] on icon "button" at bounding box center [967, 34] width 10 height 17
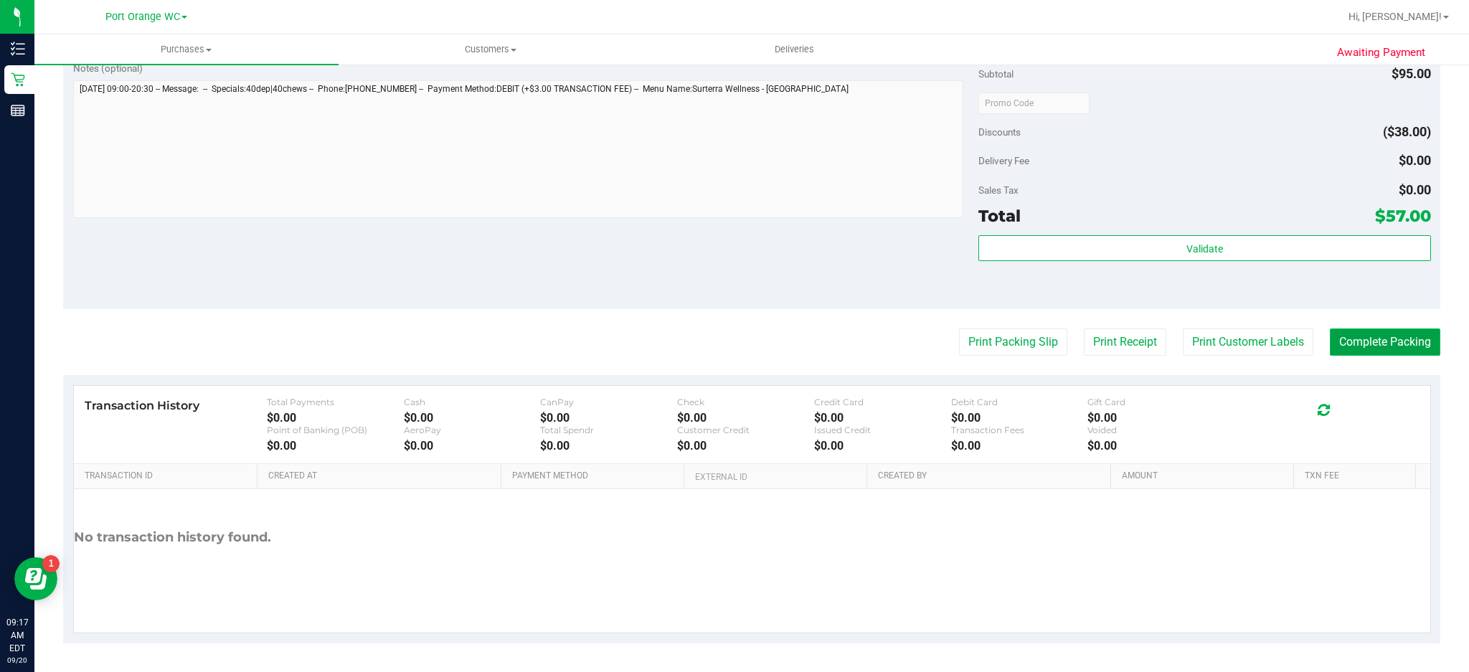
click at [1383, 343] on button "Complete Packing" at bounding box center [1385, 342] width 110 height 27
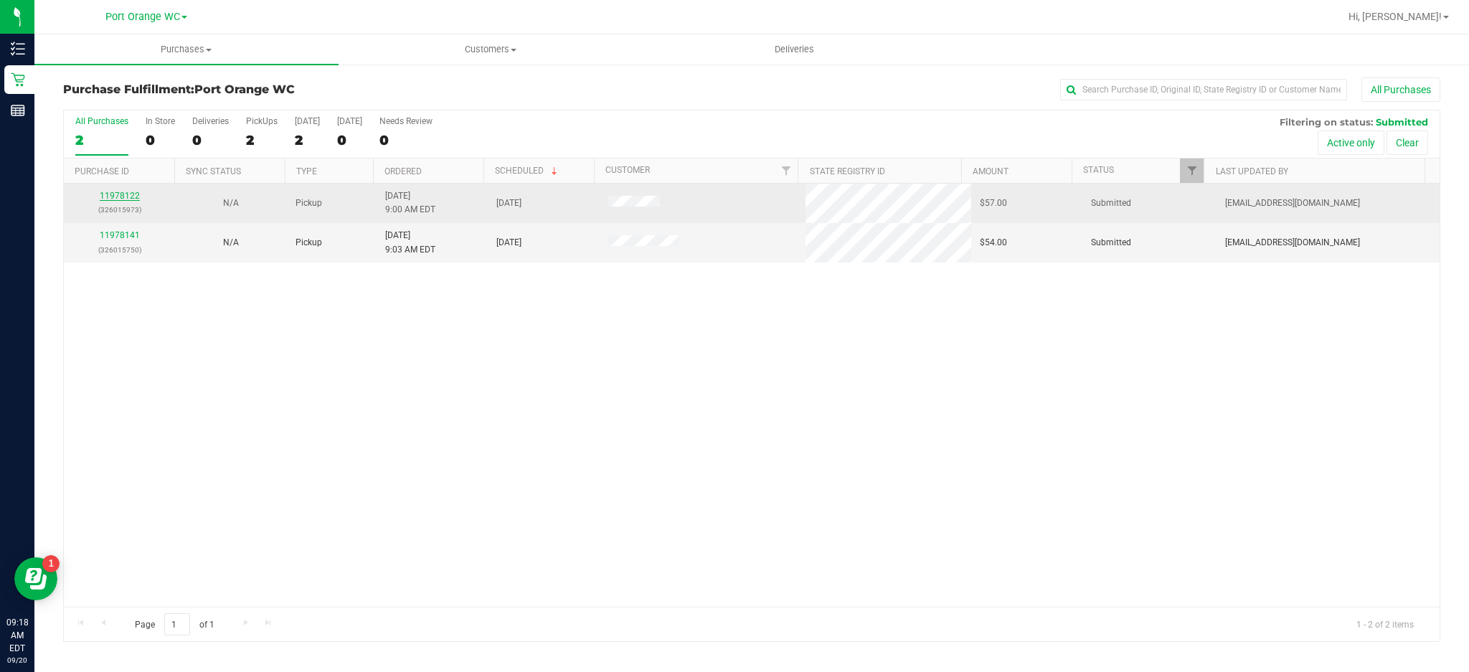
click at [124, 197] on link "11978122" at bounding box center [120, 196] width 40 height 10
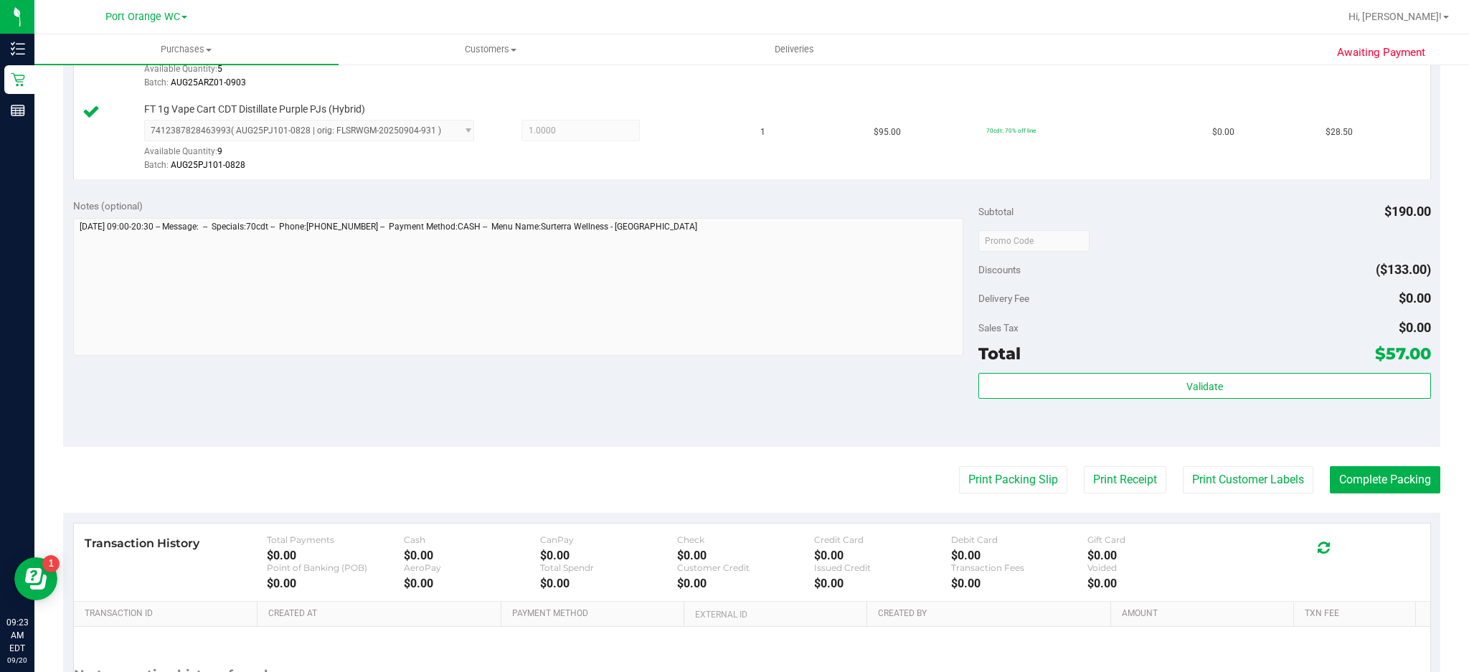
scroll to position [584, 0]
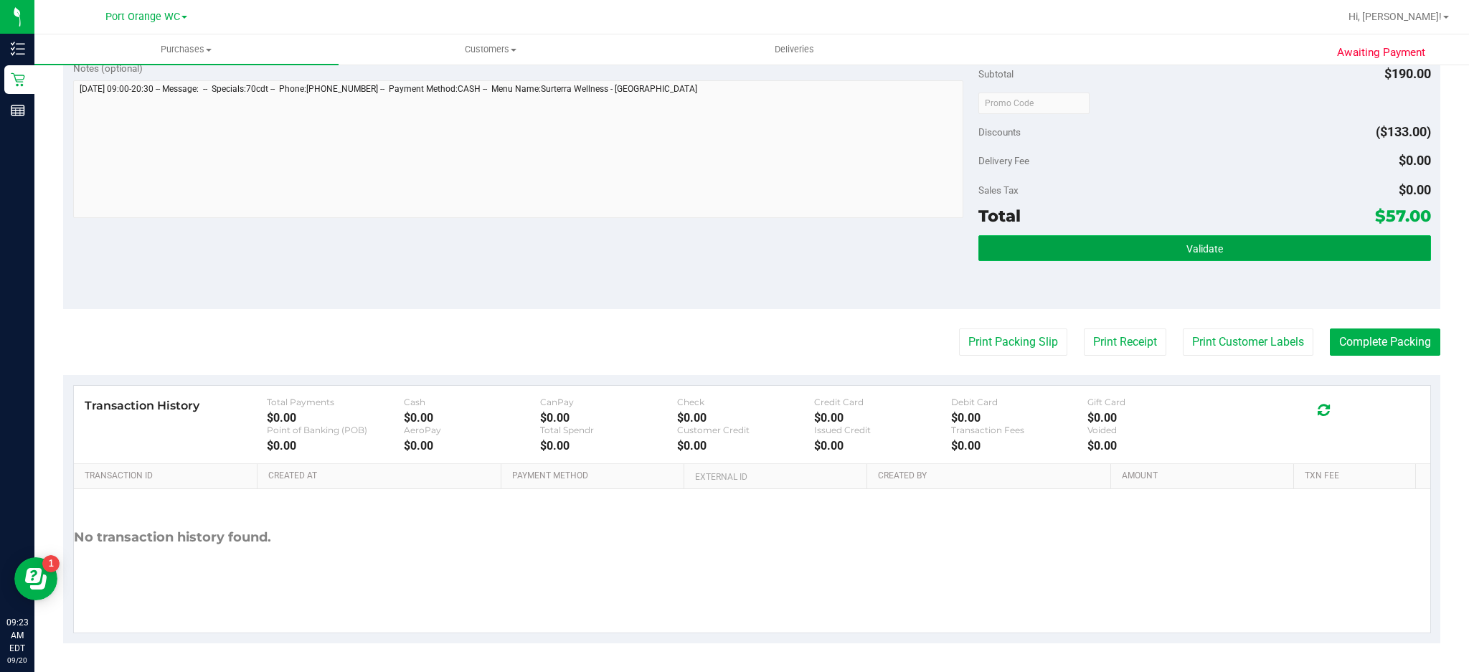
click at [1229, 243] on button "Validate" at bounding box center [1205, 248] width 453 height 26
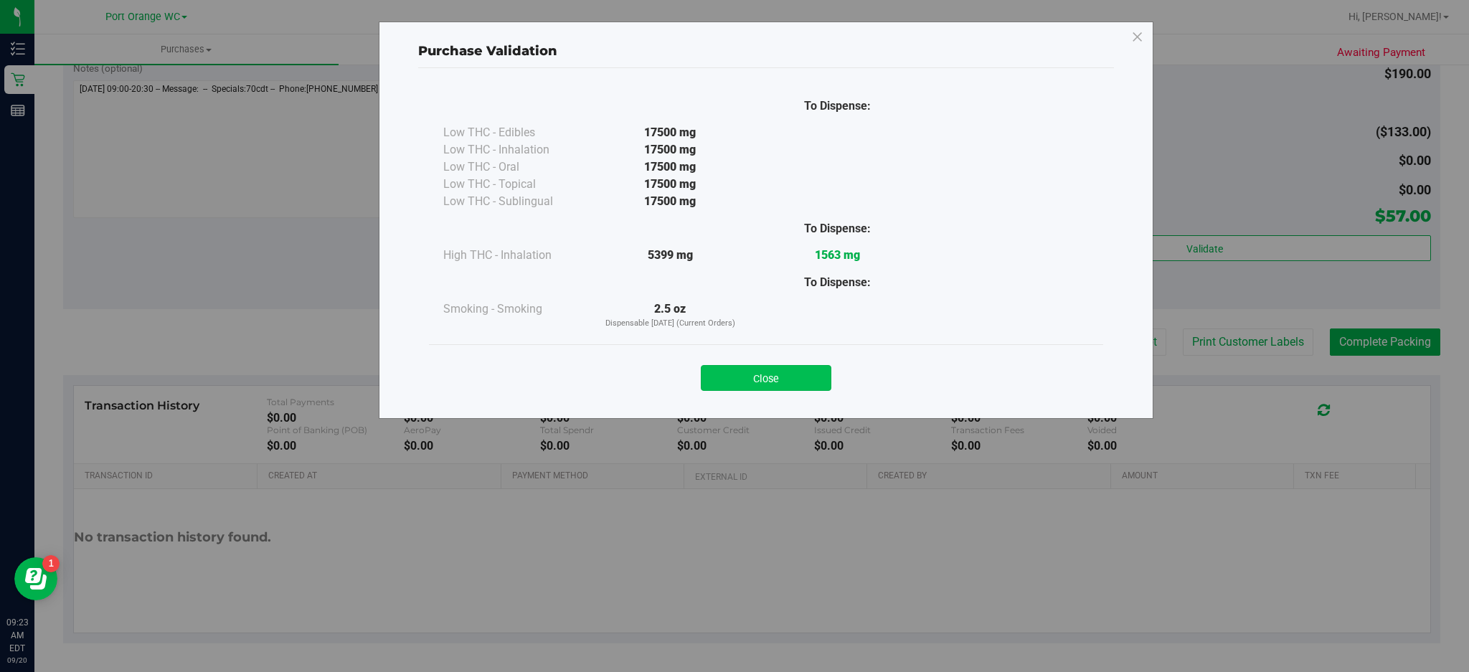
click at [770, 382] on button "Close" at bounding box center [766, 378] width 131 height 26
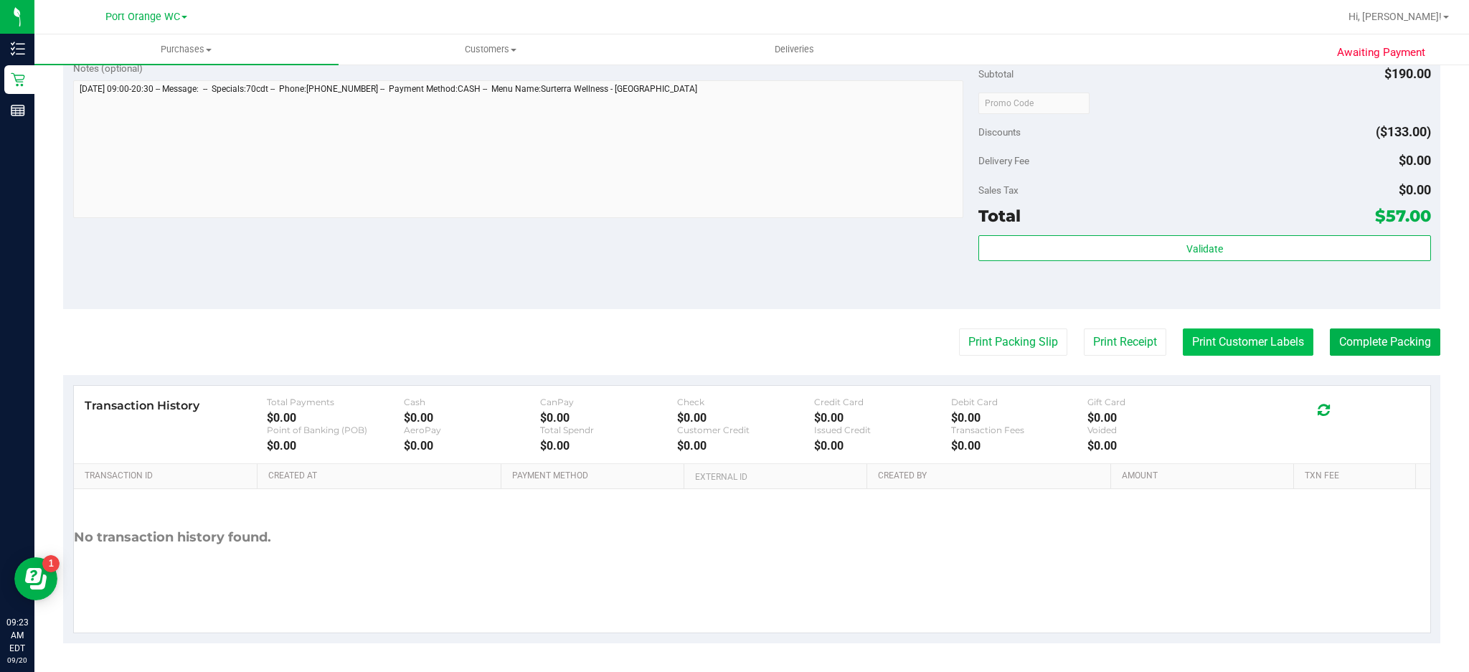
click at [1246, 345] on button "Print Customer Labels" at bounding box center [1248, 342] width 131 height 27
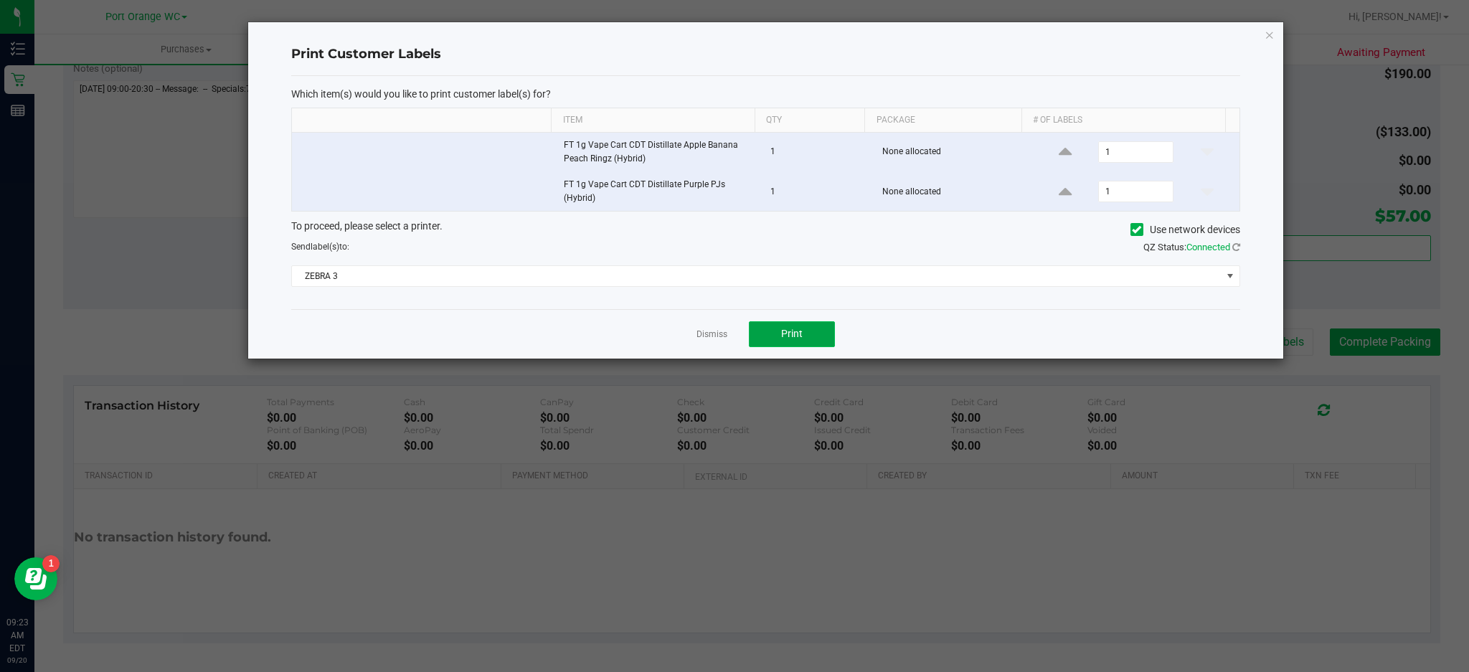
click at [806, 329] on button "Print" at bounding box center [792, 334] width 86 height 26
click at [1271, 29] on icon "button" at bounding box center [1270, 34] width 10 height 17
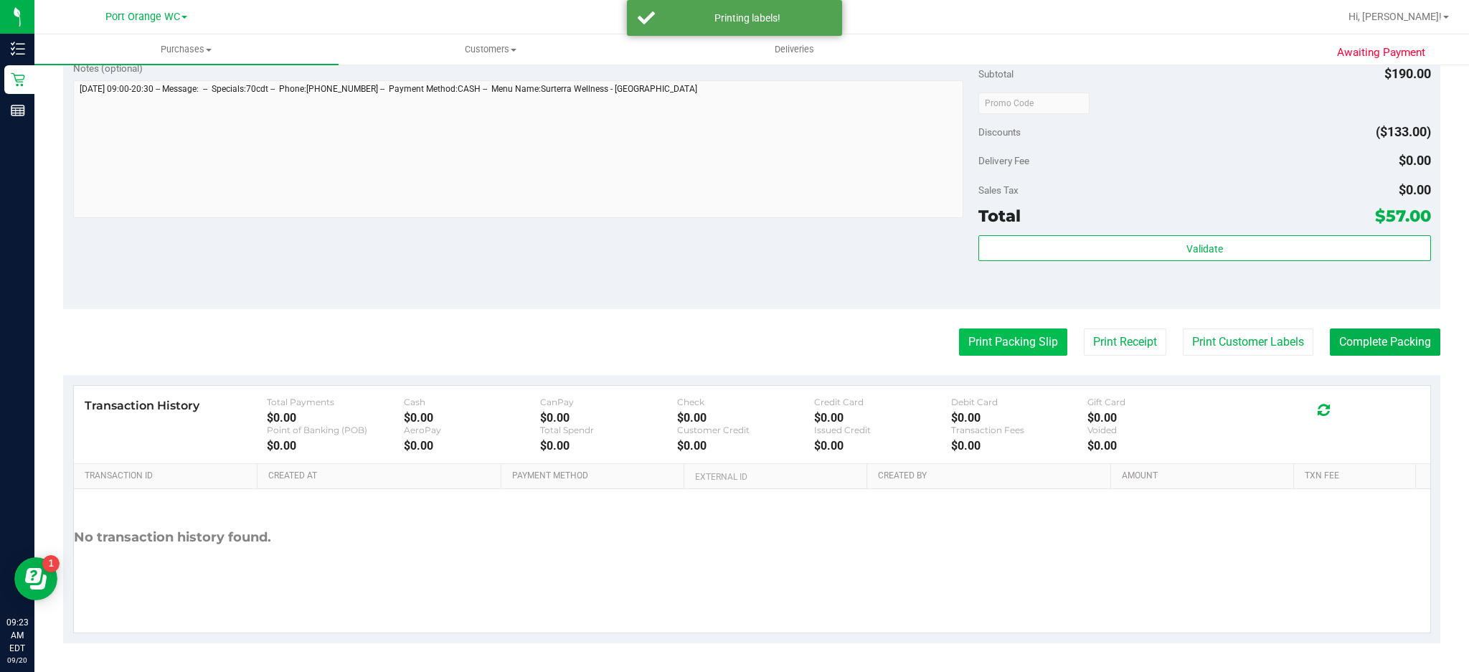
click at [1017, 341] on button "Print Packing Slip" at bounding box center [1013, 342] width 108 height 27
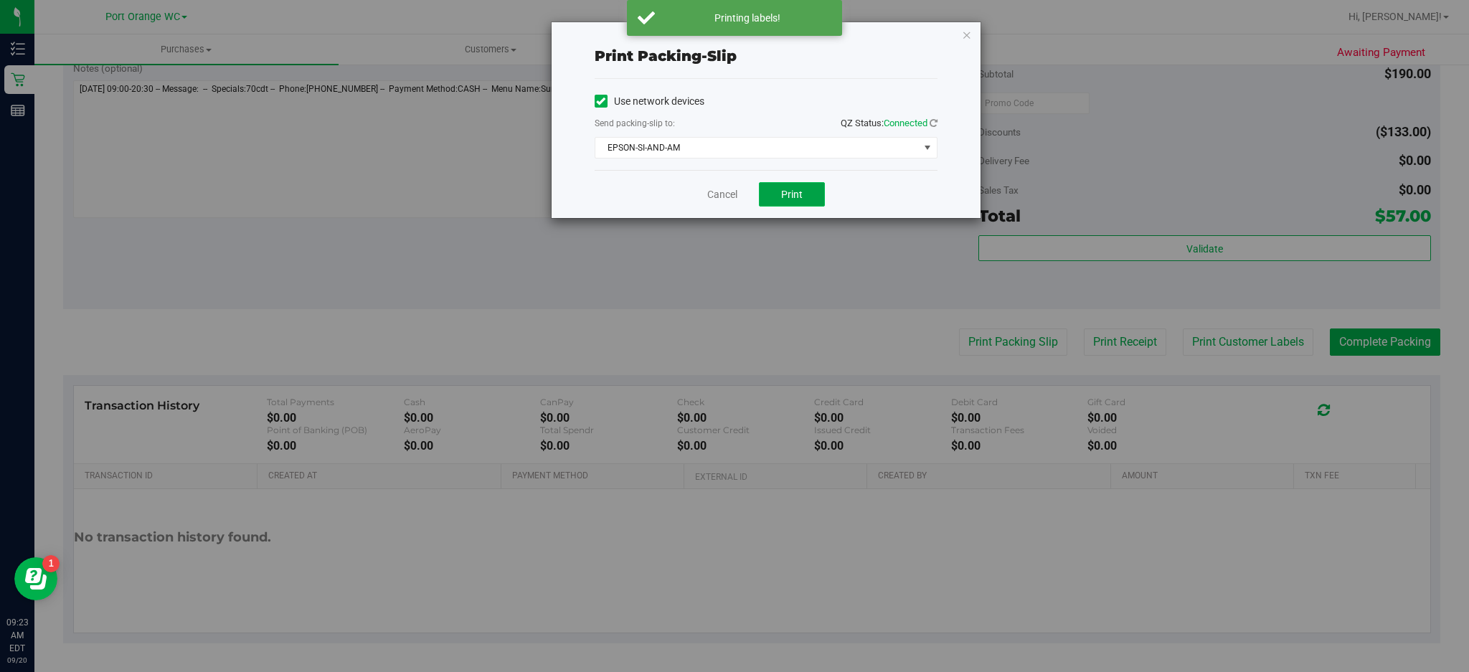
click at [801, 201] on button "Print" at bounding box center [792, 194] width 66 height 24
click at [966, 29] on icon "button" at bounding box center [967, 34] width 10 height 17
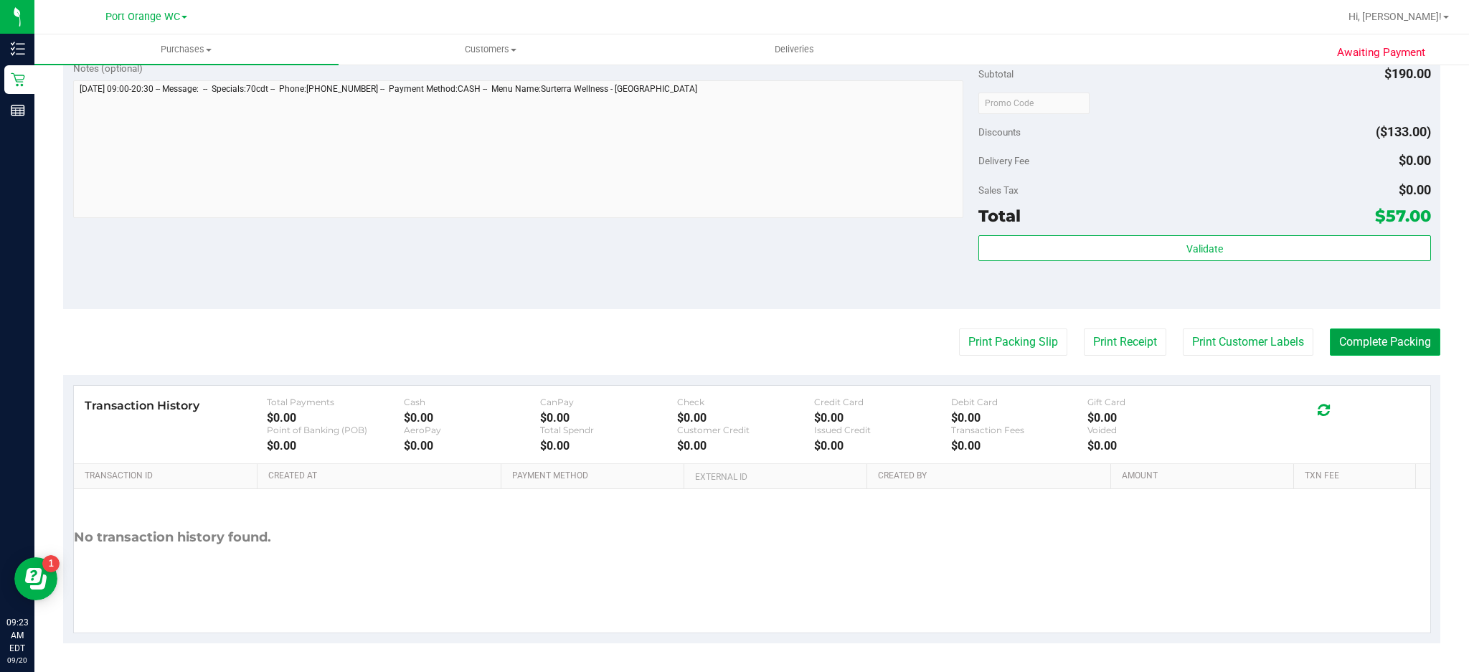
click at [1395, 344] on button "Complete Packing" at bounding box center [1385, 342] width 110 height 27
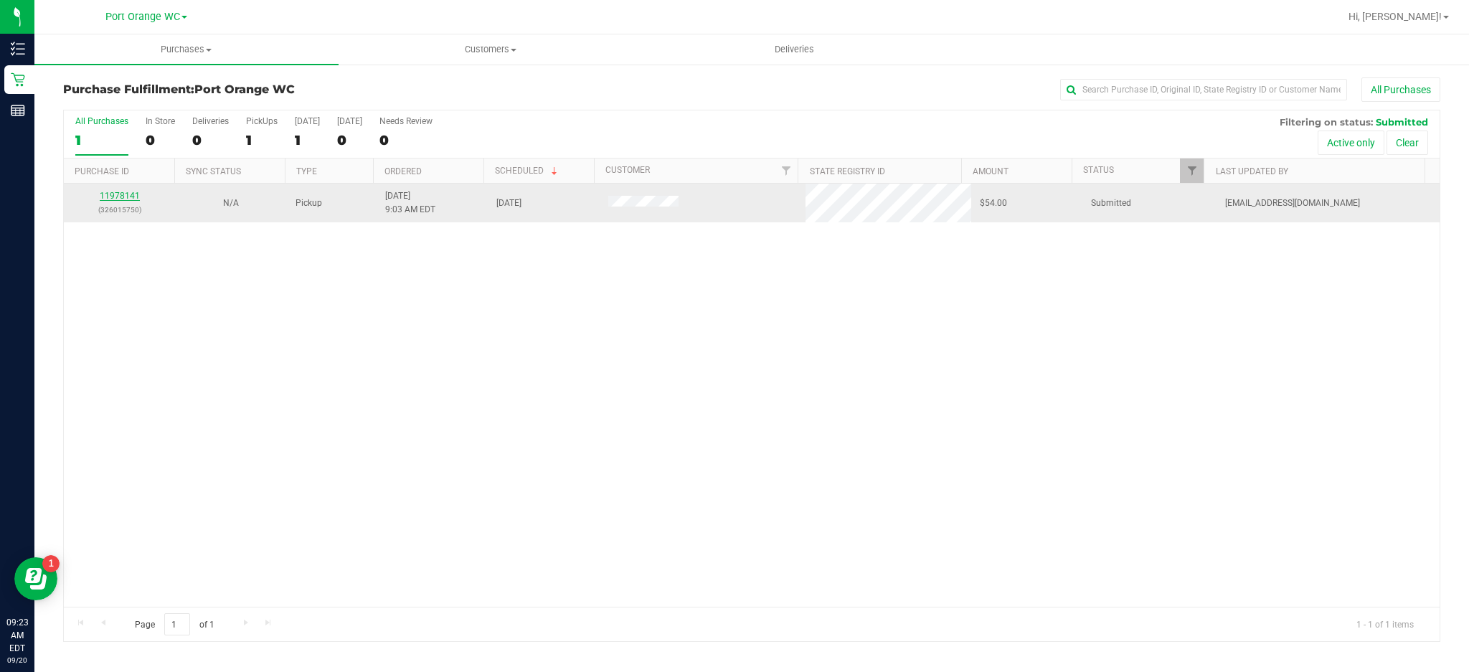
click at [127, 197] on link "11978141" at bounding box center [120, 196] width 40 height 10
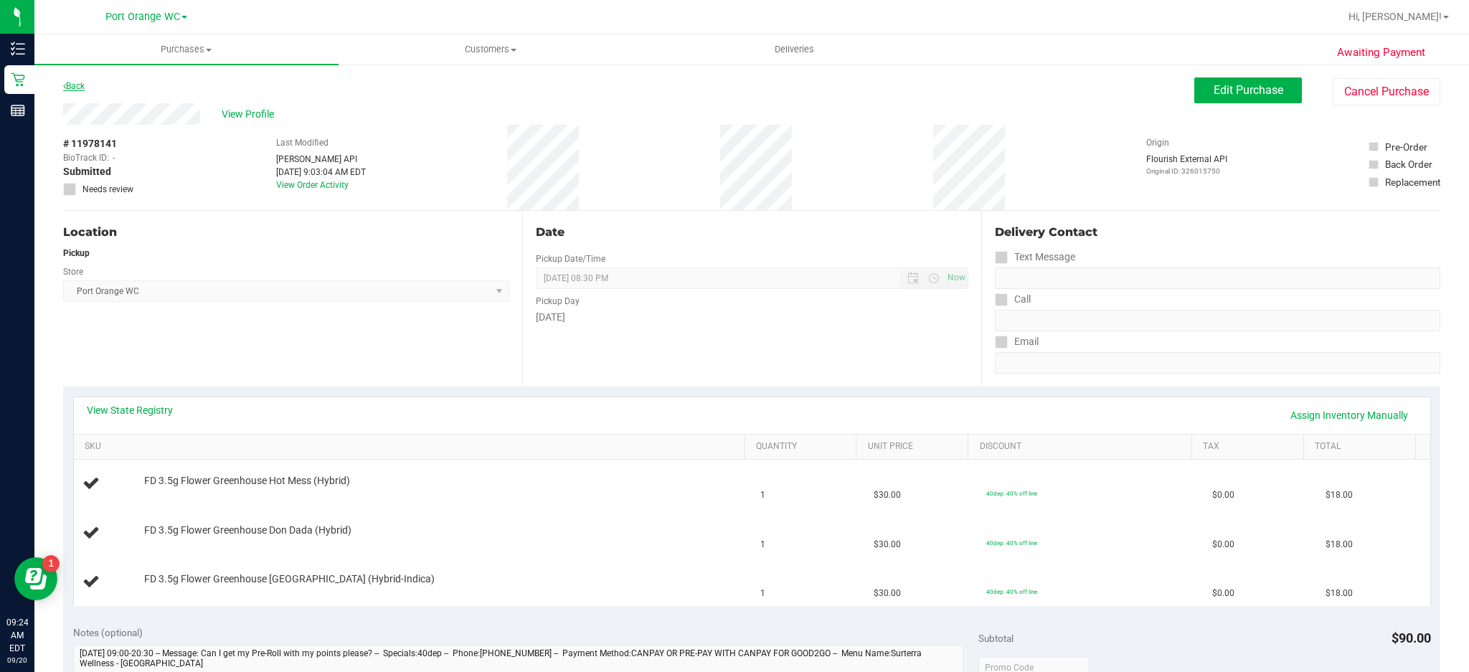
click at [79, 88] on link "Back" at bounding box center [74, 86] width 22 height 10
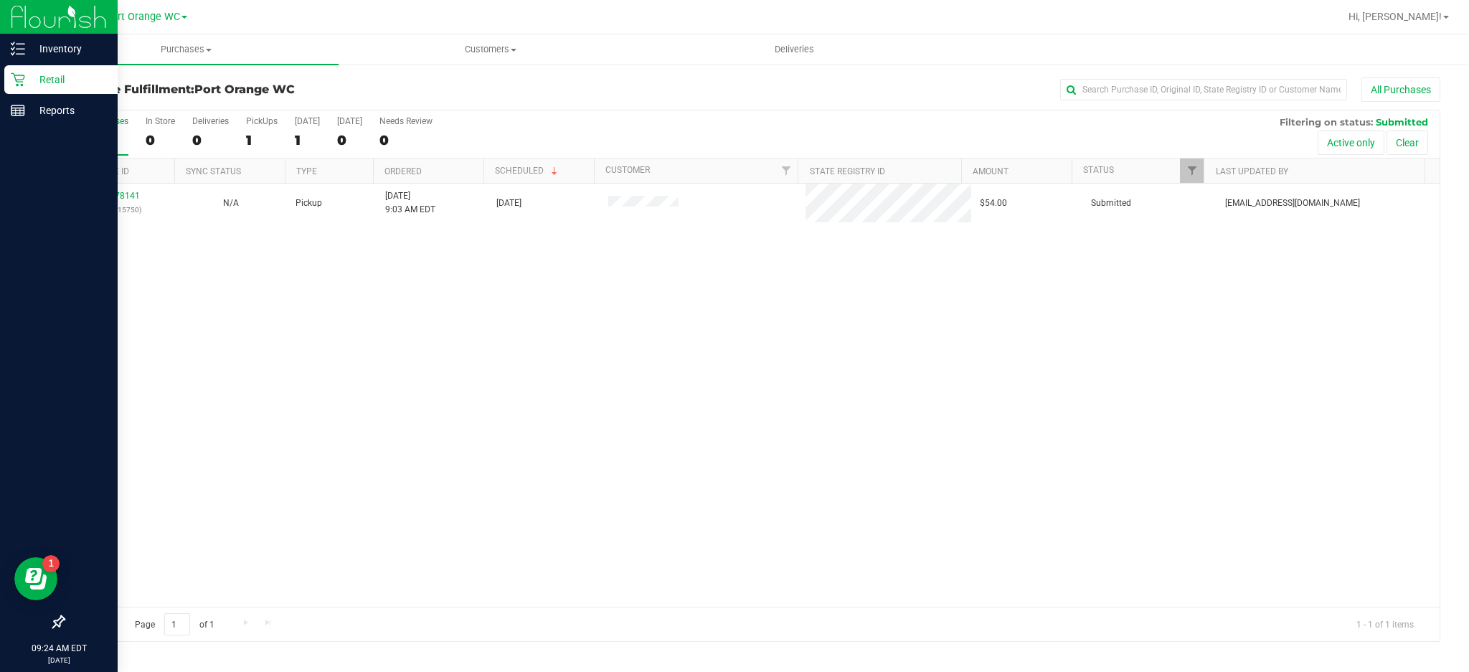
click at [16, 81] on icon at bounding box center [18, 80] width 14 height 14
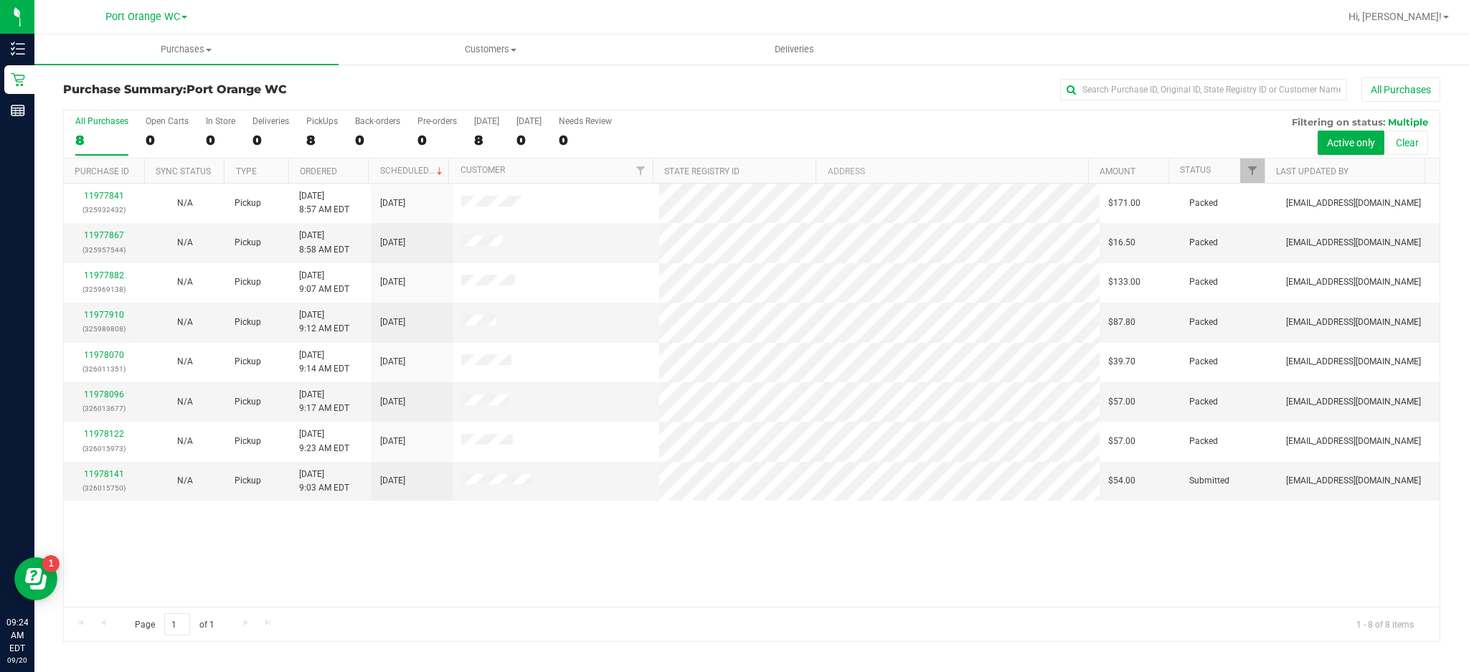
click at [288, 552] on div "11977841 (325932432) N/A Pickup [DATE] 8:57 AM EDT 9/20/2025 $171.00 Packed [EM…" at bounding box center [752, 395] width 1376 height 423
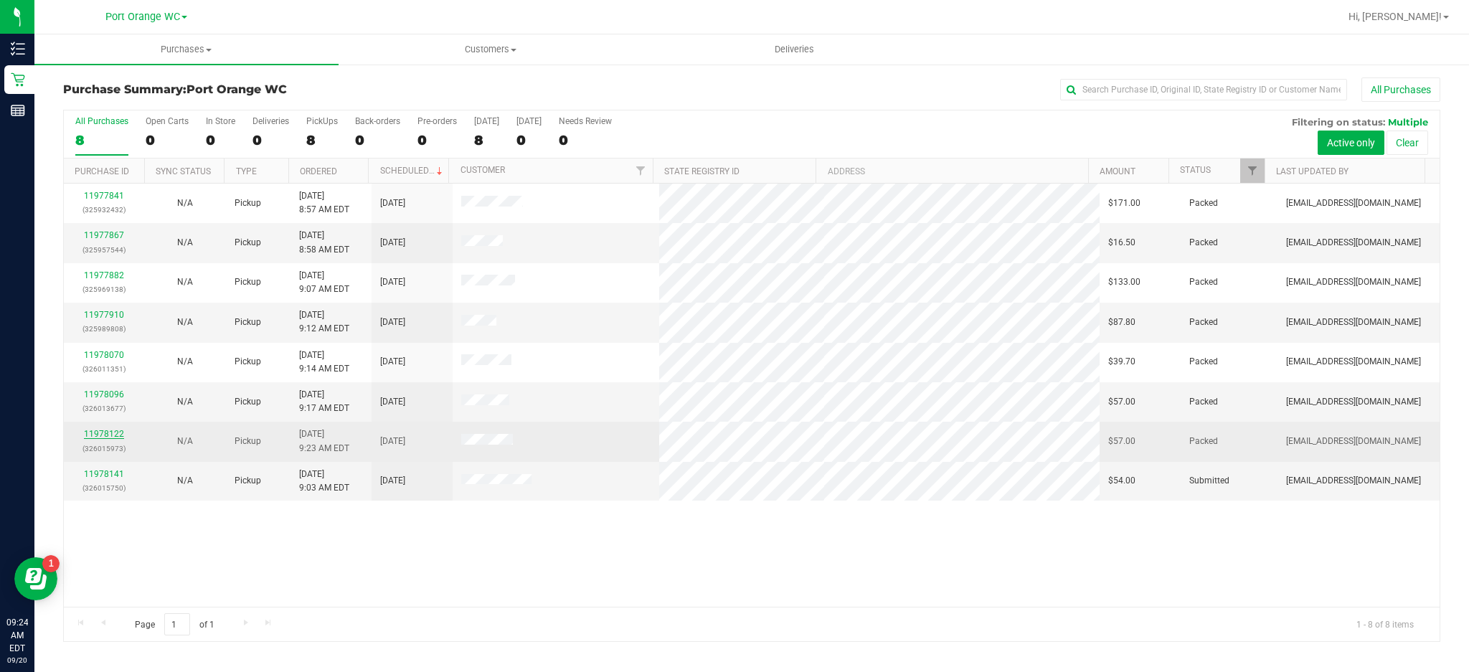
click at [109, 435] on link "11978122" at bounding box center [104, 434] width 40 height 10
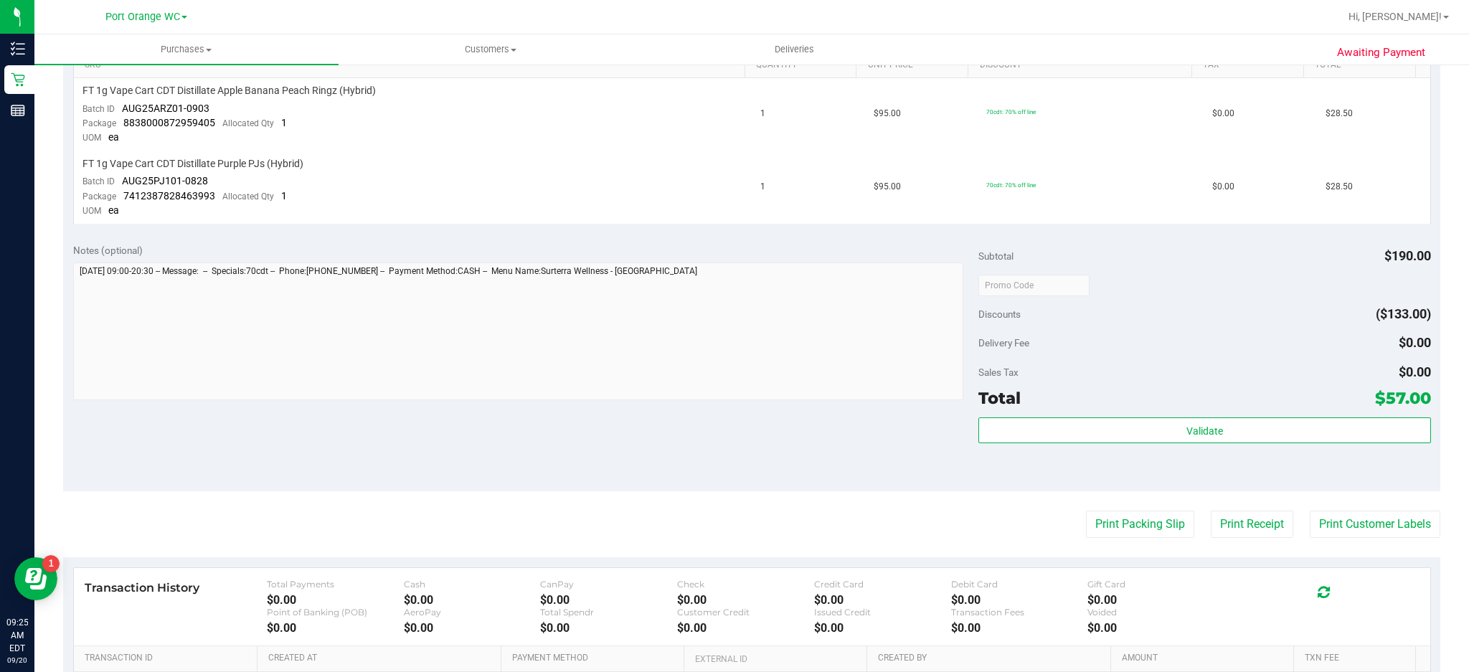
scroll to position [382, 0]
click at [1370, 519] on button "Print Customer Labels" at bounding box center [1375, 523] width 131 height 27
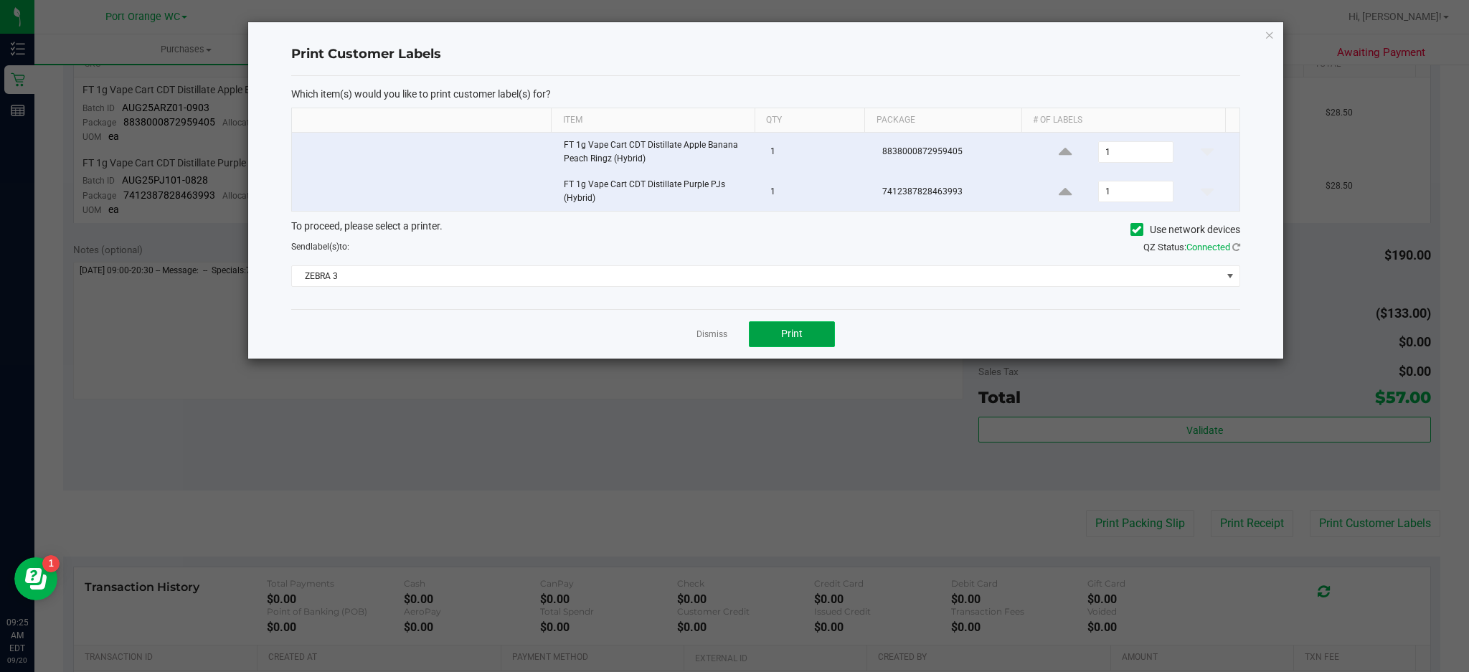
click at [804, 333] on button "Print" at bounding box center [792, 334] width 86 height 26
click at [1271, 32] on icon "button" at bounding box center [1270, 34] width 10 height 17
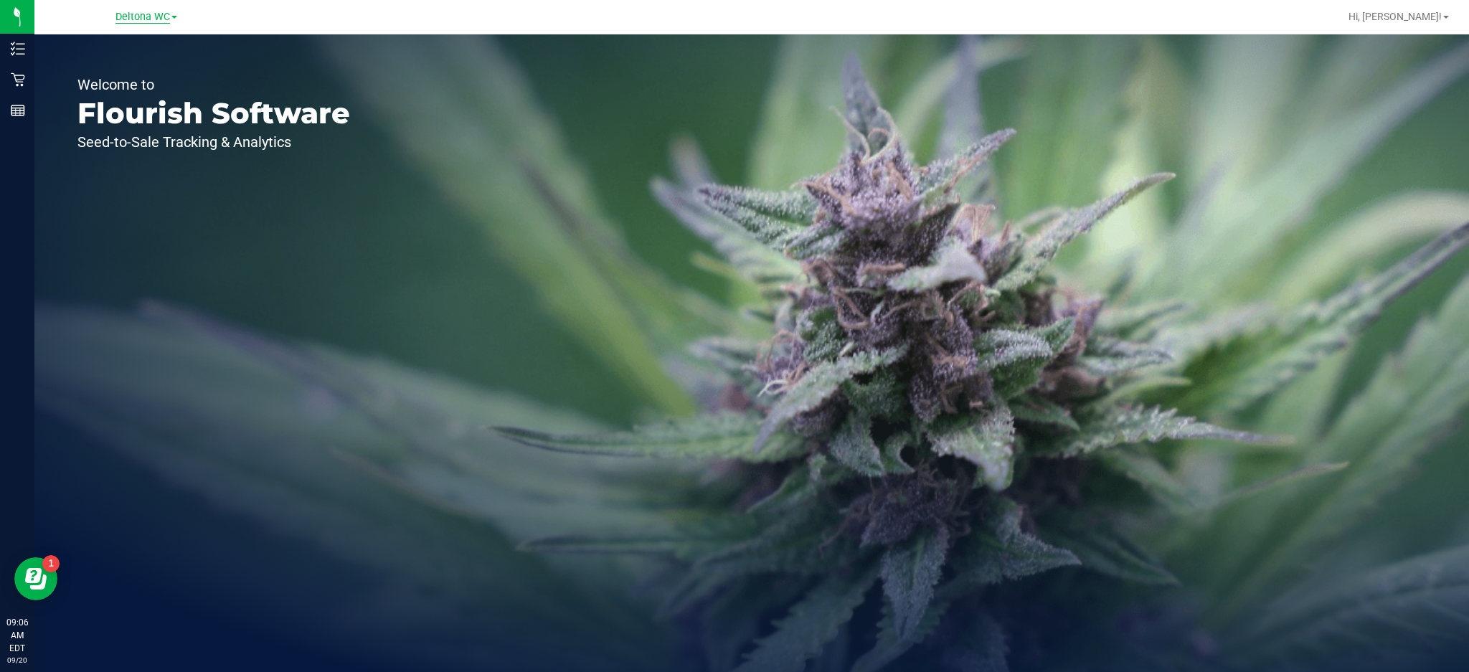
click at [164, 16] on span "Deltona WC" at bounding box center [143, 17] width 55 height 13
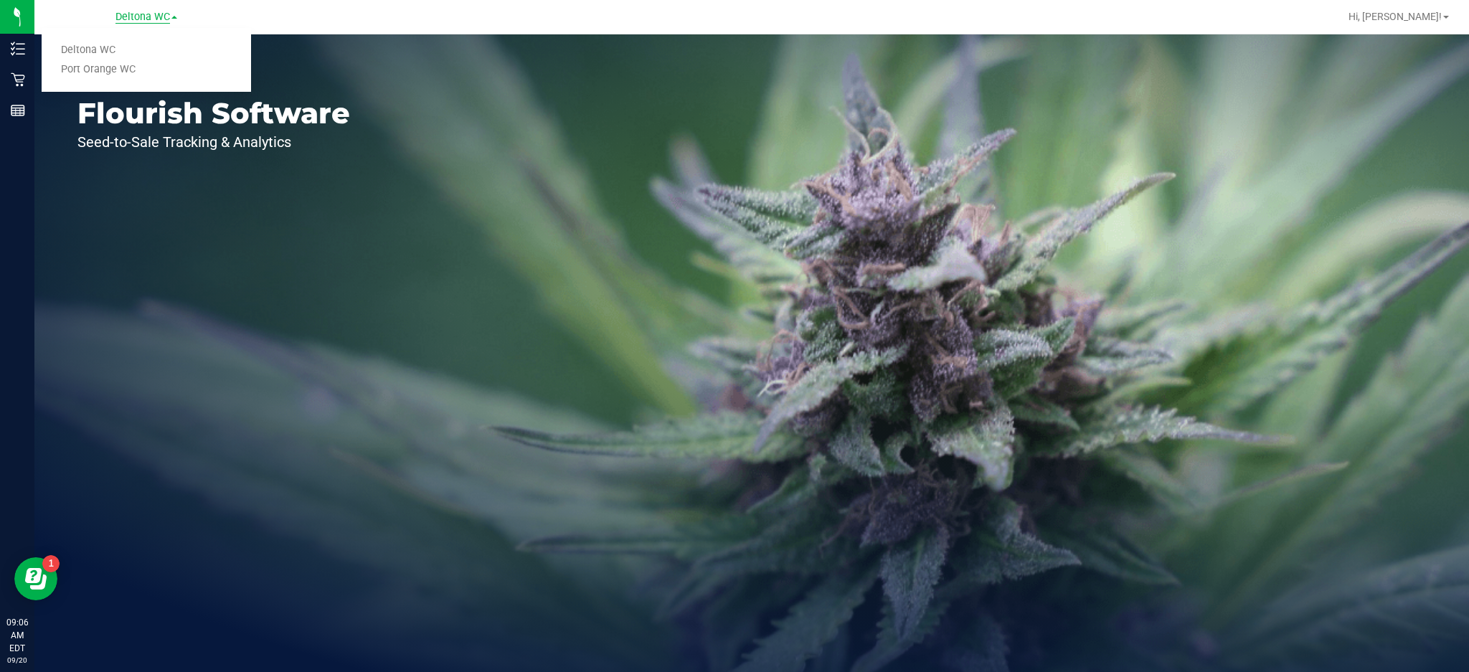
click at [121, 70] on link "Port Orange WC" at bounding box center [147, 69] width 210 height 19
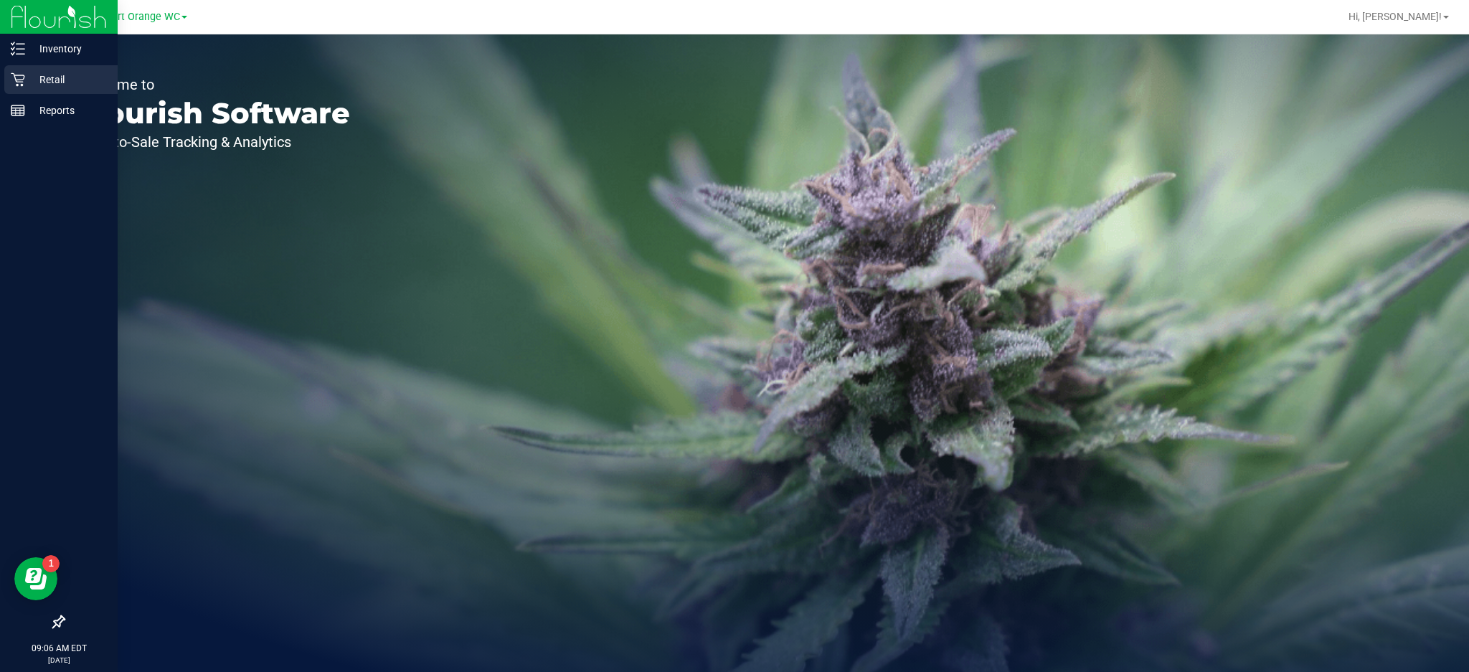
click at [19, 79] on icon at bounding box center [18, 80] width 14 height 14
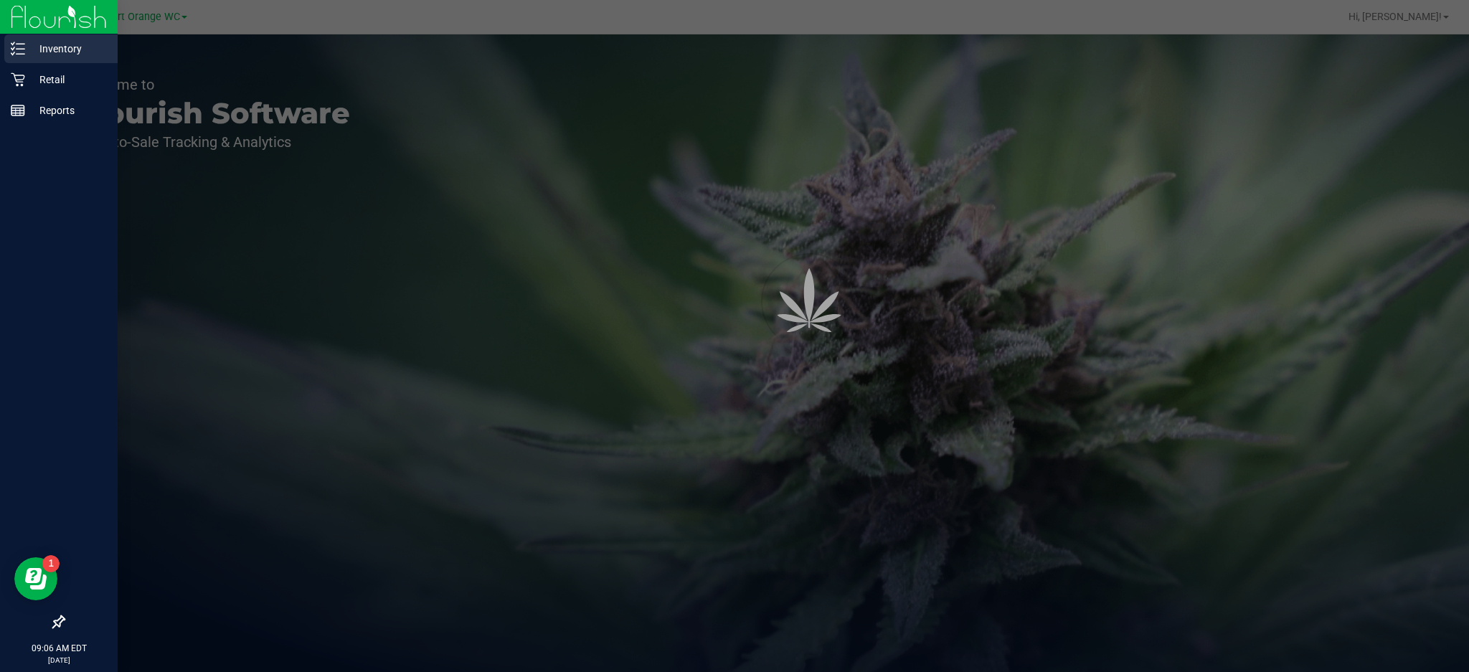
click at [77, 44] on p "Inventory" at bounding box center [68, 48] width 86 height 17
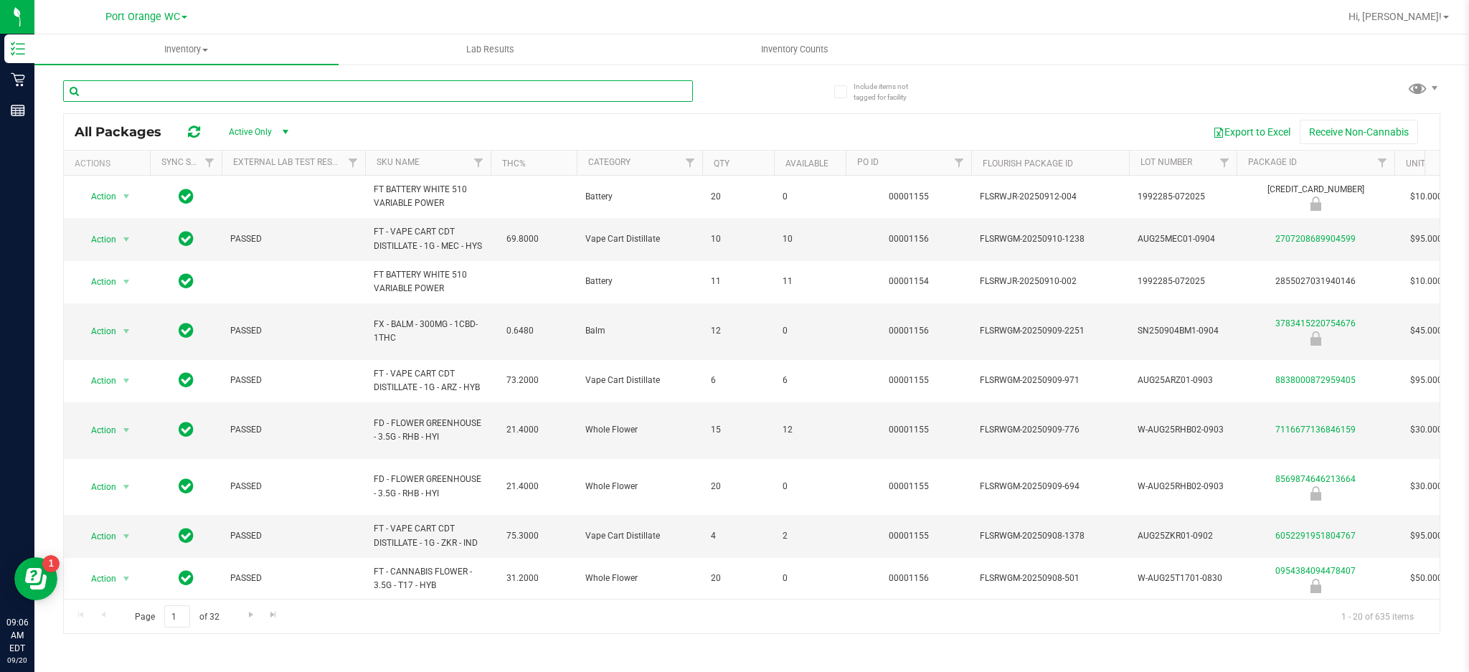
click at [298, 85] on input "text" at bounding box center [378, 91] width 630 height 22
type input "o"
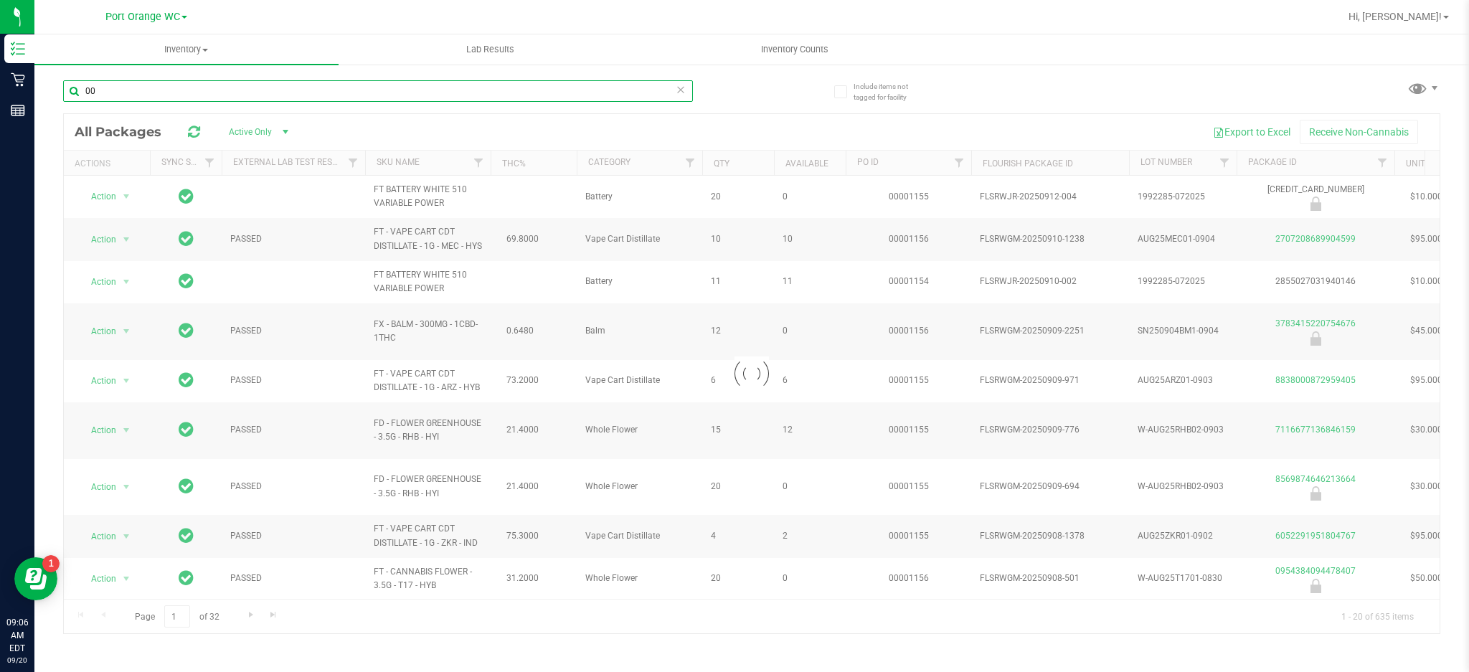
type input "007"
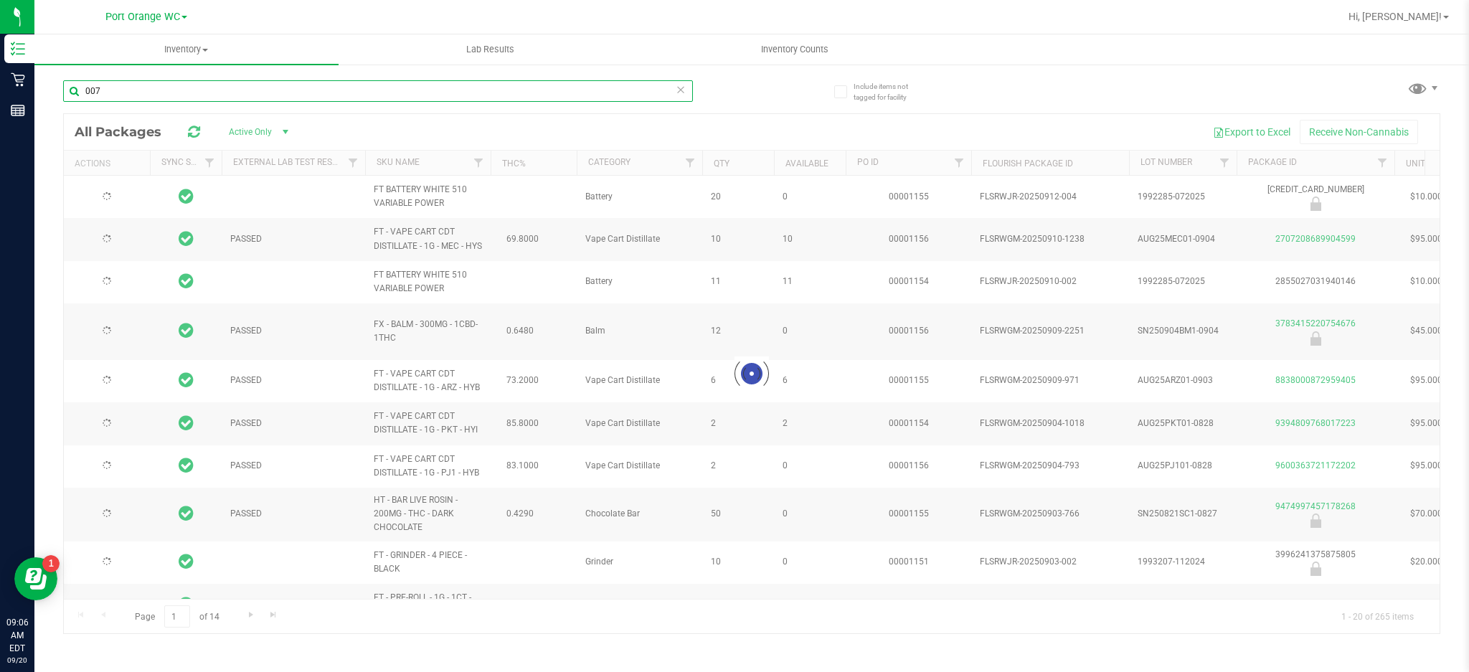
type input "2026-03-03"
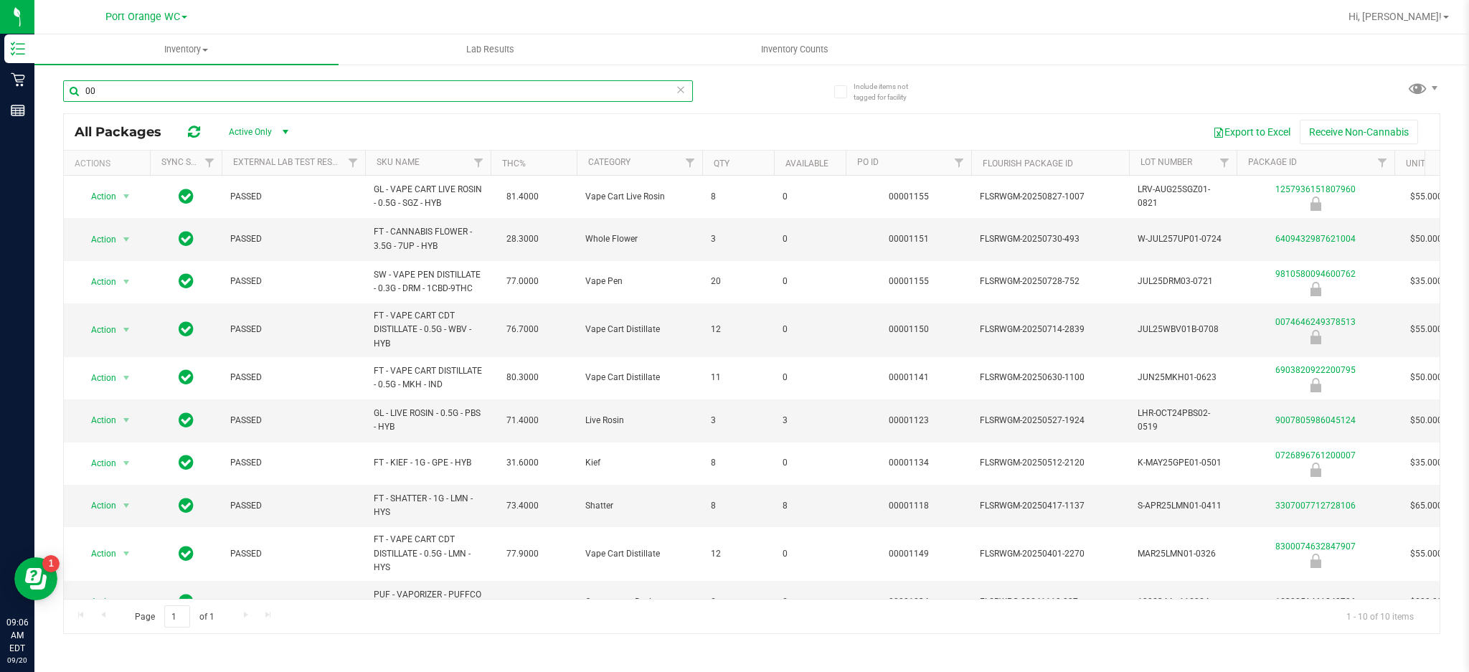
type input "0"
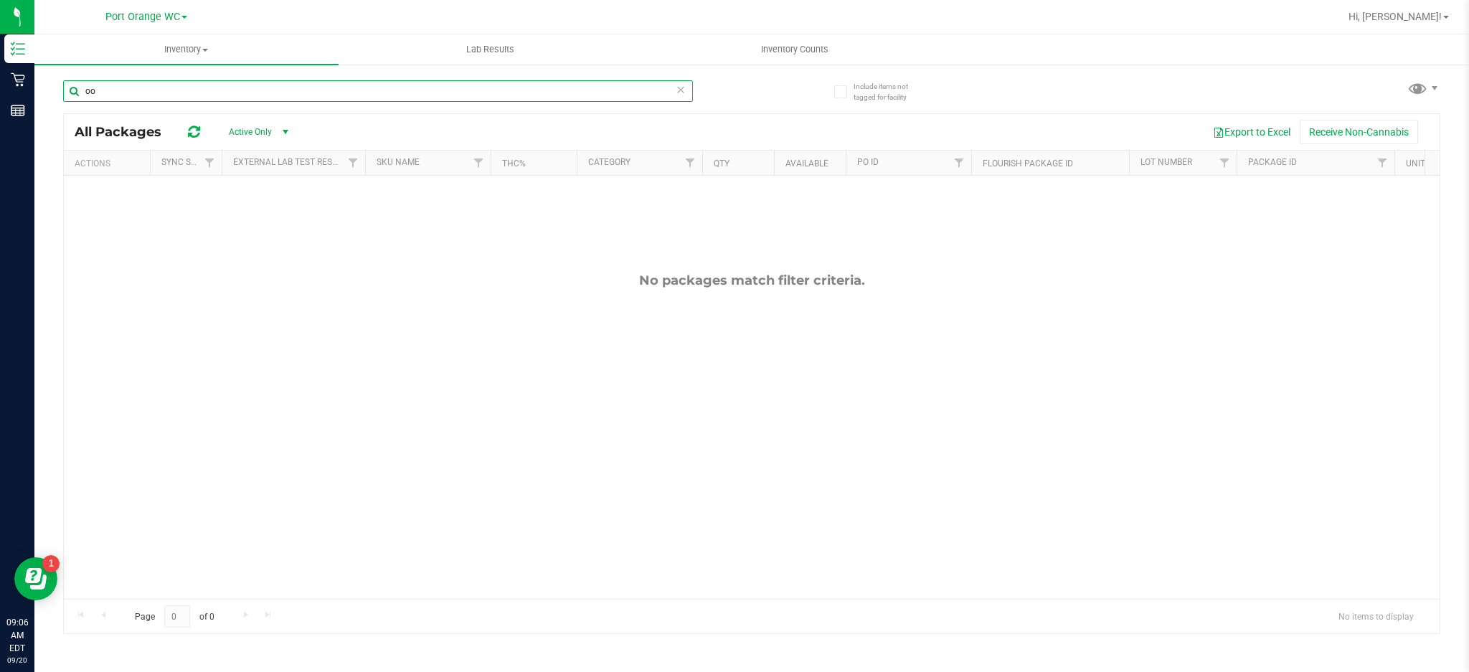
type input "o"
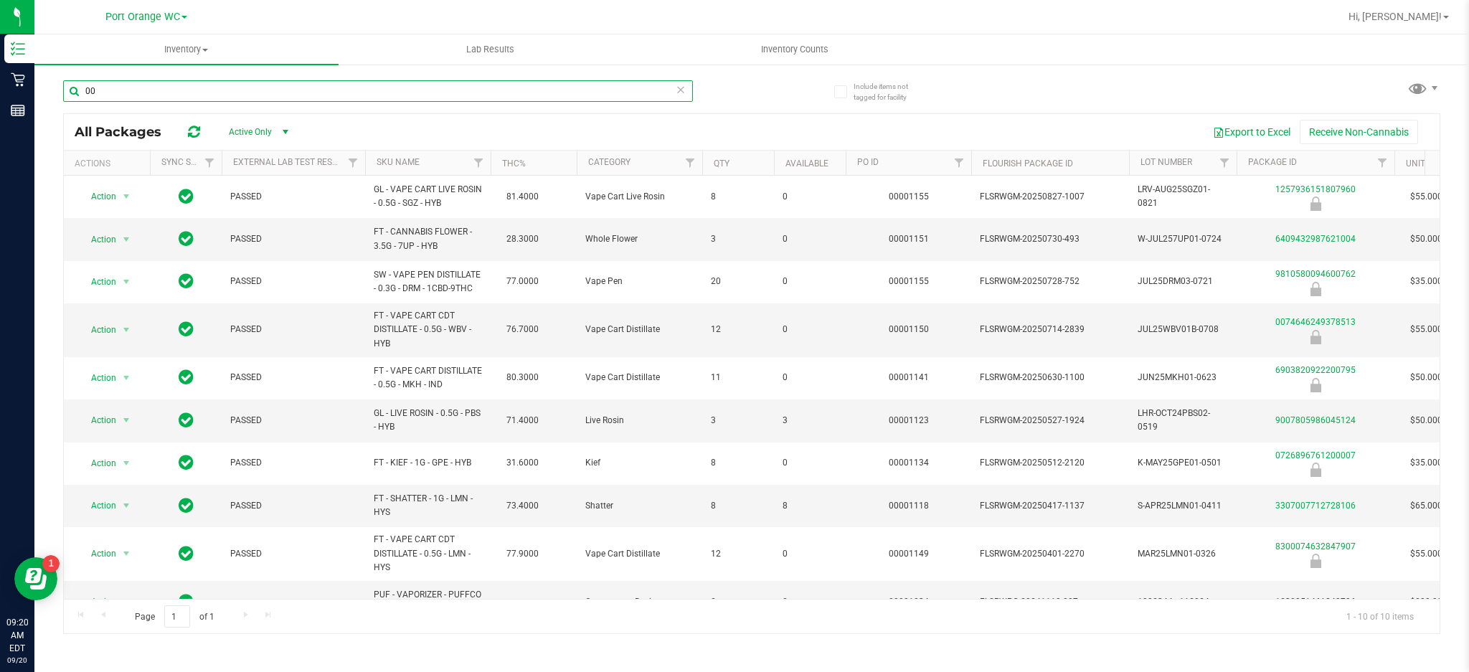
type input "0"
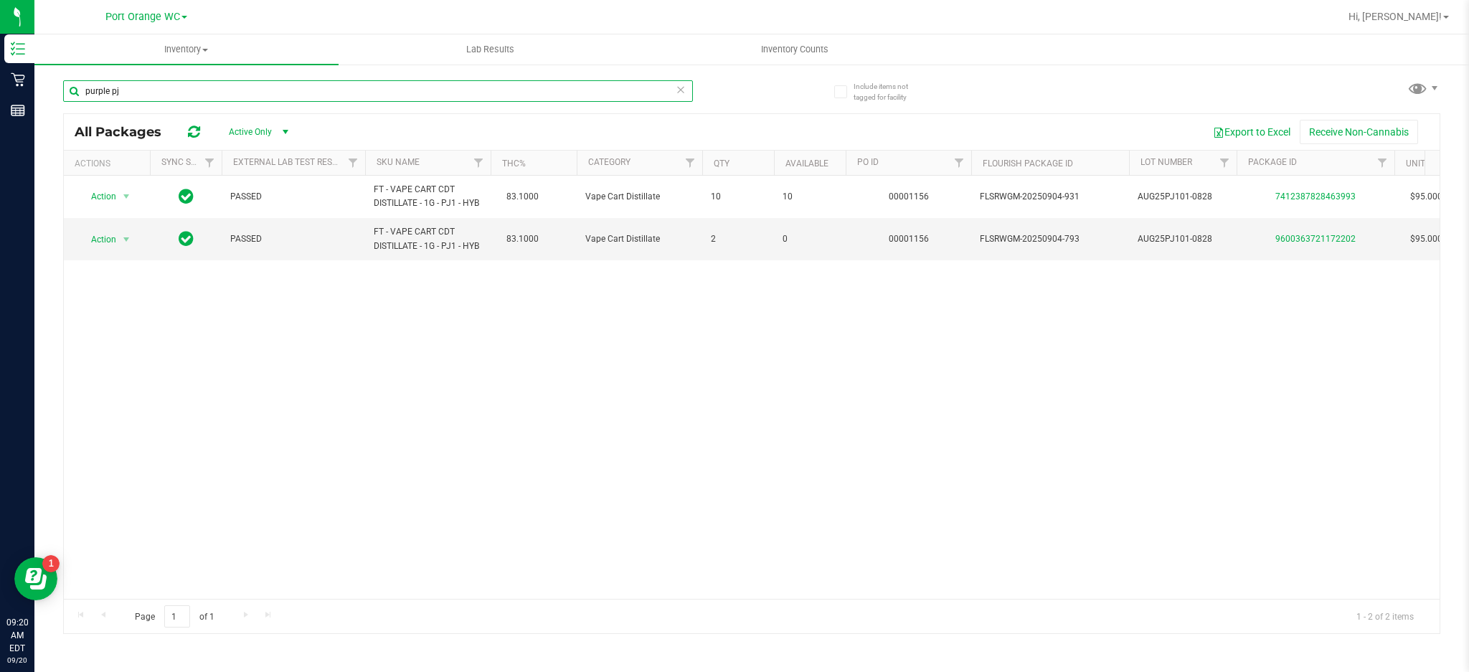
type input "purple pj"
